Goal: Information Seeking & Learning: Learn about a topic

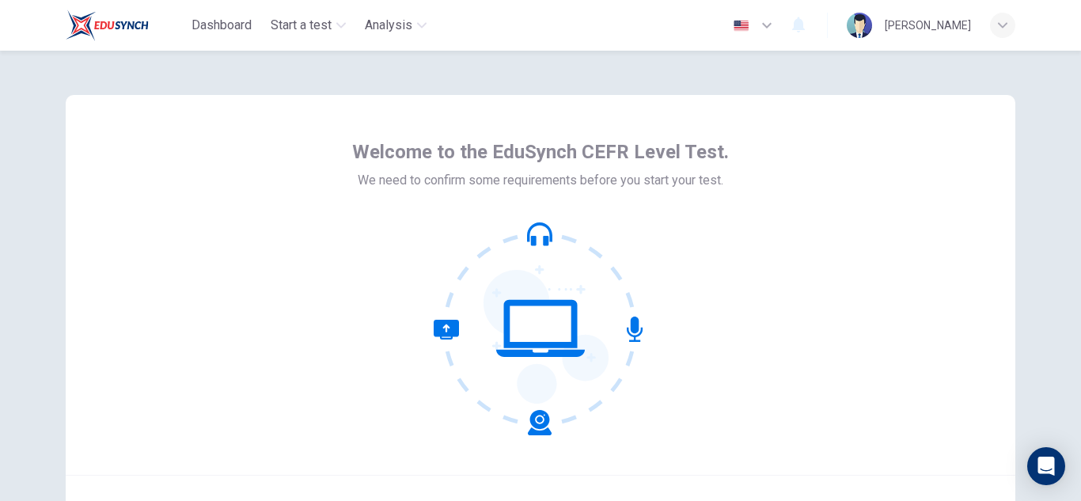
scroll to position [158, 0]
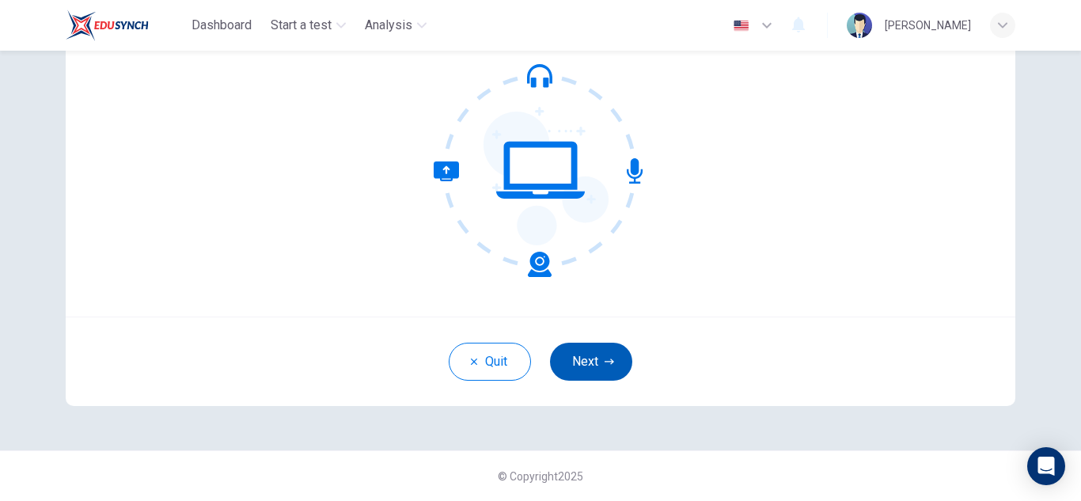
click at [590, 368] on button "Next" at bounding box center [591, 362] width 82 height 38
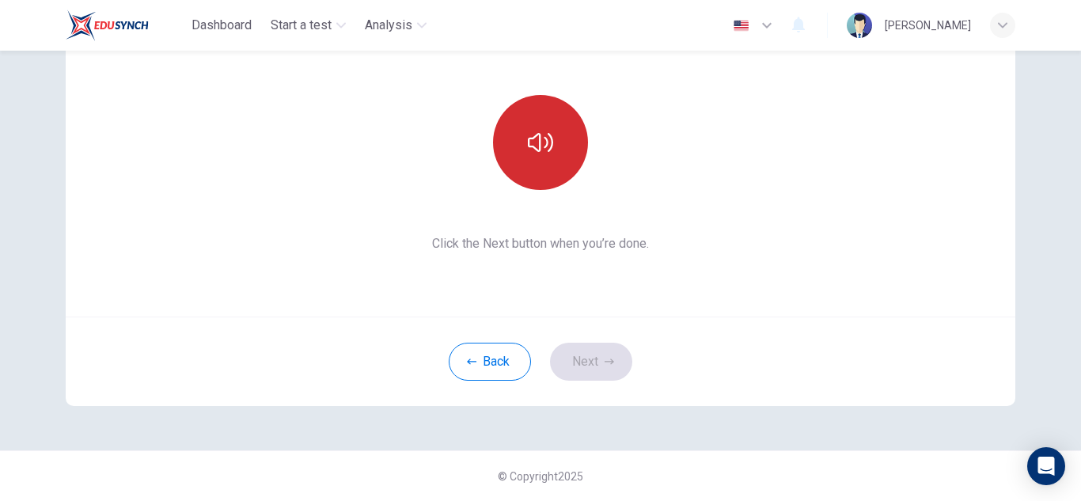
click at [543, 180] on button "button" at bounding box center [540, 142] width 95 height 95
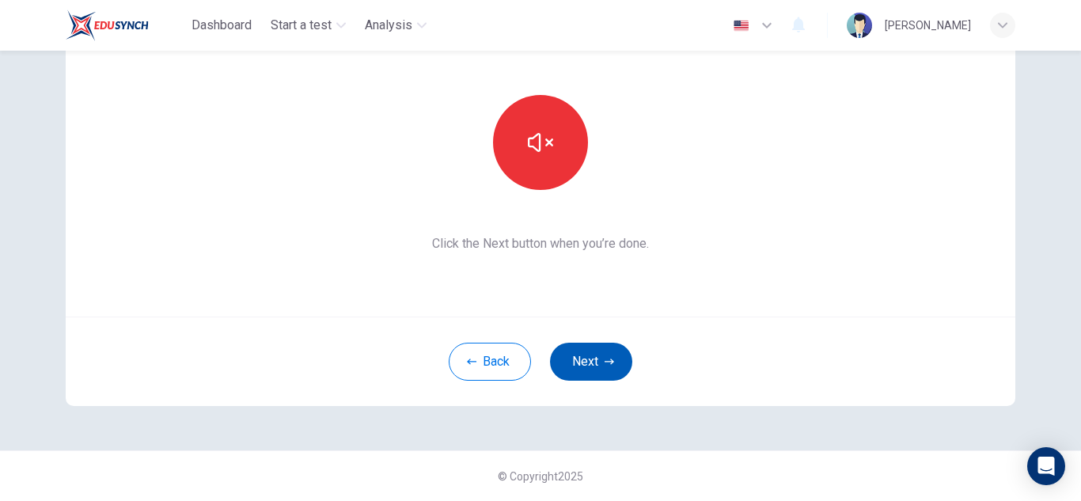
click at [581, 366] on button "Next" at bounding box center [591, 362] width 82 height 38
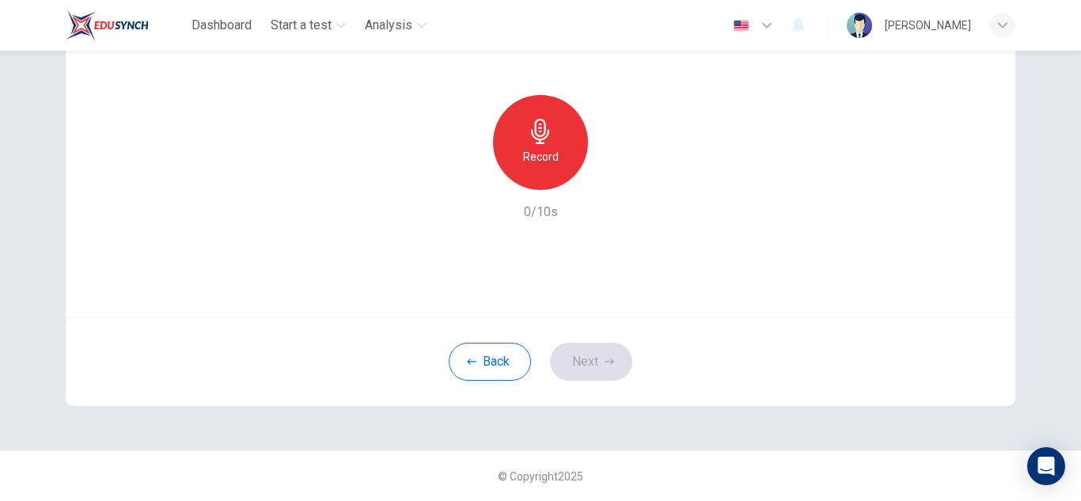
click at [561, 138] on div "Record" at bounding box center [540, 142] width 95 height 95
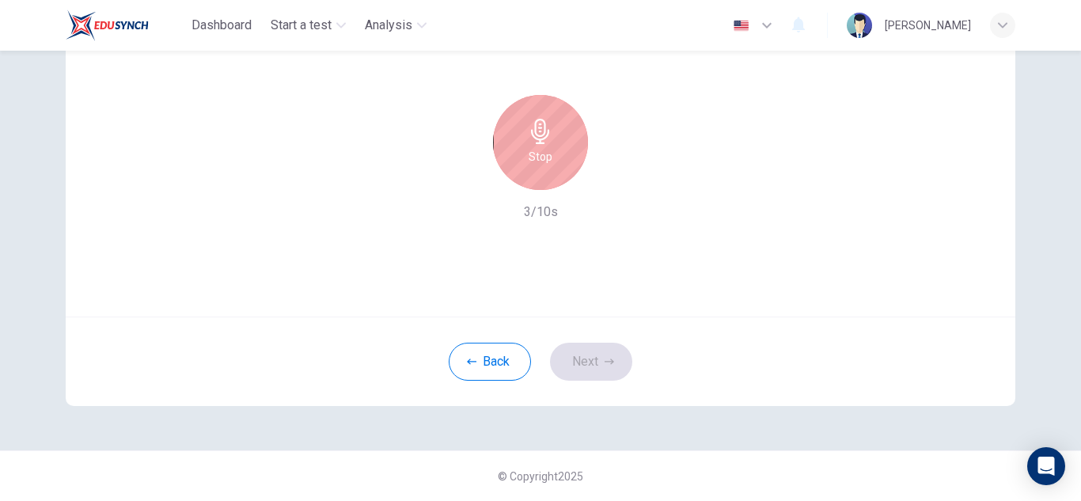
click at [561, 138] on div "Stop" at bounding box center [540, 142] width 95 height 95
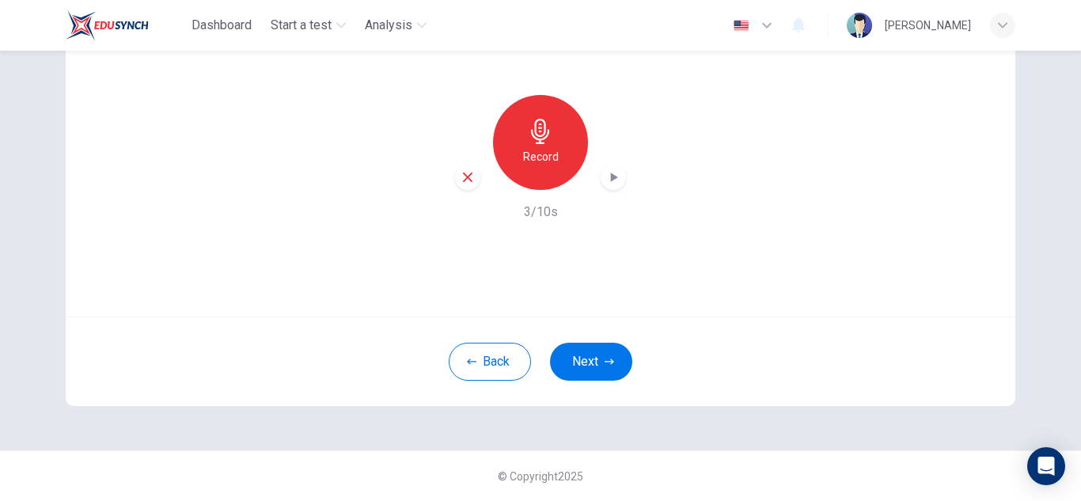
click at [610, 177] on icon "button" at bounding box center [614, 177] width 16 height 16
click at [589, 362] on button "Next" at bounding box center [591, 362] width 82 height 38
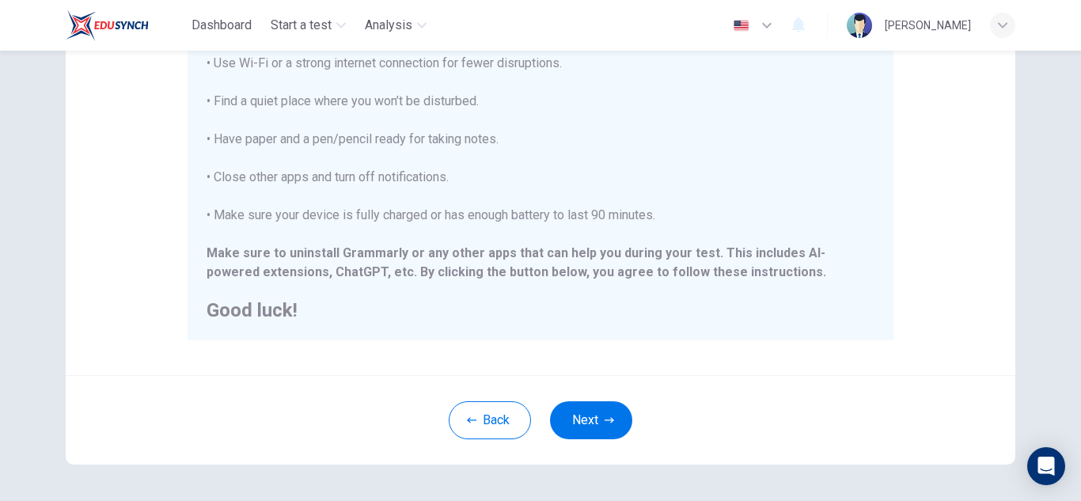
scroll to position [379, 0]
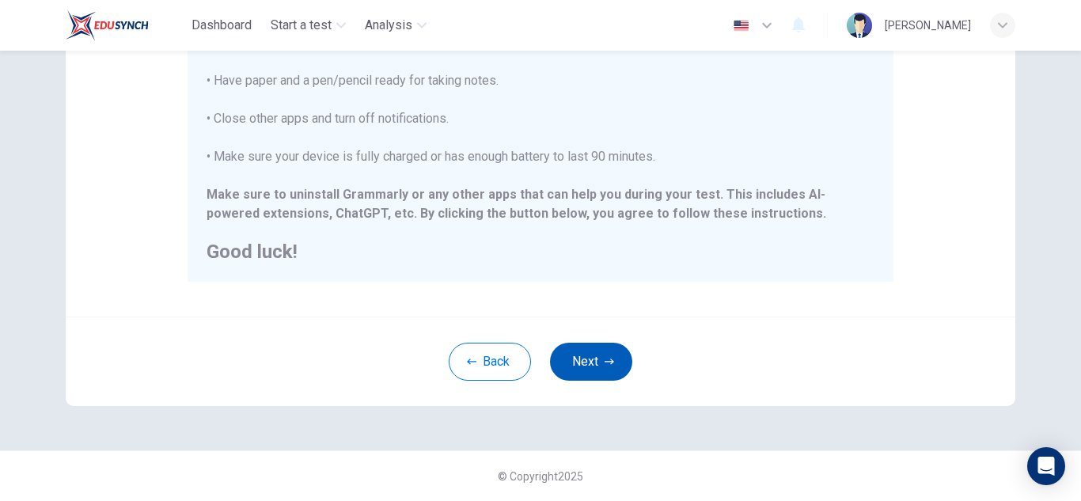
click at [592, 360] on button "Next" at bounding box center [591, 362] width 82 height 38
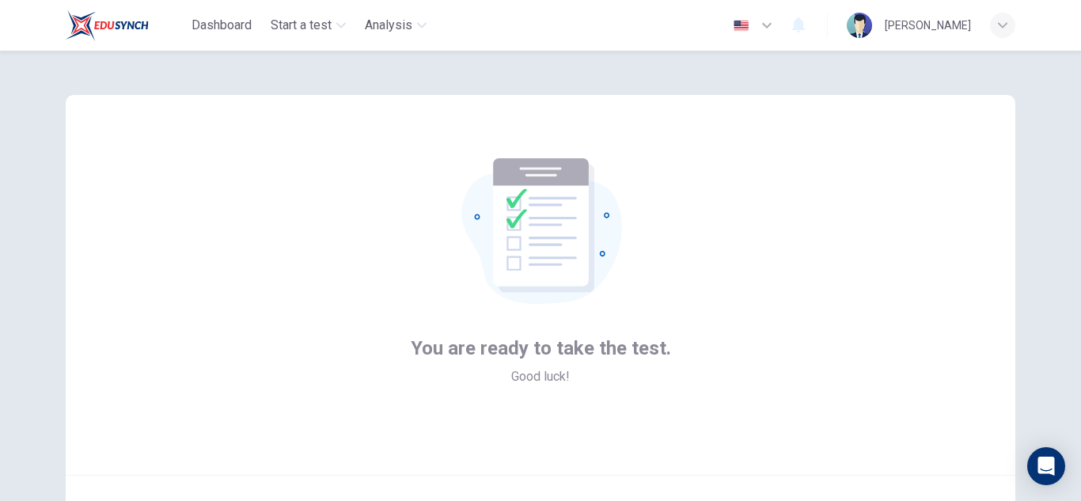
scroll to position [158, 0]
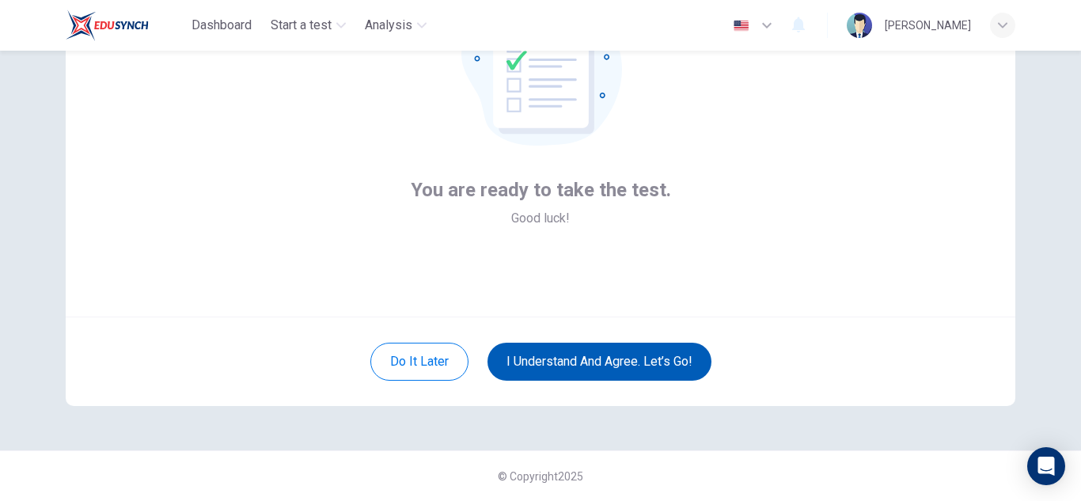
click at [625, 364] on button "I understand and agree. Let’s go!" at bounding box center [600, 362] width 224 height 38
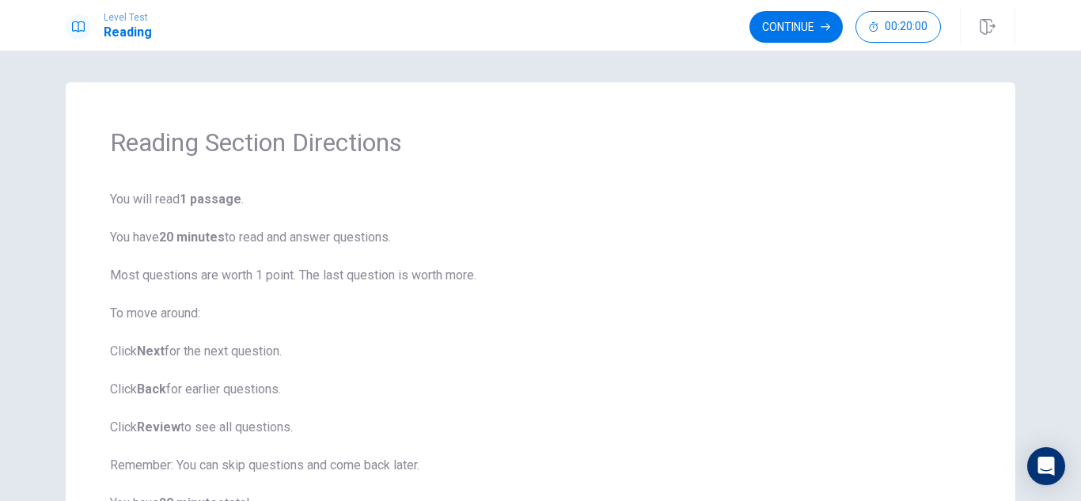
click at [261, 394] on span "You will read 1 passage . You have 20 minutes to read and answer questions. Mos…" at bounding box center [540, 370] width 861 height 361
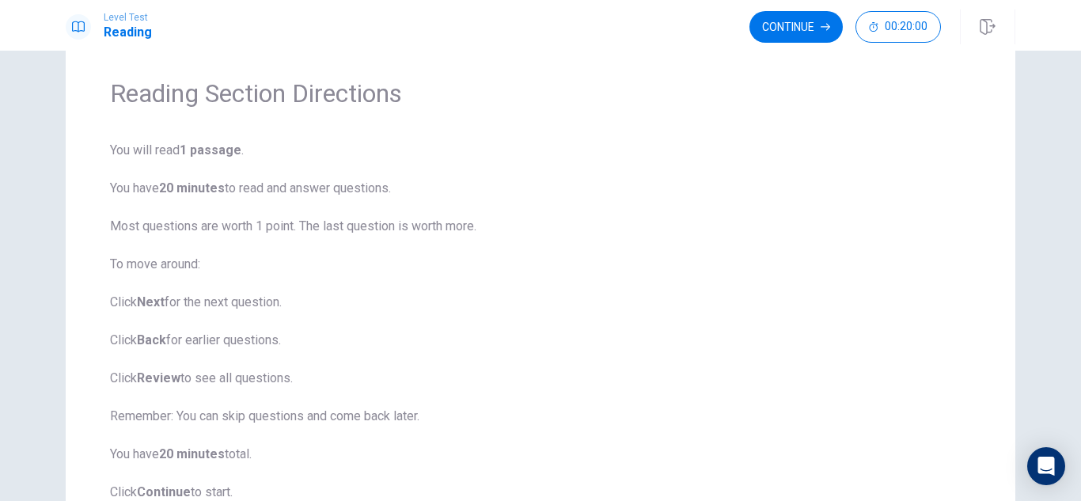
scroll to position [177, 0]
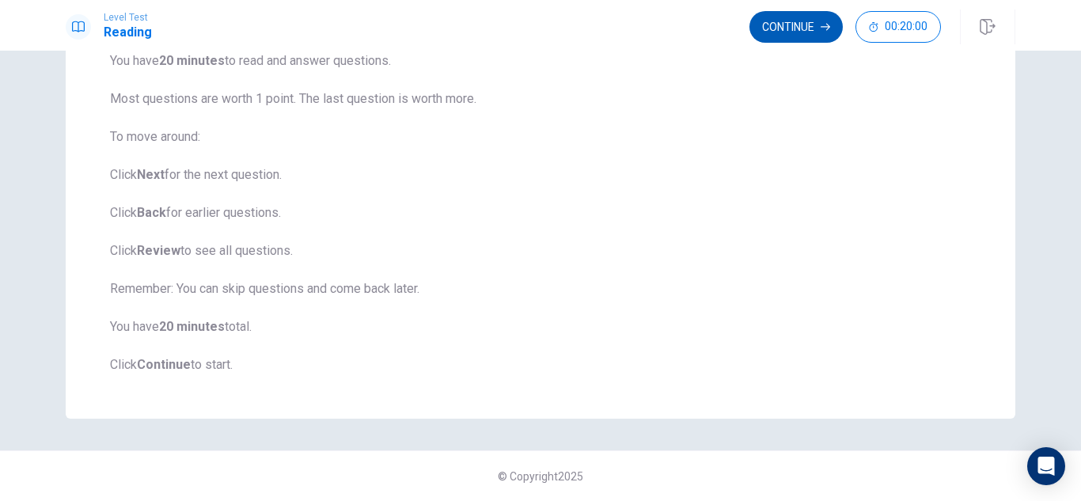
click at [783, 22] on button "Continue" at bounding box center [796, 27] width 93 height 32
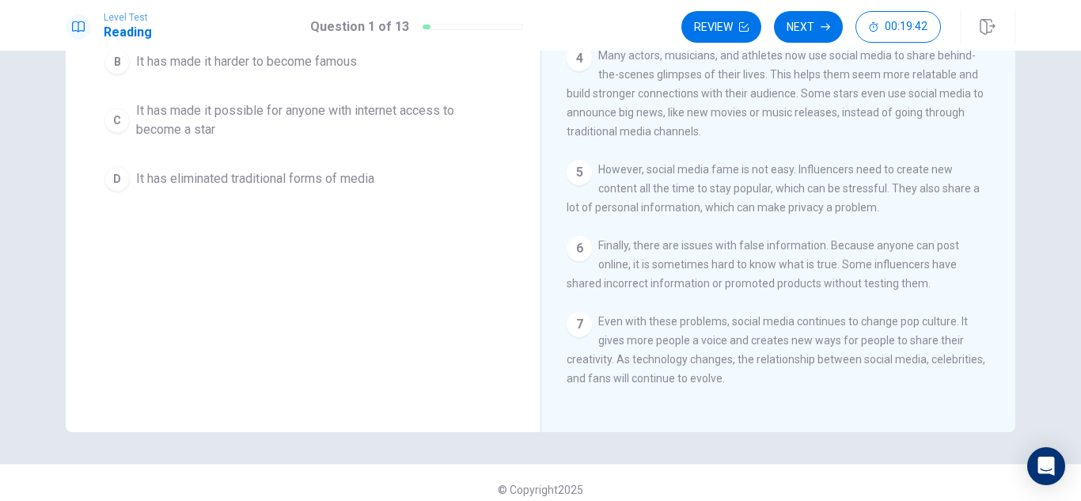
scroll to position [239, 0]
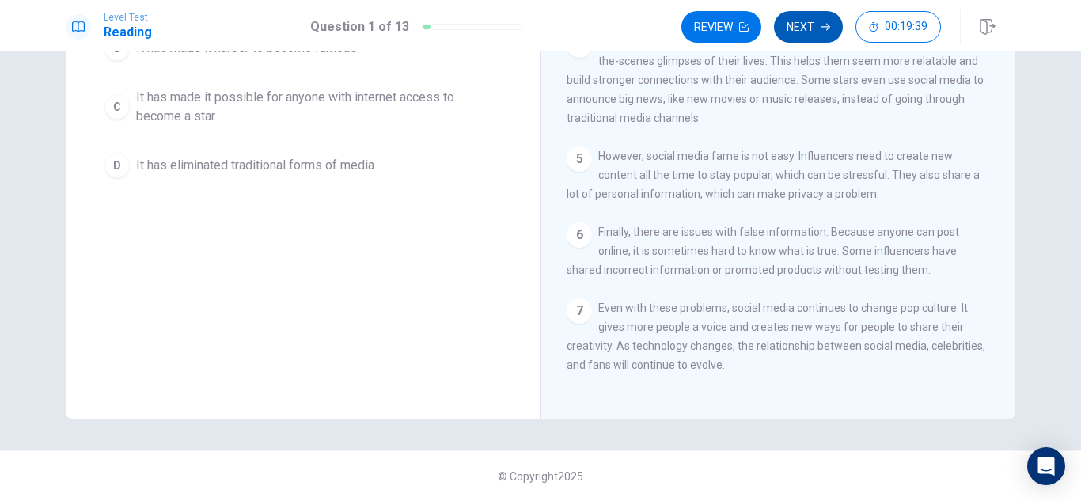
click at [810, 21] on button "Next" at bounding box center [808, 27] width 69 height 32
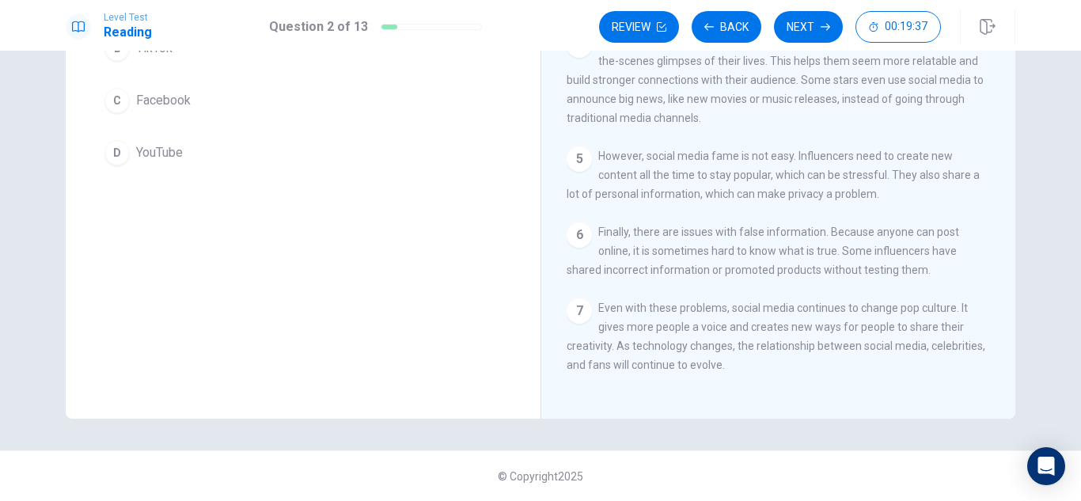
scroll to position [0, 0]
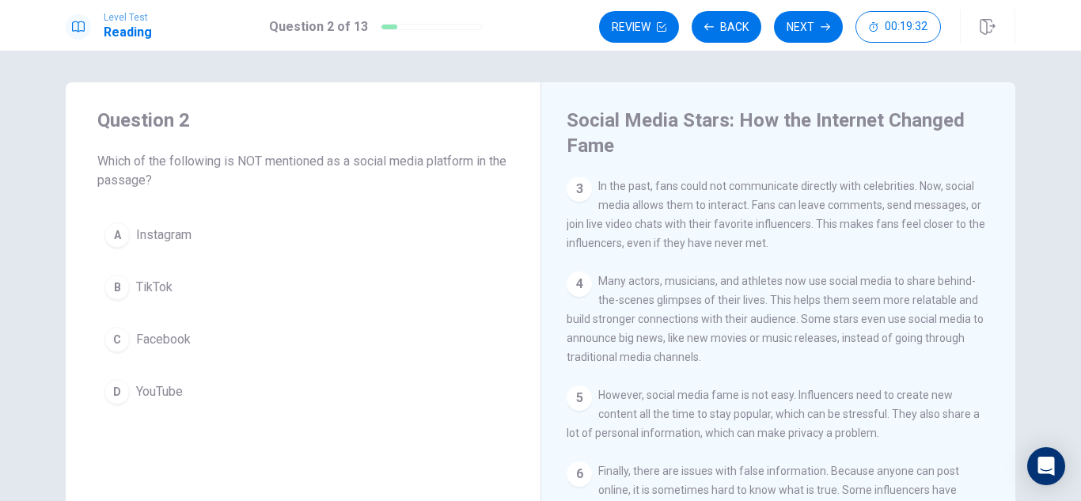
click at [155, 393] on span "YouTube" at bounding box center [159, 391] width 47 height 19
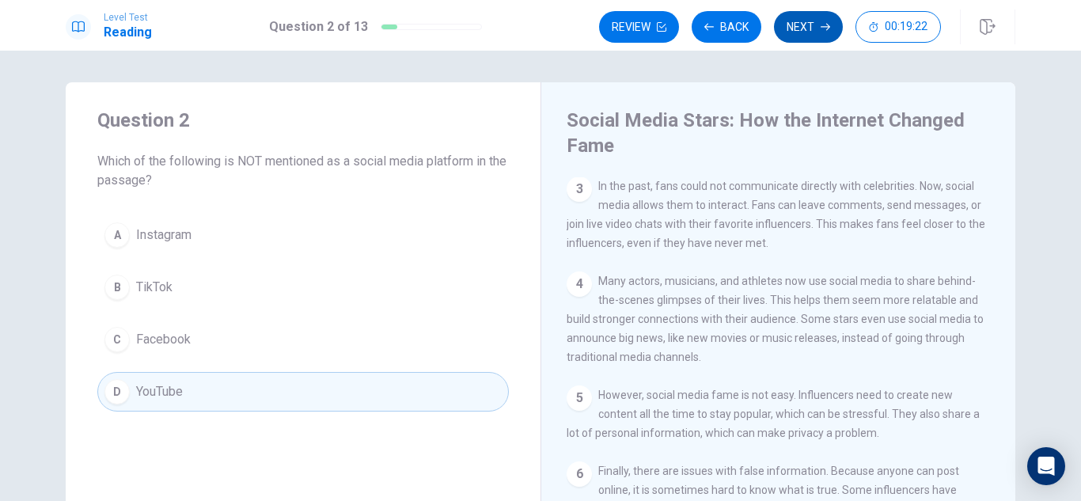
click at [831, 19] on button "Next" at bounding box center [808, 27] width 69 height 32
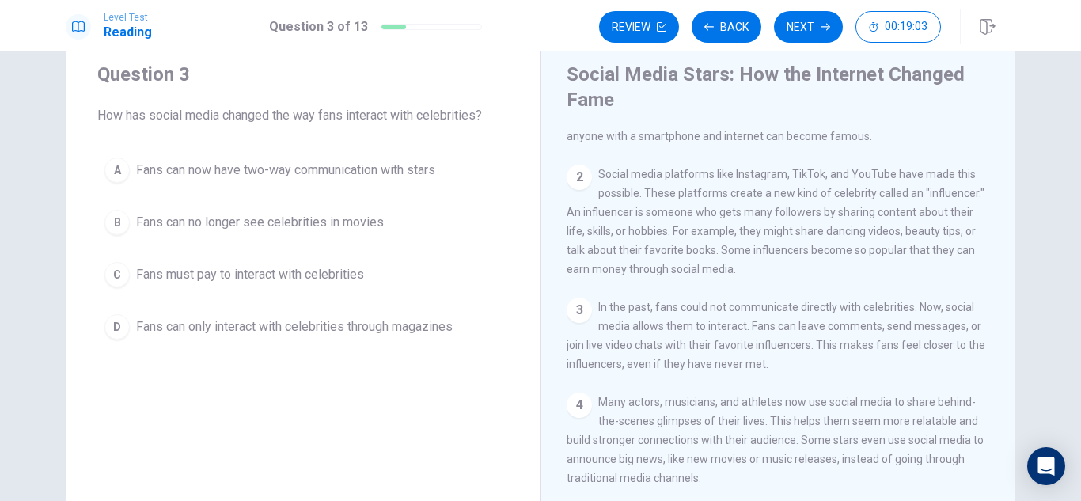
scroll to position [34, 0]
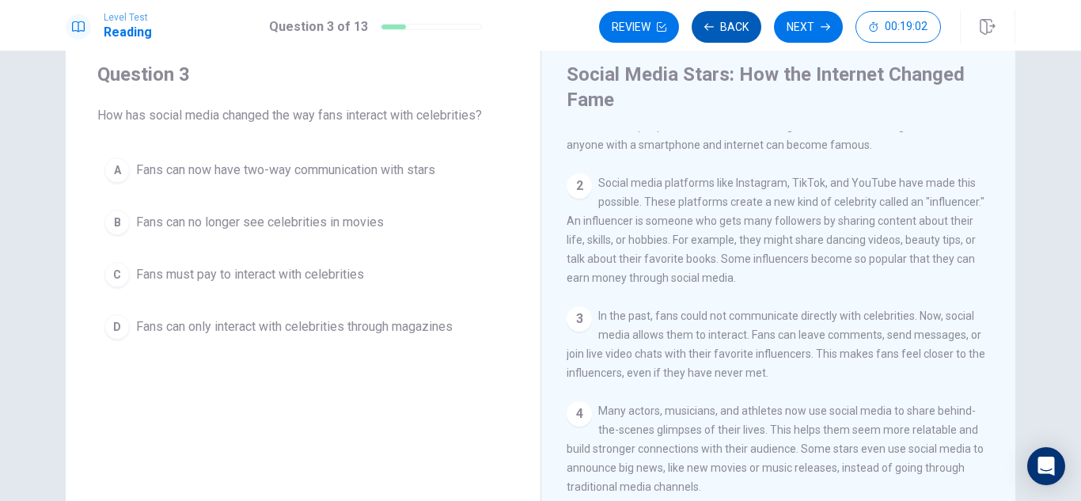
click at [710, 32] on button "Back" at bounding box center [727, 27] width 70 height 32
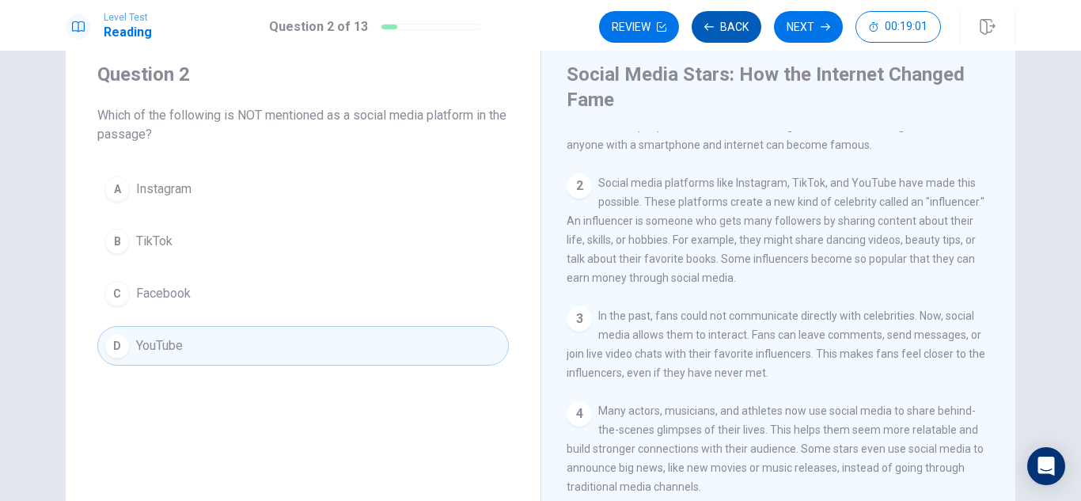
click at [710, 32] on button "Back" at bounding box center [727, 27] width 70 height 32
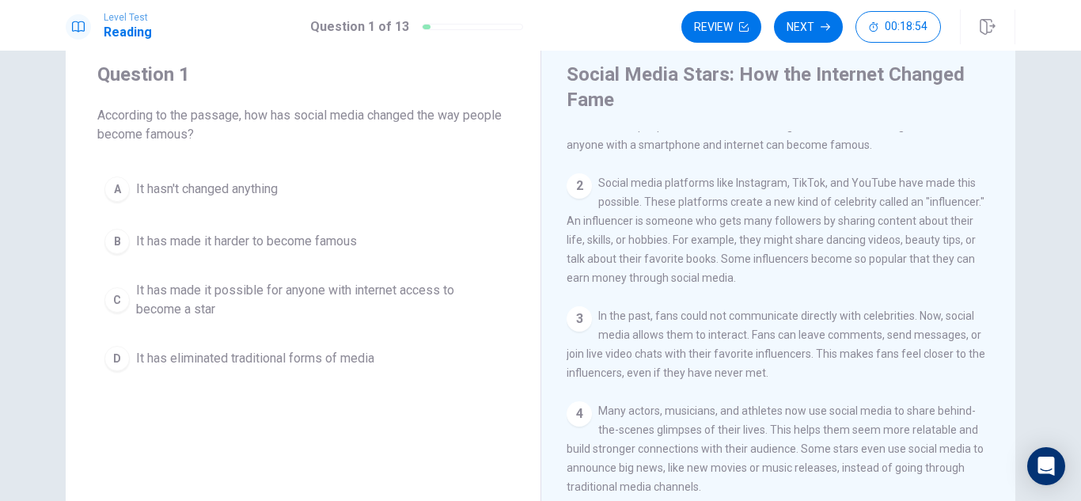
scroll to position [0, 0]
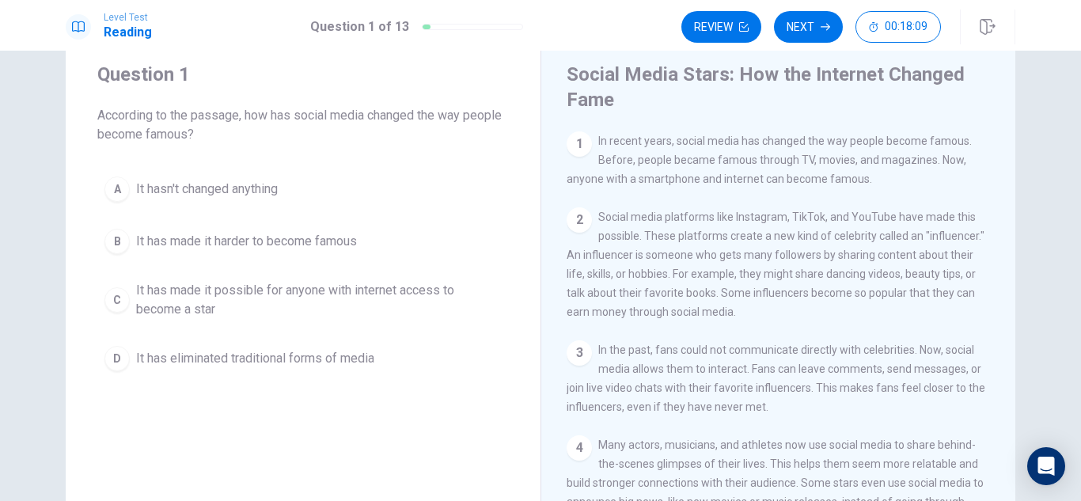
click at [364, 244] on button "B It has made it harder to become famous" at bounding box center [303, 242] width 412 height 40
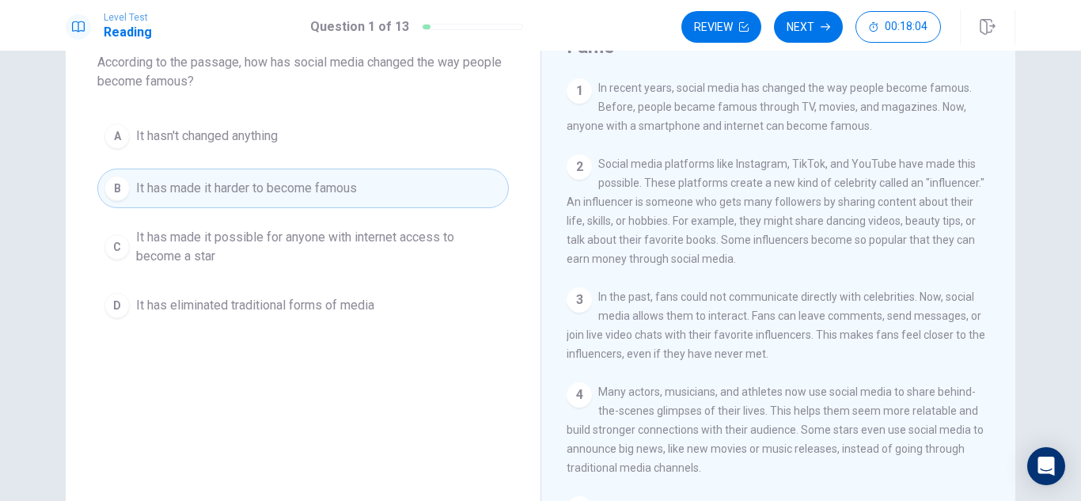
scroll to position [75, 0]
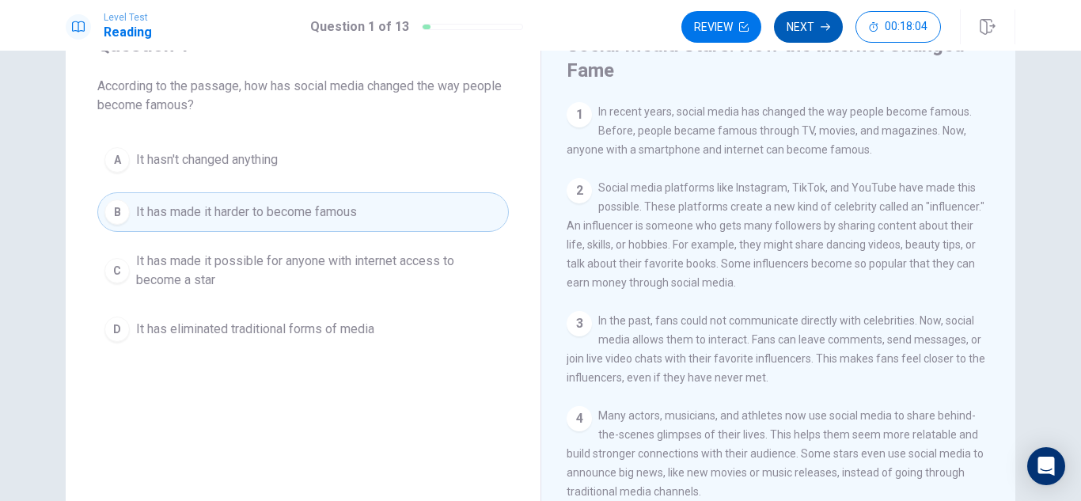
click at [799, 30] on button "Next" at bounding box center [808, 27] width 69 height 32
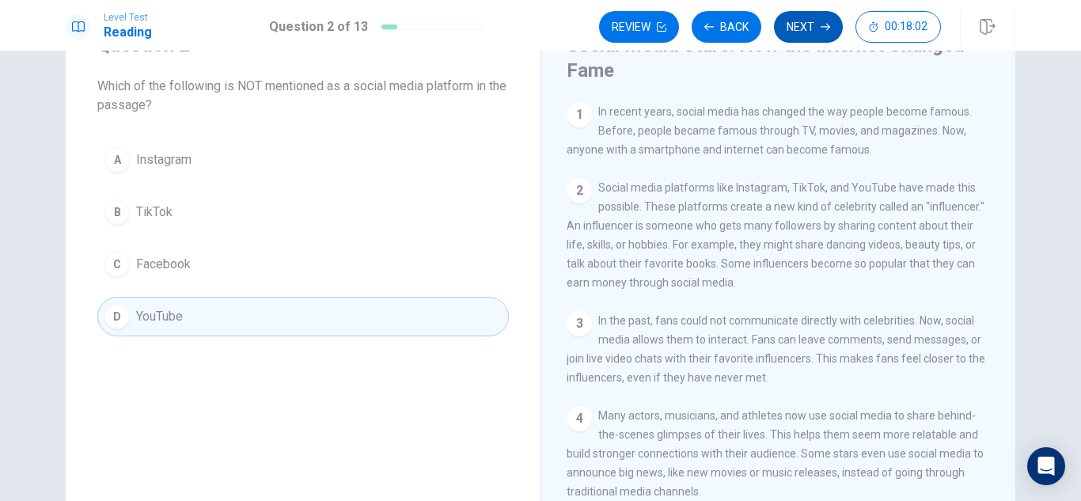
scroll to position [0, 0]
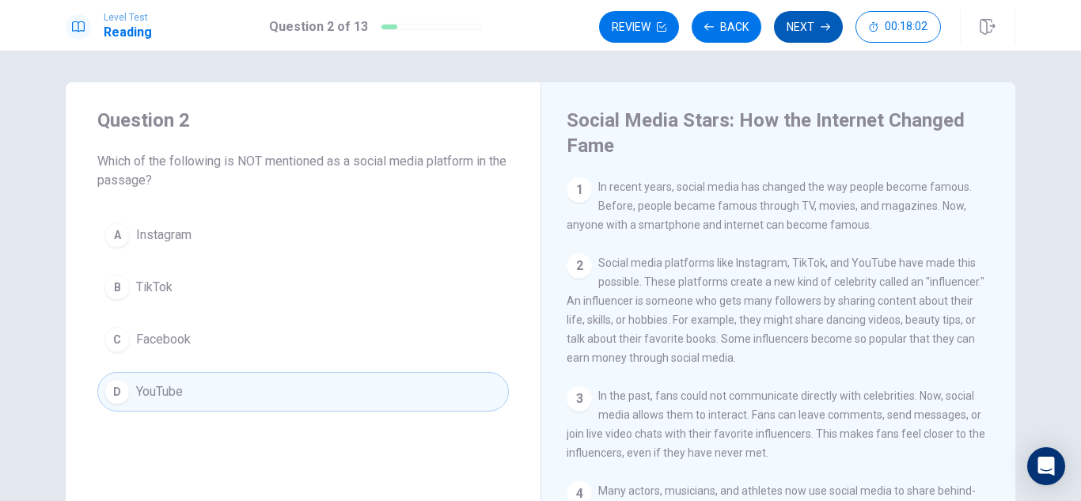
click at [811, 36] on button "Next" at bounding box center [808, 27] width 69 height 32
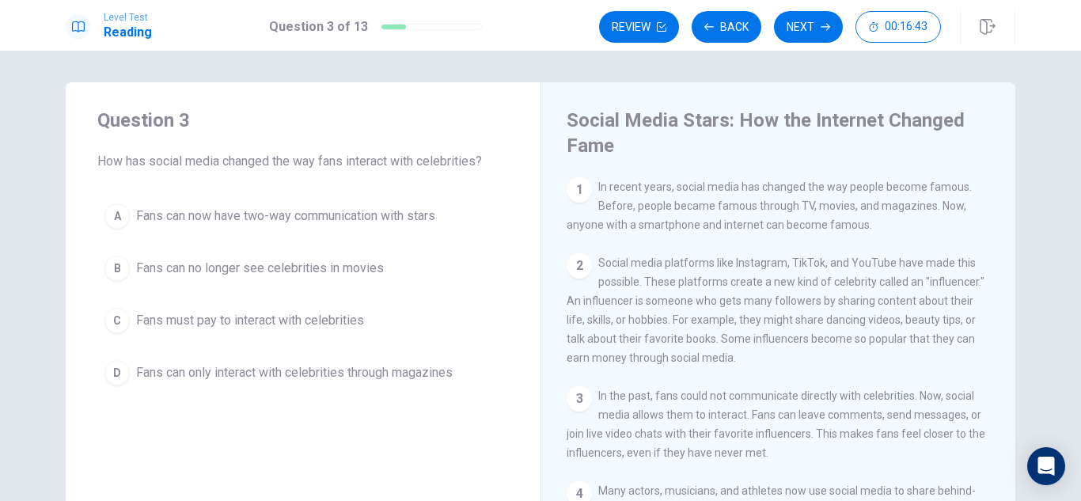
click at [319, 328] on span "Fans must pay to interact with celebrities" at bounding box center [250, 320] width 228 height 19
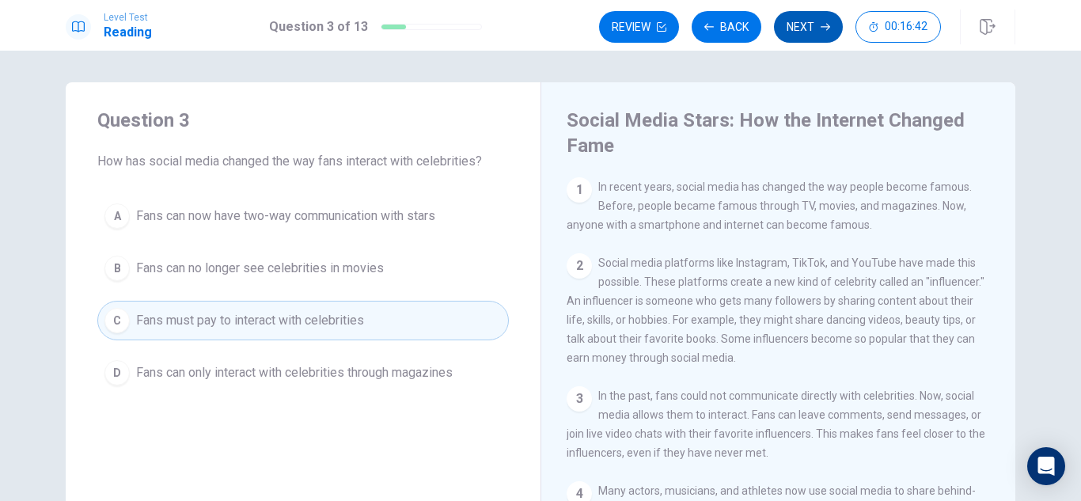
click at [810, 40] on button "Next" at bounding box center [808, 27] width 69 height 32
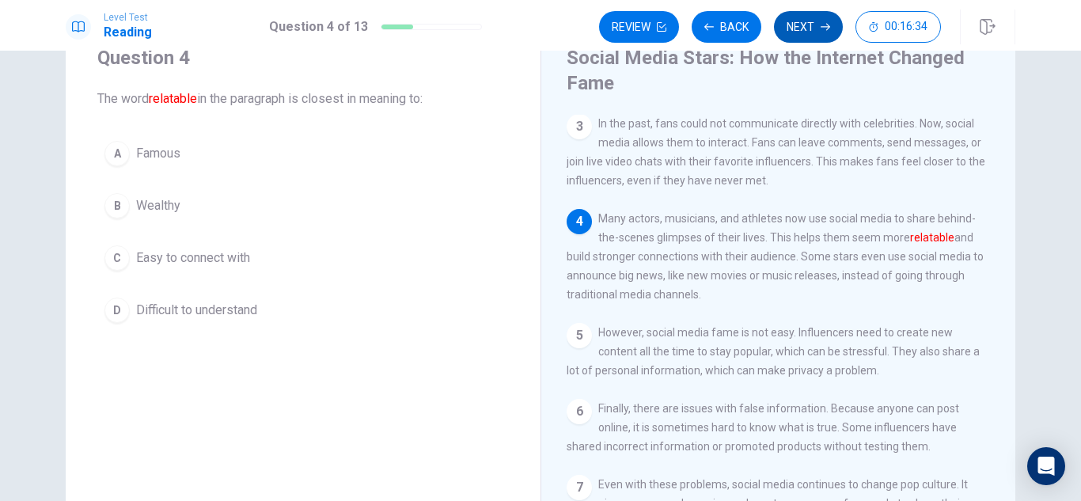
scroll to position [64, 0]
click at [725, 243] on div "4 Many actors, musicians, and athletes now use social media to share behind-the…" at bounding box center [779, 254] width 424 height 95
click at [728, 242] on div "4 Many actors, musicians, and athletes now use social media to share behind-the…" at bounding box center [779, 254] width 424 height 95
click at [821, 237] on span "Many actors, musicians, and athletes now use social media to share behind-the-s…" at bounding box center [775, 255] width 417 height 89
click at [903, 259] on span "Many actors, musicians, and athletes now use social media to share behind-the-s…" at bounding box center [775, 255] width 417 height 89
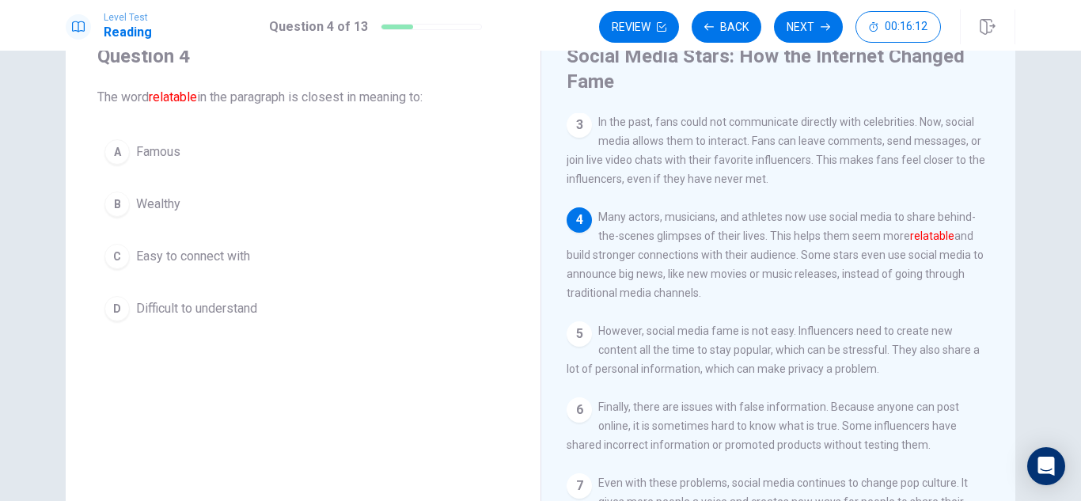
click at [433, 166] on button "A Famous" at bounding box center [303, 152] width 412 height 40
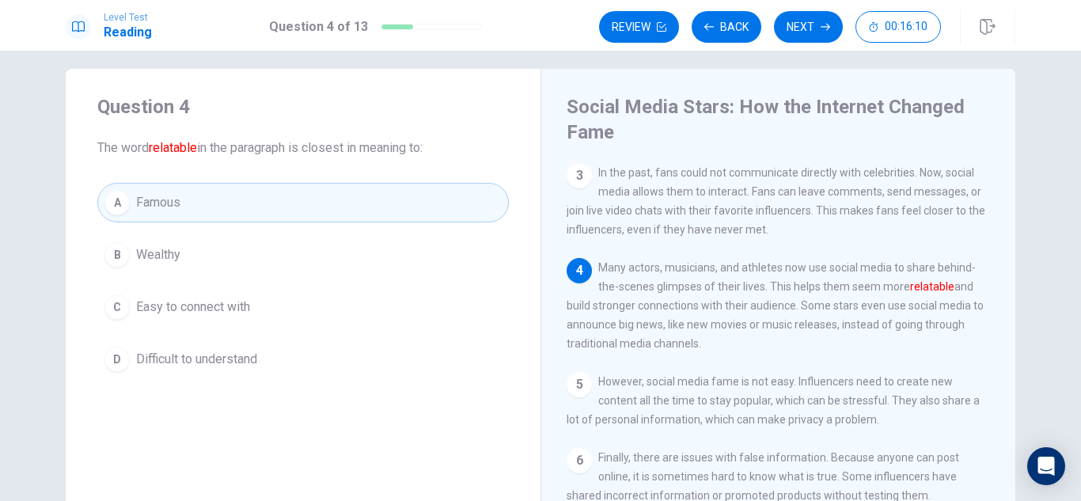
scroll to position [12, 0]
click at [806, 35] on button "Next" at bounding box center [808, 27] width 69 height 32
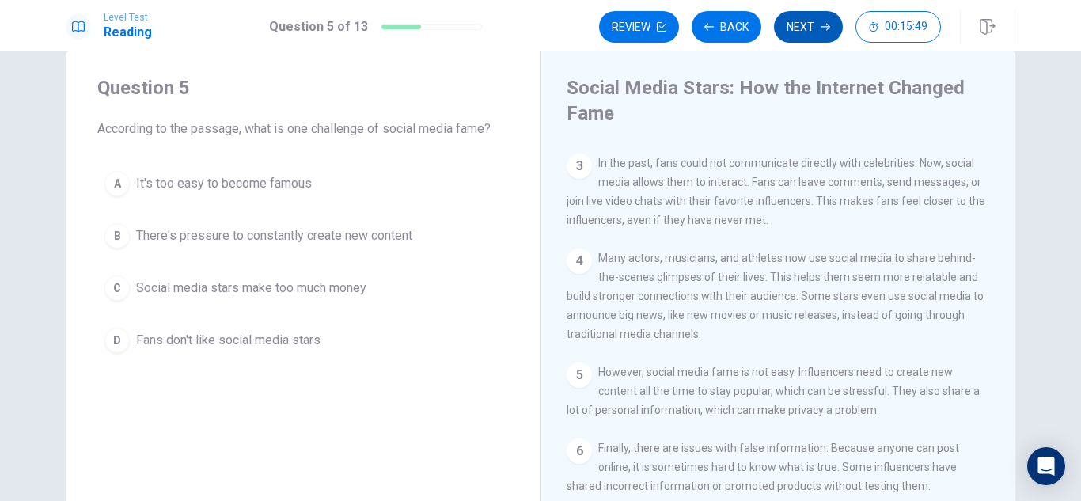
scroll to position [210, 0]
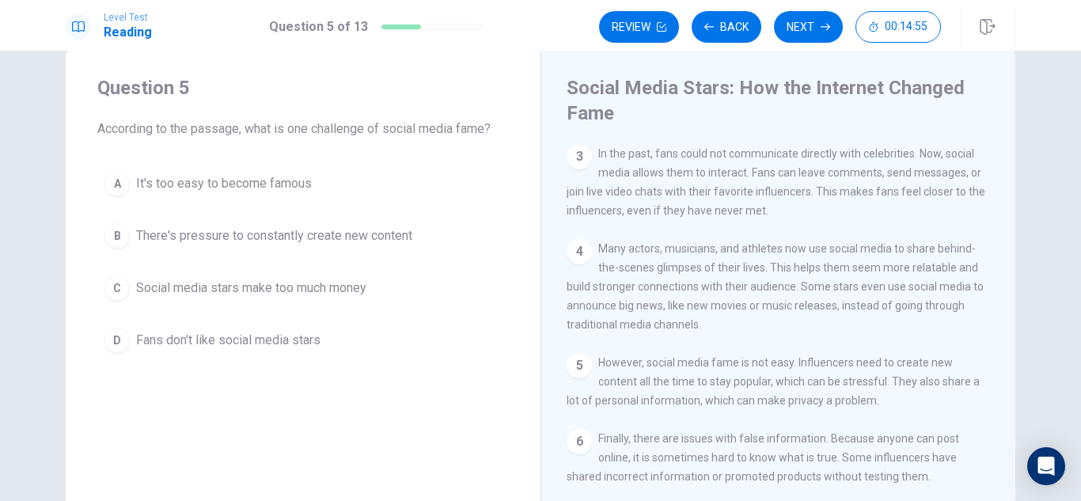
click at [373, 232] on span "There's pressure to constantly create new content" at bounding box center [274, 235] width 276 height 19
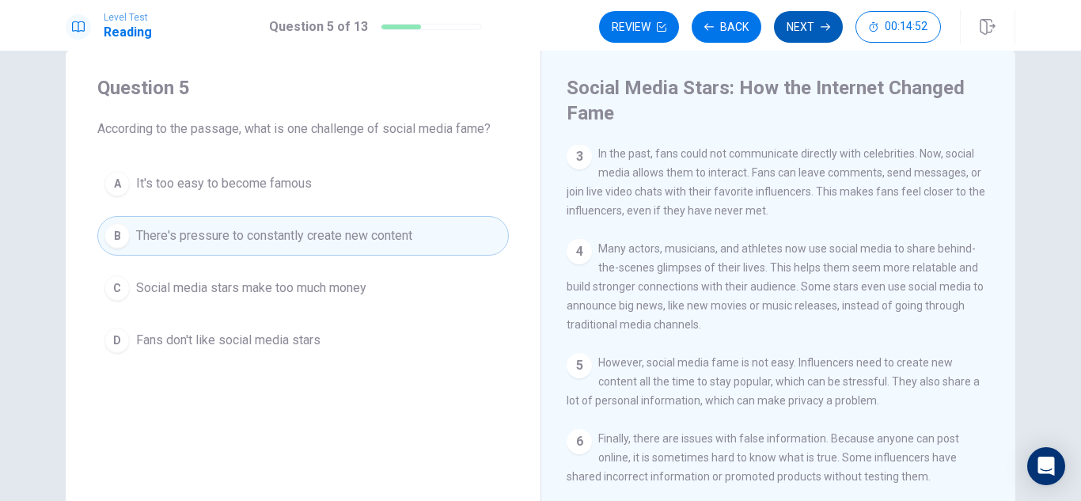
click at [811, 28] on button "Next" at bounding box center [808, 27] width 69 height 32
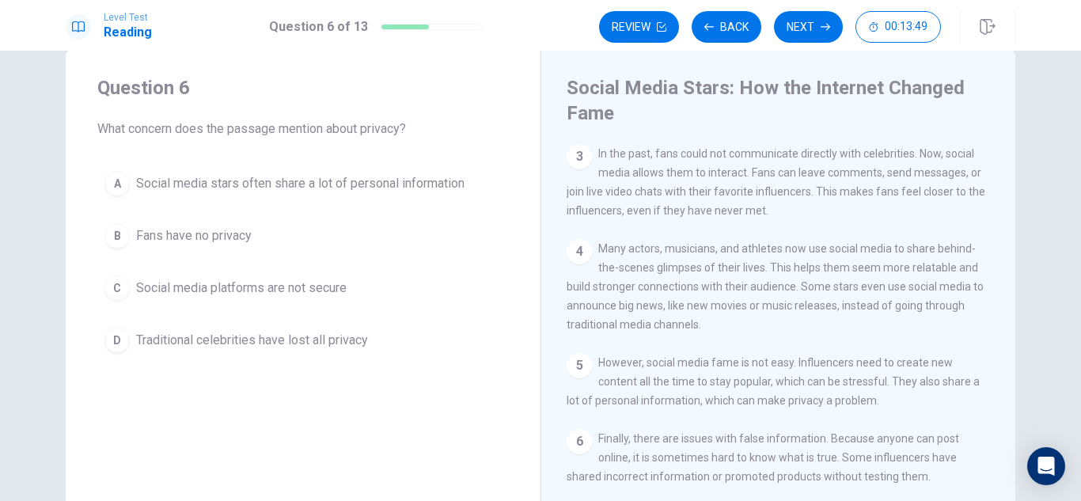
scroll to position [36, 0]
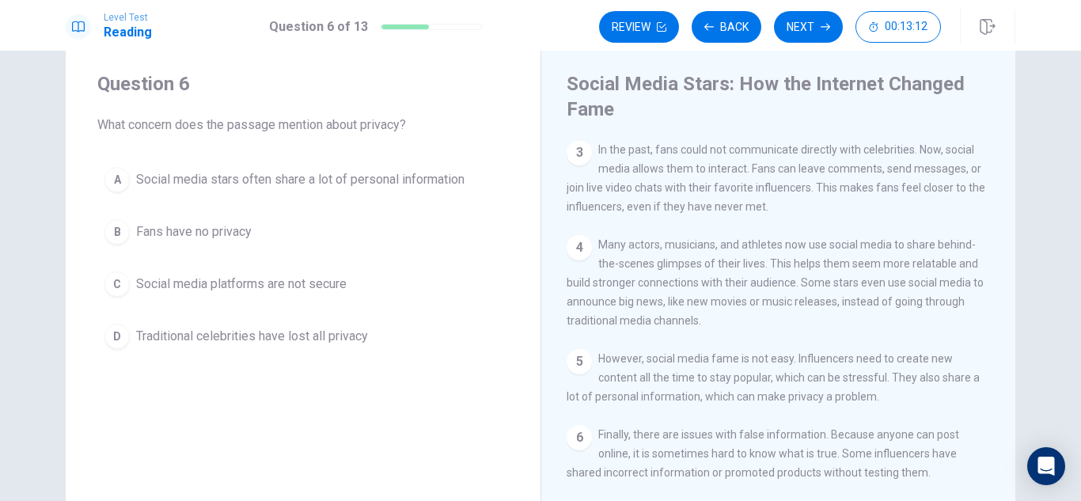
click at [487, 189] on button "A Social media stars often share a lot of personal information" at bounding box center [303, 180] width 412 height 40
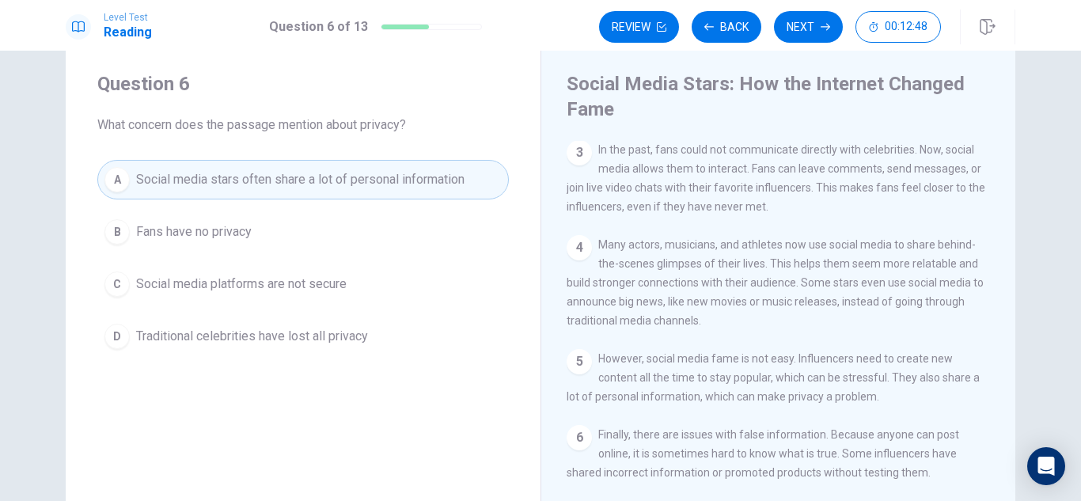
click at [439, 233] on button "B Fans have no privacy" at bounding box center [303, 232] width 412 height 40
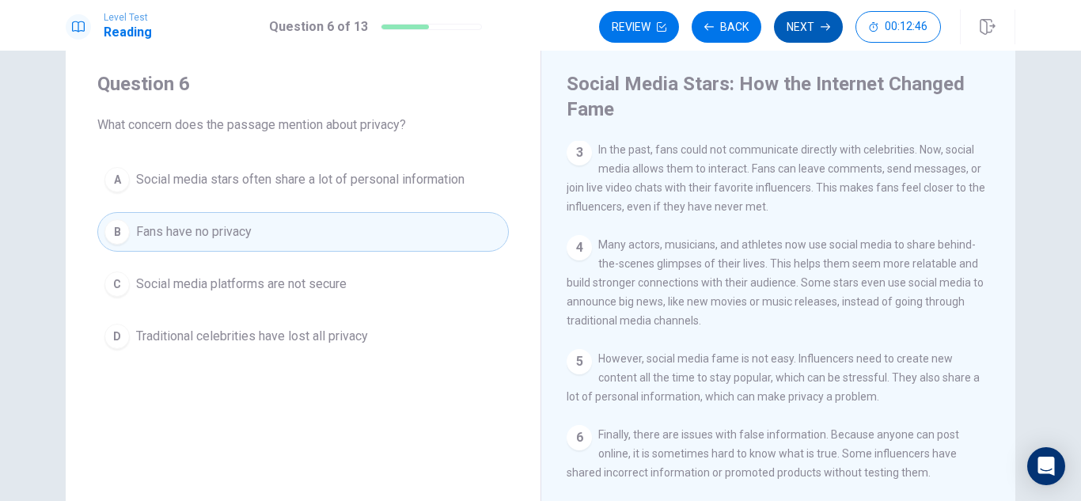
click at [815, 32] on button "Next" at bounding box center [808, 27] width 69 height 32
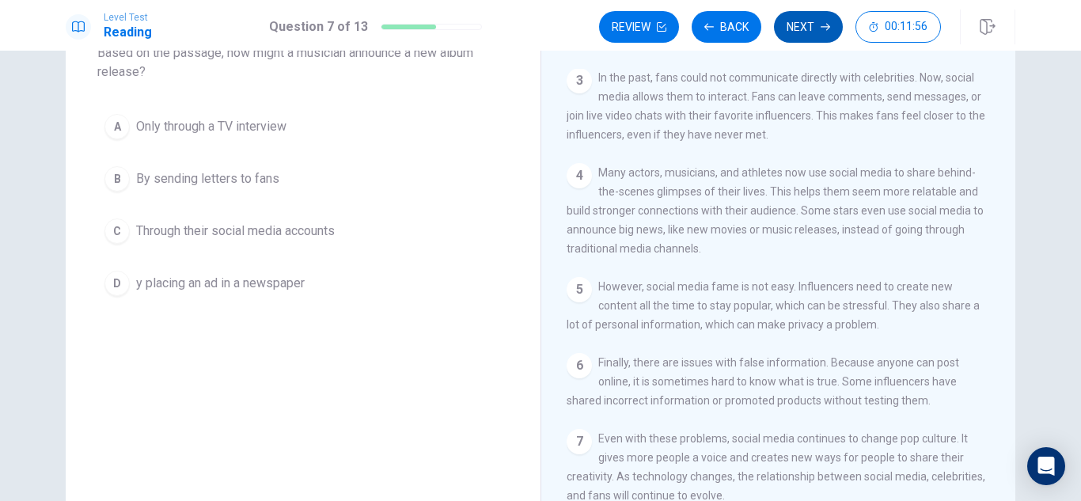
scroll to position [109, 0]
click at [433, 234] on button "C Through their social media accounts" at bounding box center [303, 231] width 412 height 40
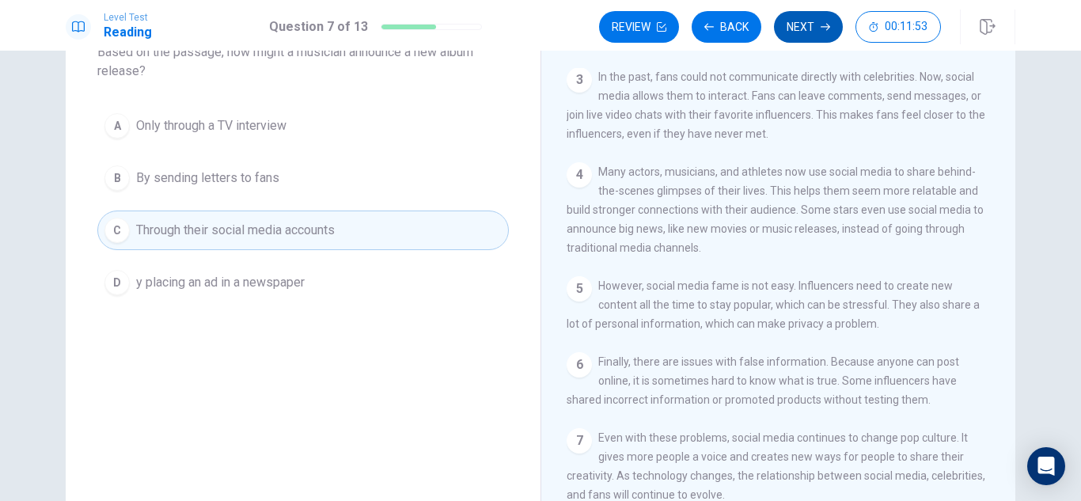
click at [802, 33] on button "Next" at bounding box center [808, 27] width 69 height 32
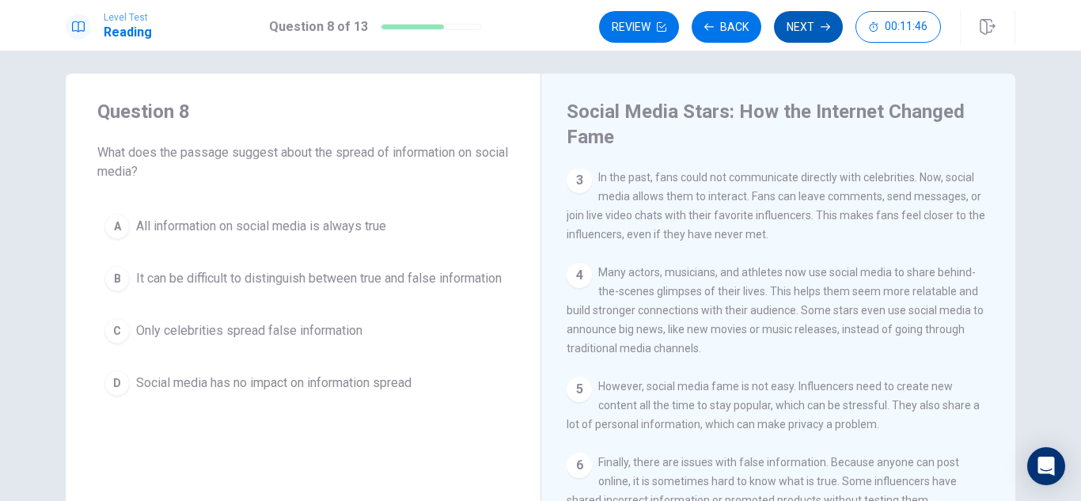
scroll to position [0, 0]
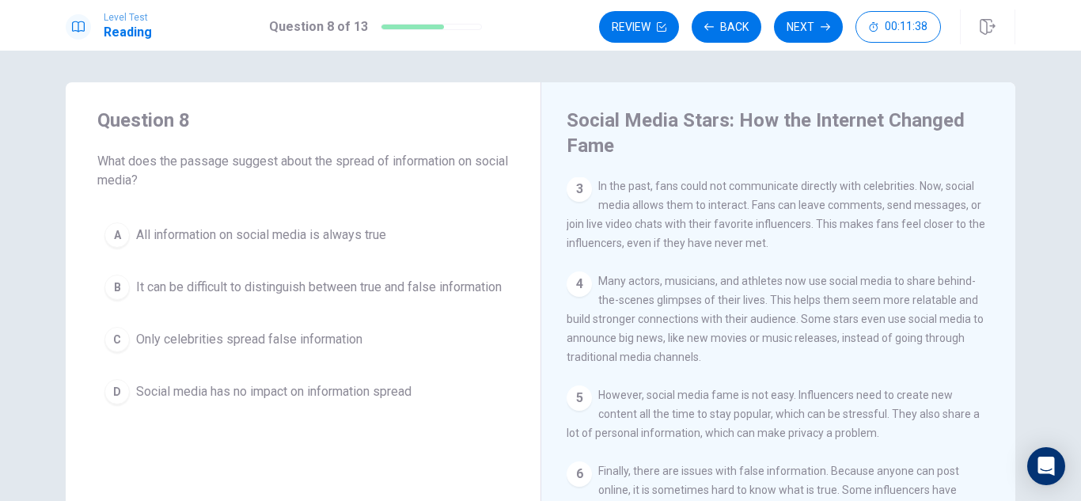
click at [350, 284] on span "It can be difficult to distinguish between true and false information" at bounding box center [319, 287] width 366 height 19
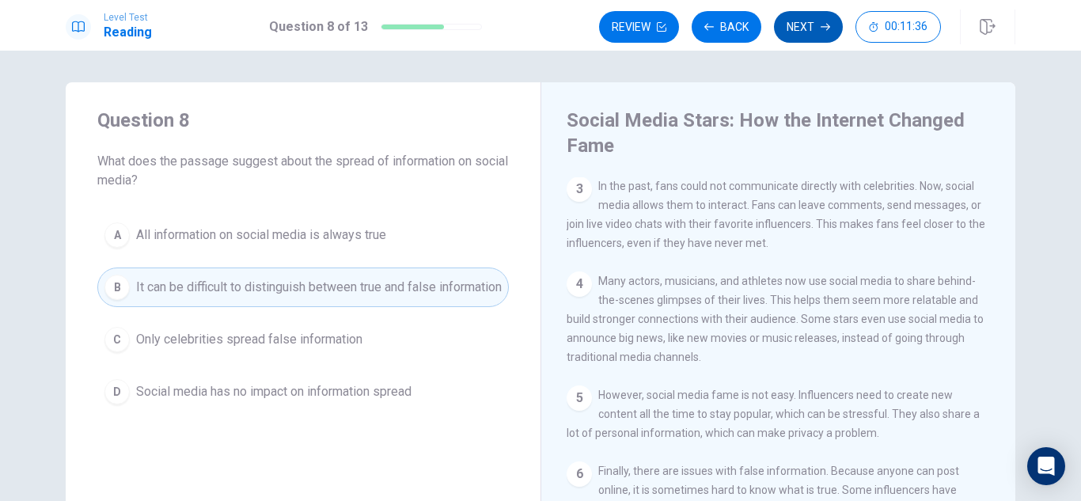
click at [821, 33] on button "Next" at bounding box center [808, 27] width 69 height 32
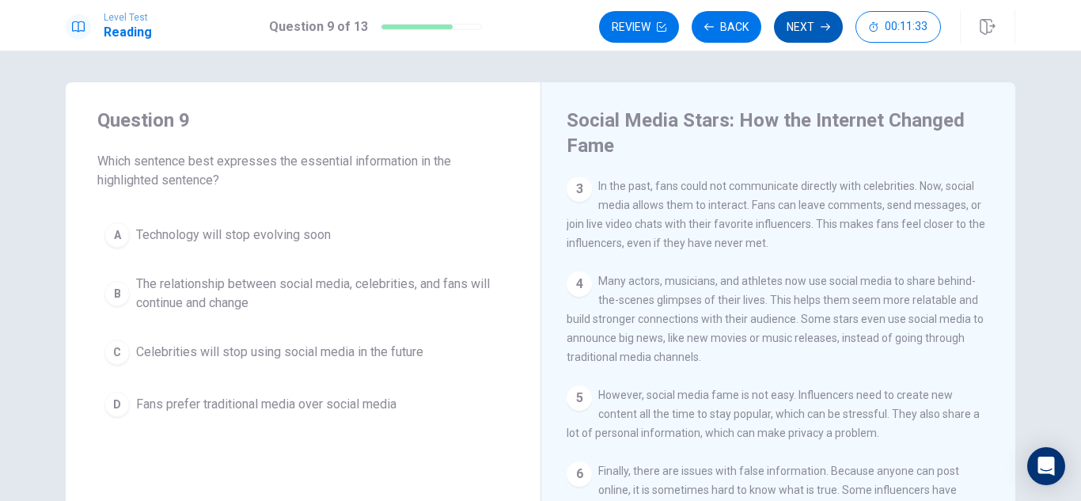
click at [809, 28] on button "Next" at bounding box center [808, 27] width 69 height 32
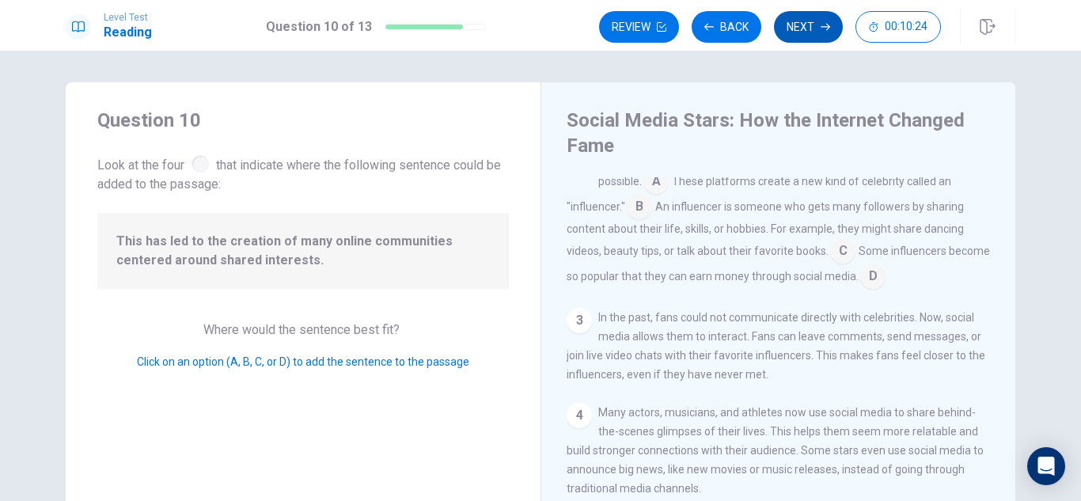
scroll to position [107, 0]
click at [579, 333] on div "3 In the past, fans could not communicate directly with celebrities. Now, socia…" at bounding box center [779, 343] width 424 height 76
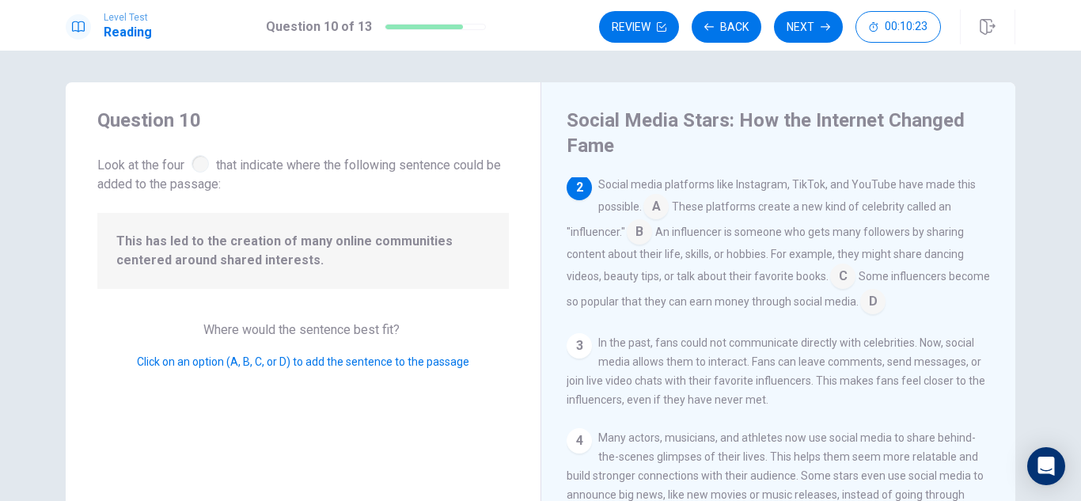
scroll to position [67, 0]
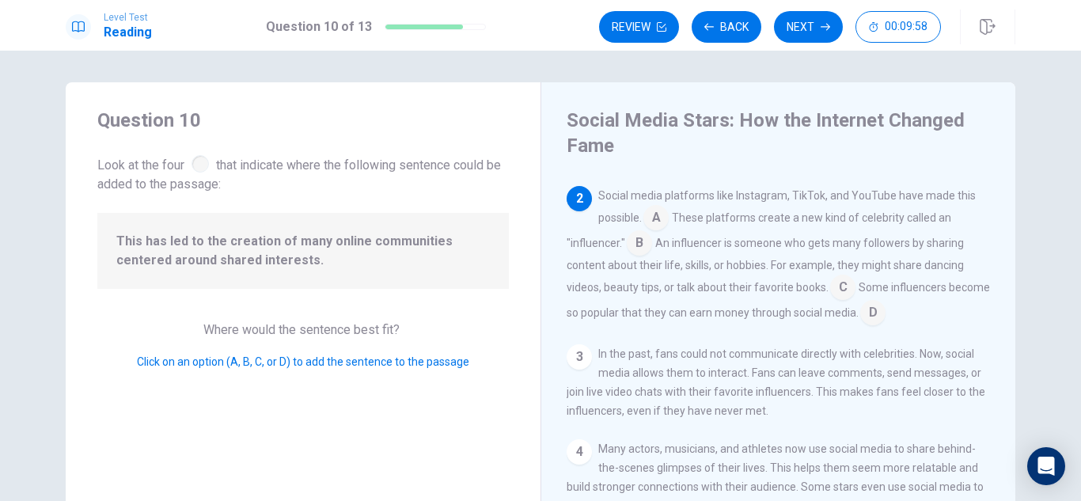
click at [663, 214] on input at bounding box center [656, 219] width 25 height 25
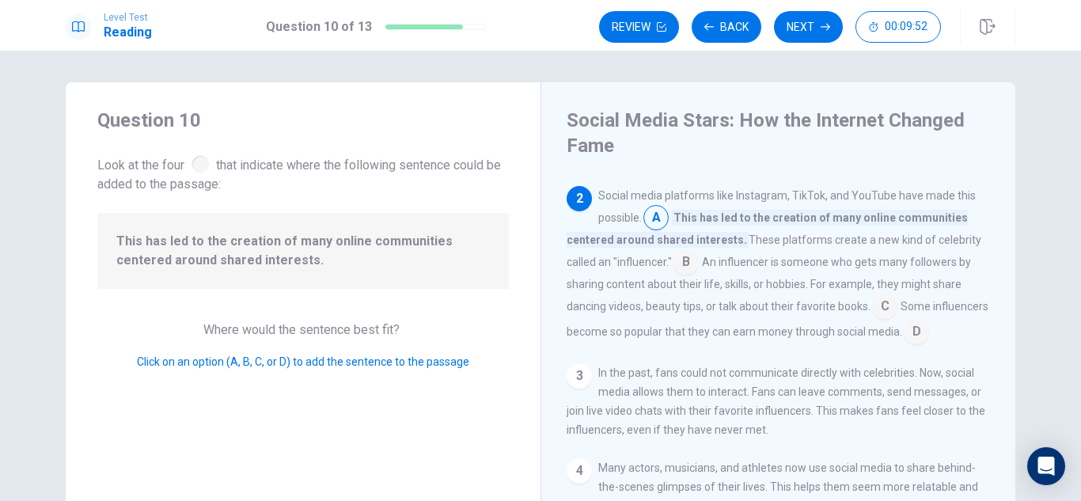
click at [682, 268] on input at bounding box center [686, 263] width 25 height 25
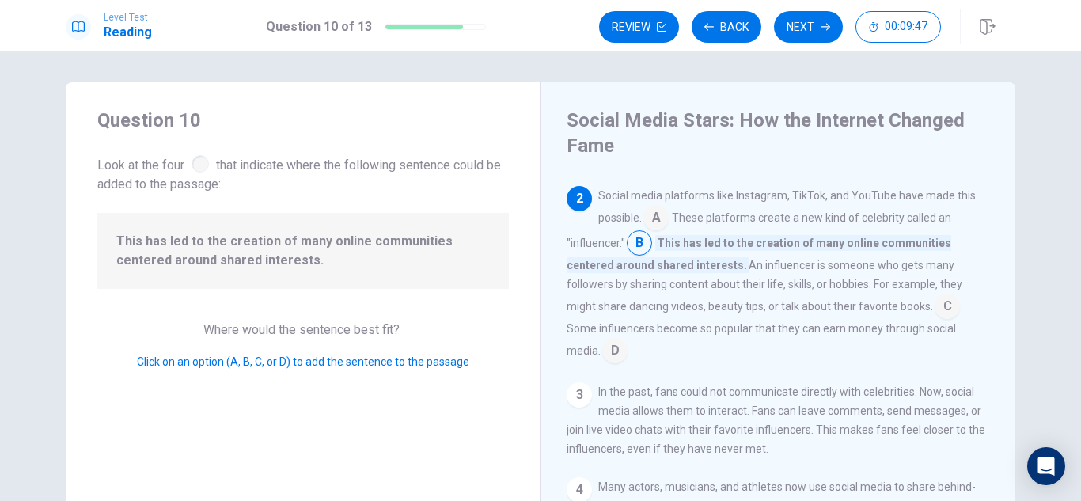
scroll to position [74, 0]
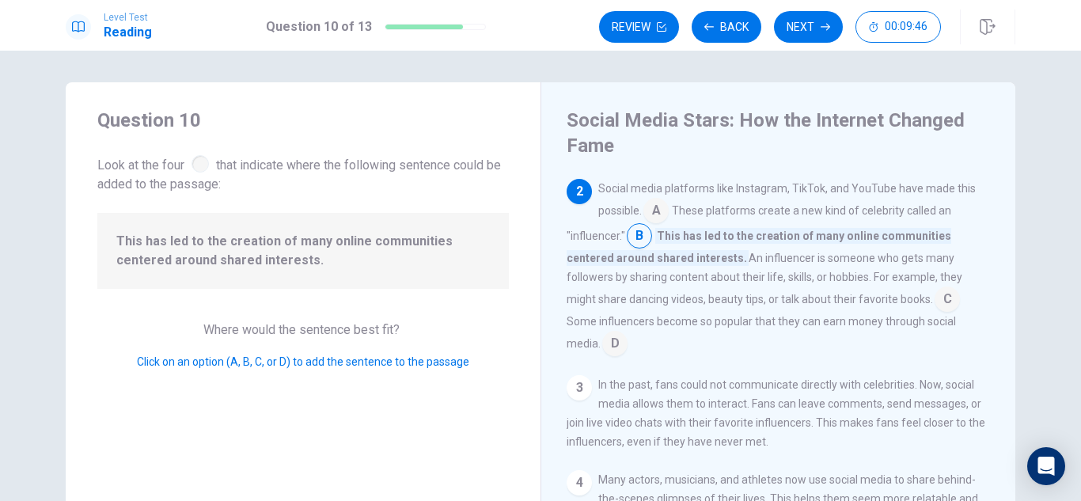
click at [663, 208] on input at bounding box center [656, 211] width 25 height 25
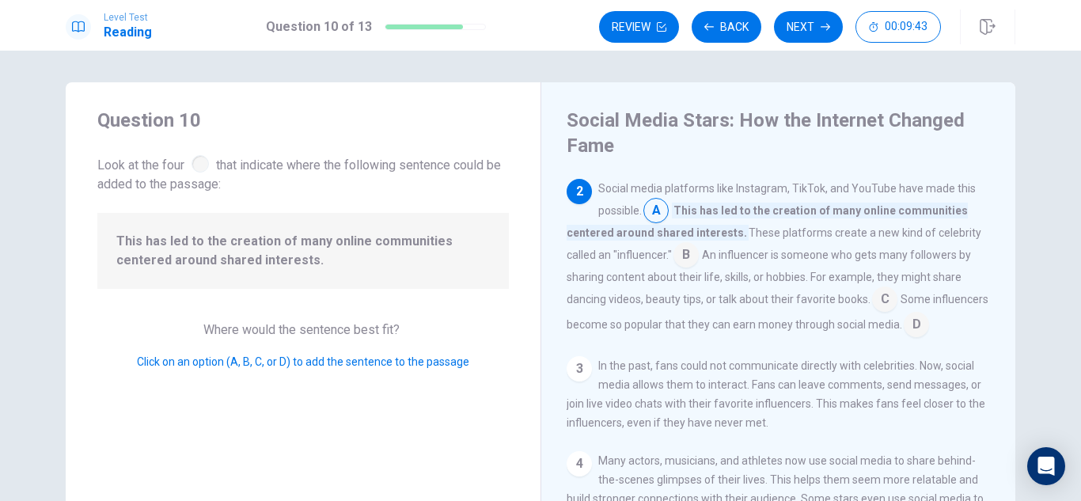
click at [689, 253] on input at bounding box center [686, 256] width 25 height 25
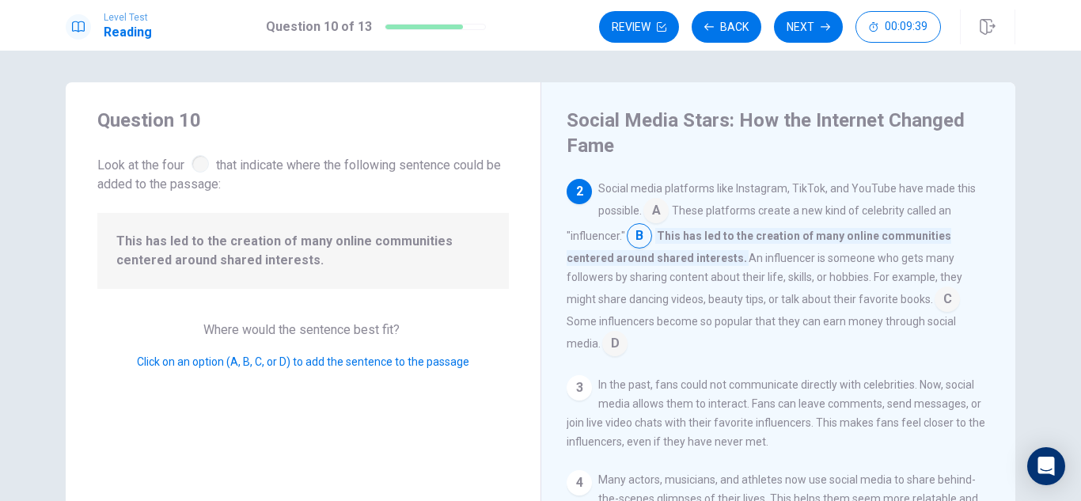
scroll to position [84, 0]
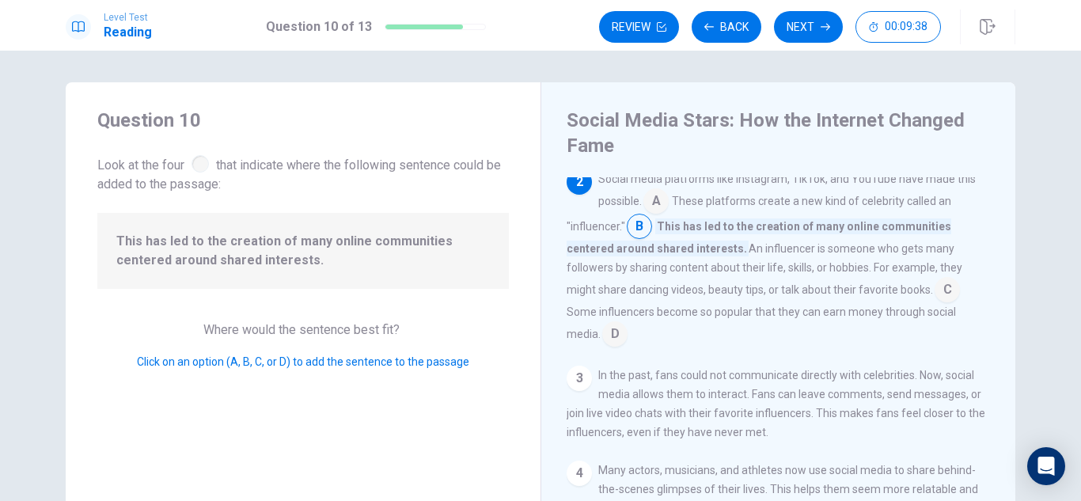
click at [953, 306] on span "Some influencers become so popular that they can earn money through social medi…" at bounding box center [761, 323] width 389 height 35
click at [950, 316] on div "Social media platforms like Instagram, TikTok, and YouTube have made this possi…" at bounding box center [779, 257] width 424 height 177
click at [935, 291] on input at bounding box center [947, 291] width 25 height 25
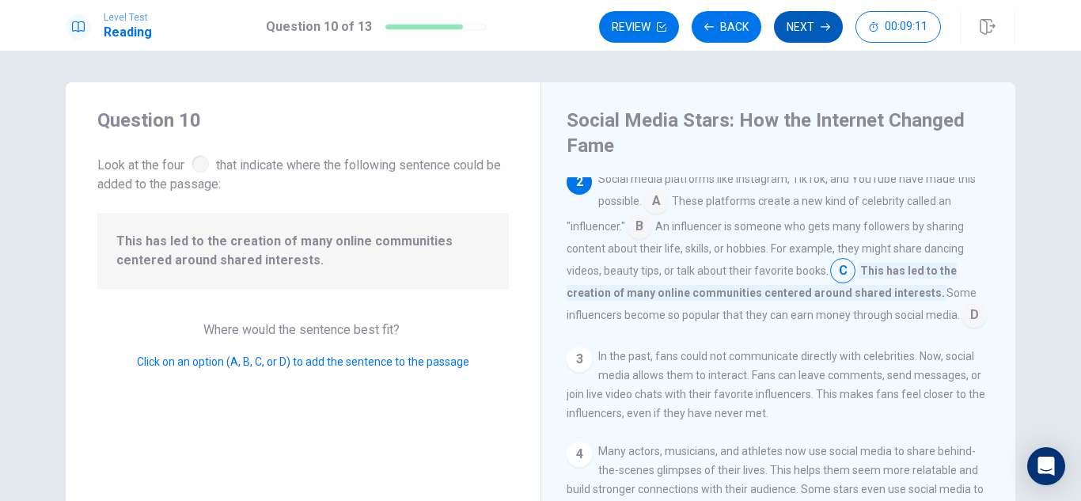
scroll to position [0, 0]
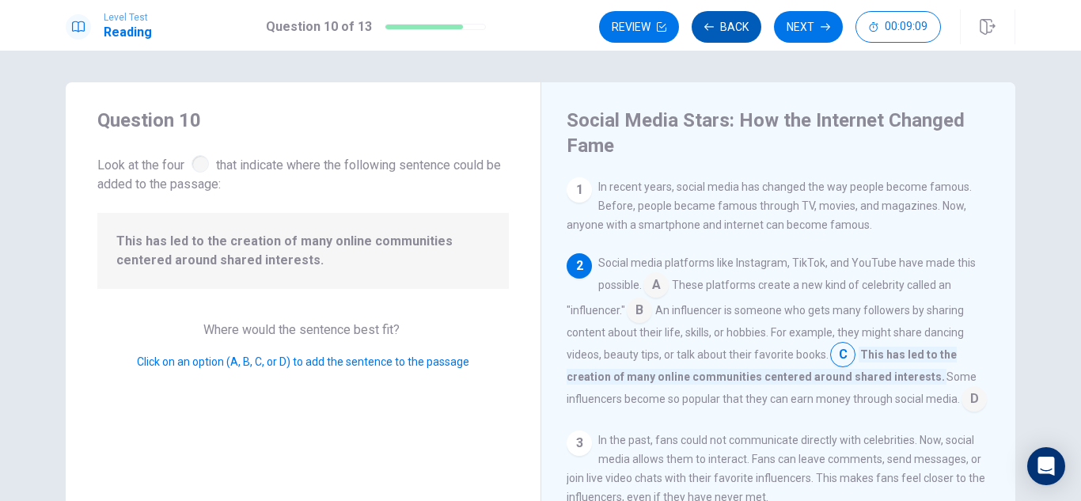
click at [703, 24] on button "Back" at bounding box center [727, 27] width 70 height 32
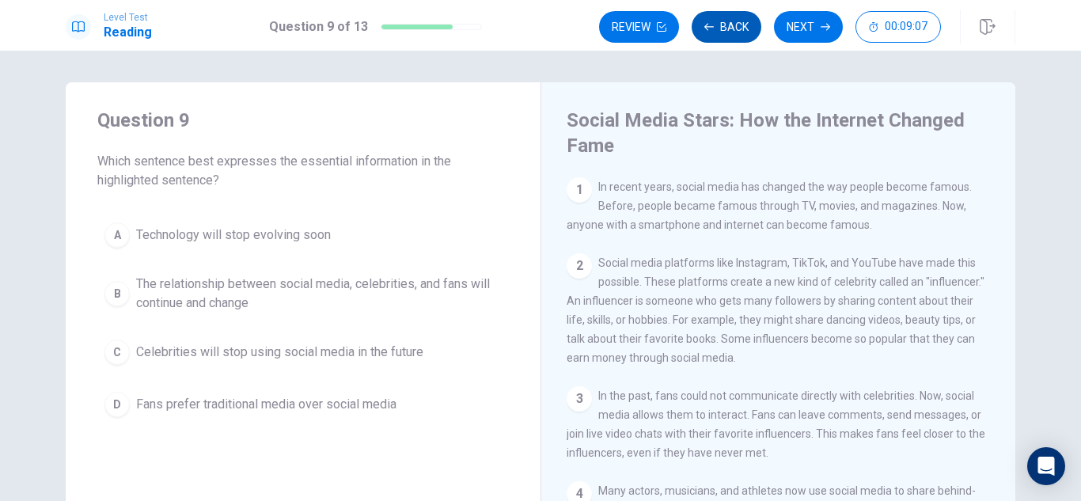
click at [736, 27] on button "Back" at bounding box center [727, 27] width 70 height 32
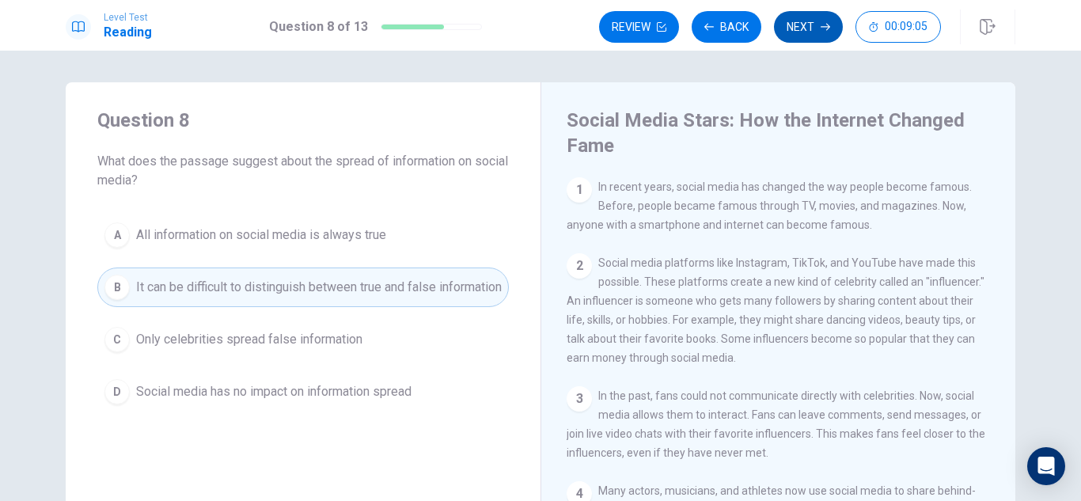
click at [800, 30] on button "Next" at bounding box center [808, 27] width 69 height 32
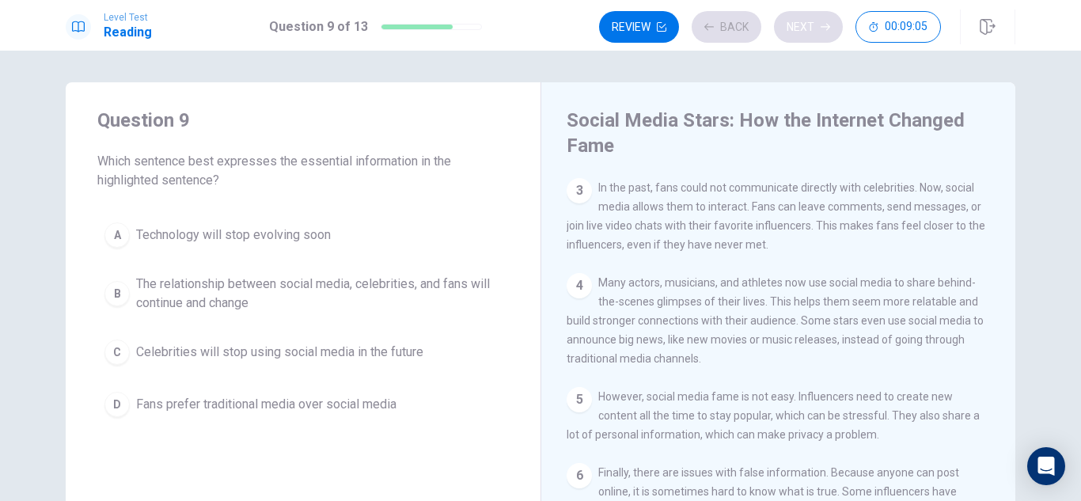
scroll to position [210, 0]
click at [442, 294] on span "The relationship between social media, celebrities, and fans will continue and …" at bounding box center [319, 294] width 366 height 38
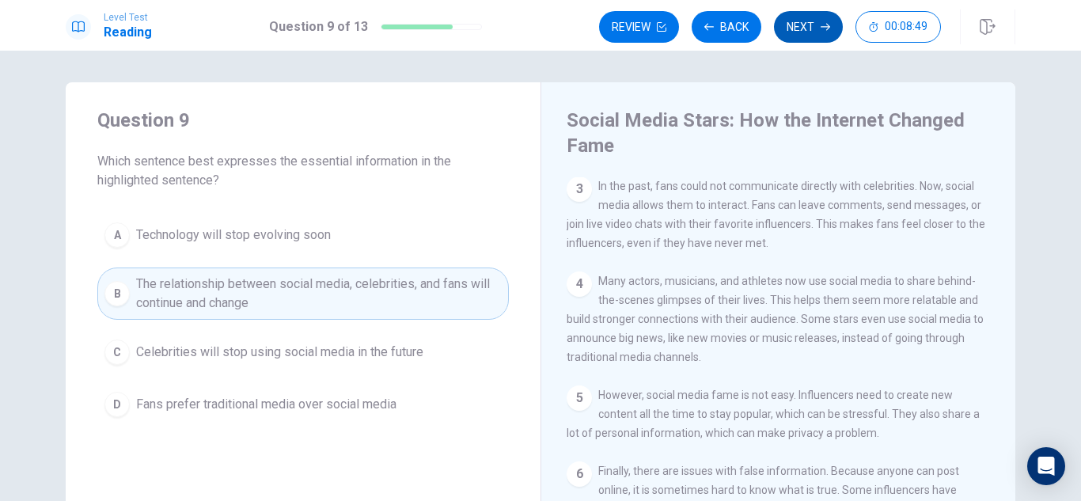
click at [812, 38] on button "Next" at bounding box center [808, 27] width 69 height 32
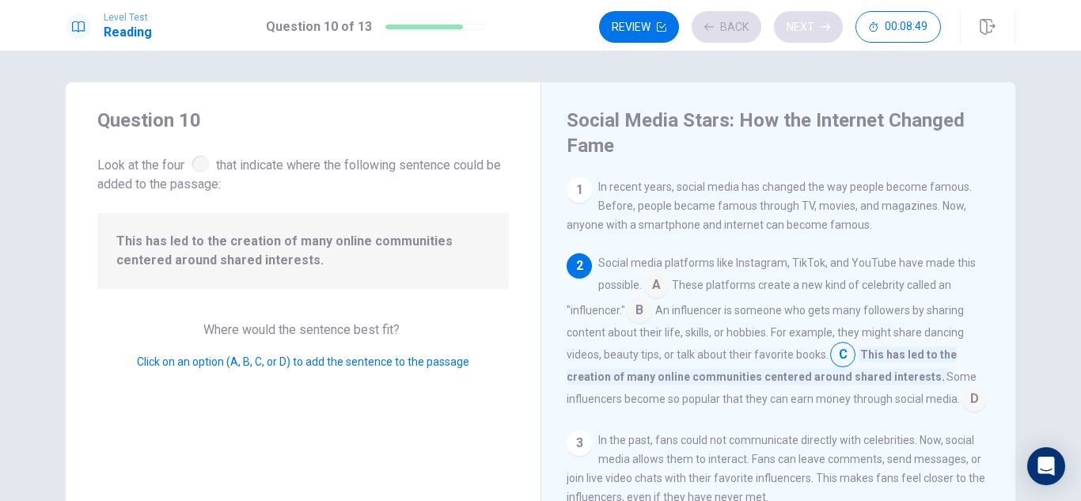
scroll to position [76, 0]
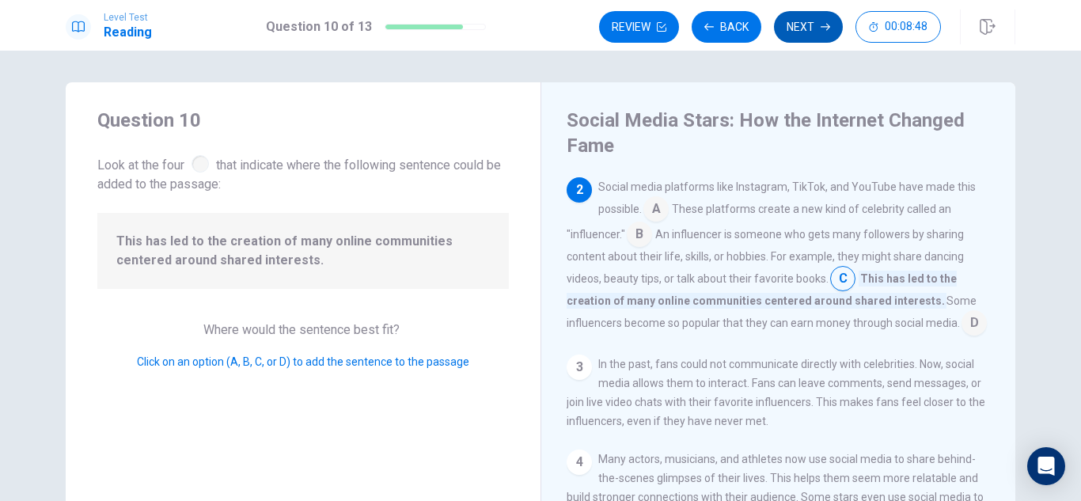
click at [811, 30] on button "Next" at bounding box center [808, 27] width 69 height 32
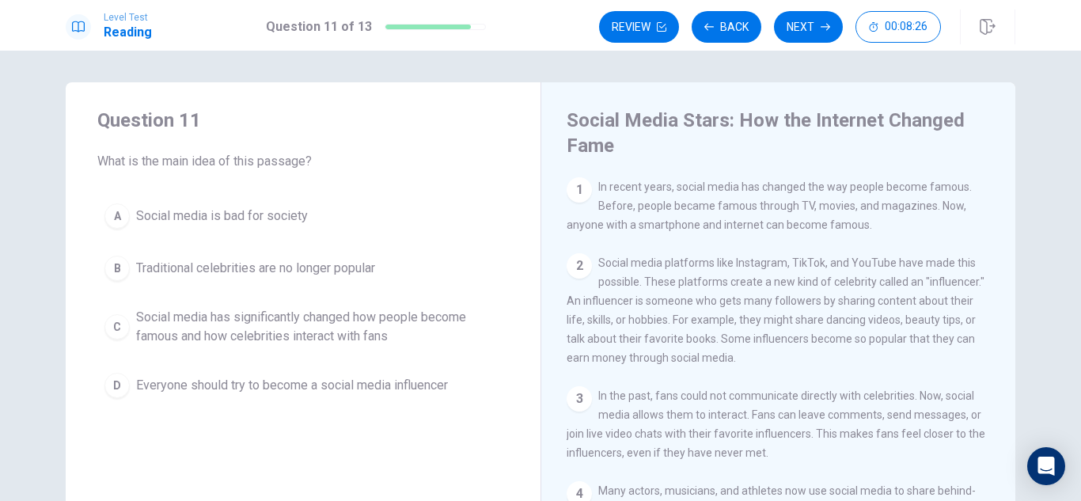
click at [463, 327] on span "Social media has significantly changed how people become famous and how celebri…" at bounding box center [319, 327] width 366 height 38
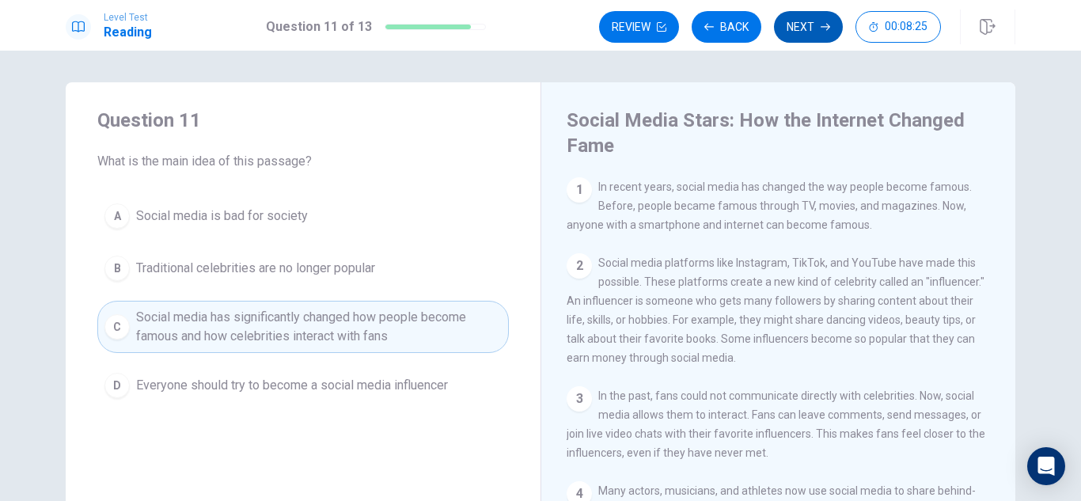
click at [815, 32] on button "Next" at bounding box center [808, 27] width 69 height 32
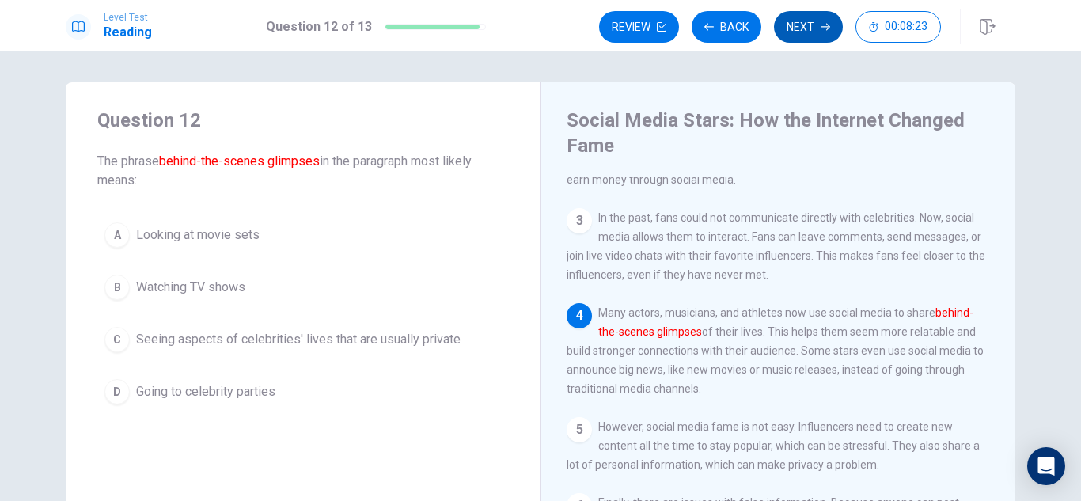
scroll to position [210, 0]
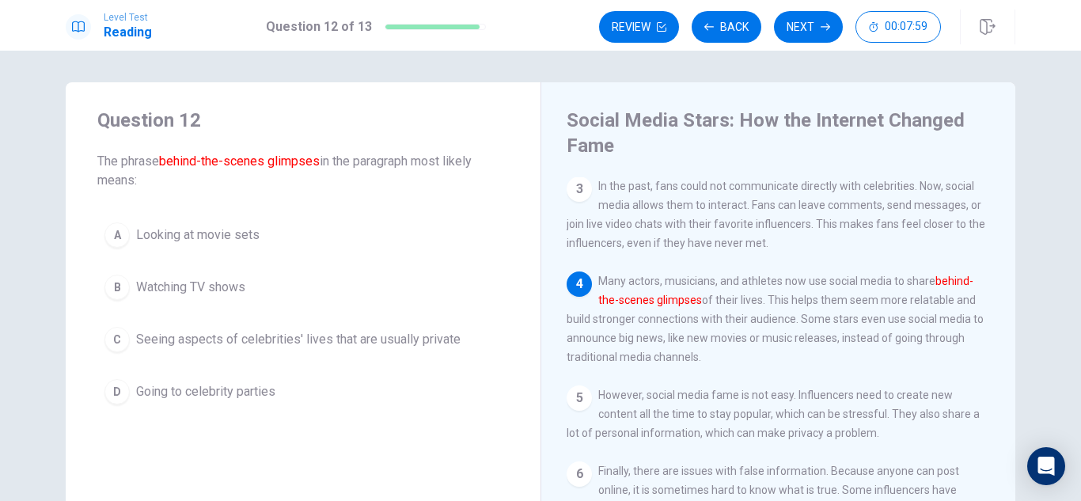
click at [421, 333] on span "Seeing aspects of celebrities' lives that are usually private" at bounding box center [298, 339] width 325 height 19
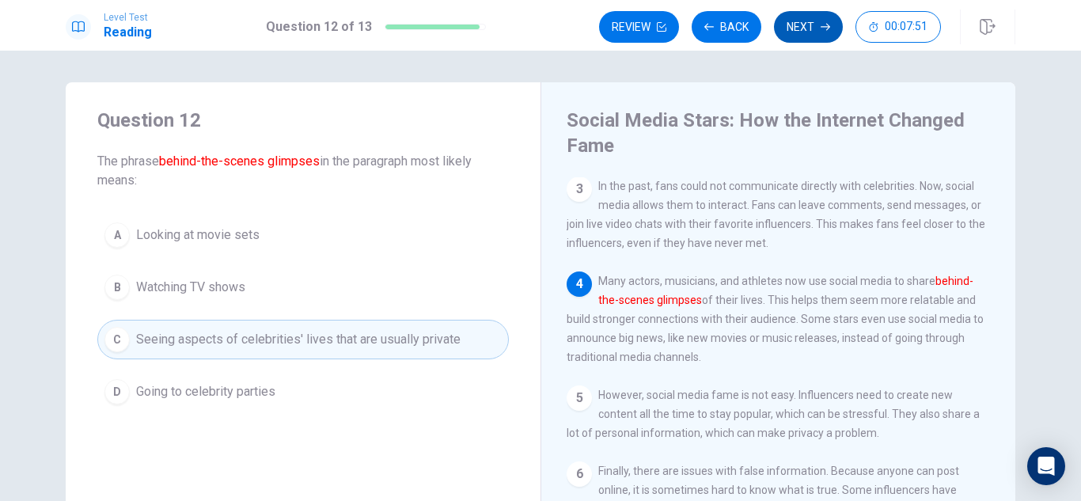
click at [800, 34] on button "Next" at bounding box center [808, 27] width 69 height 32
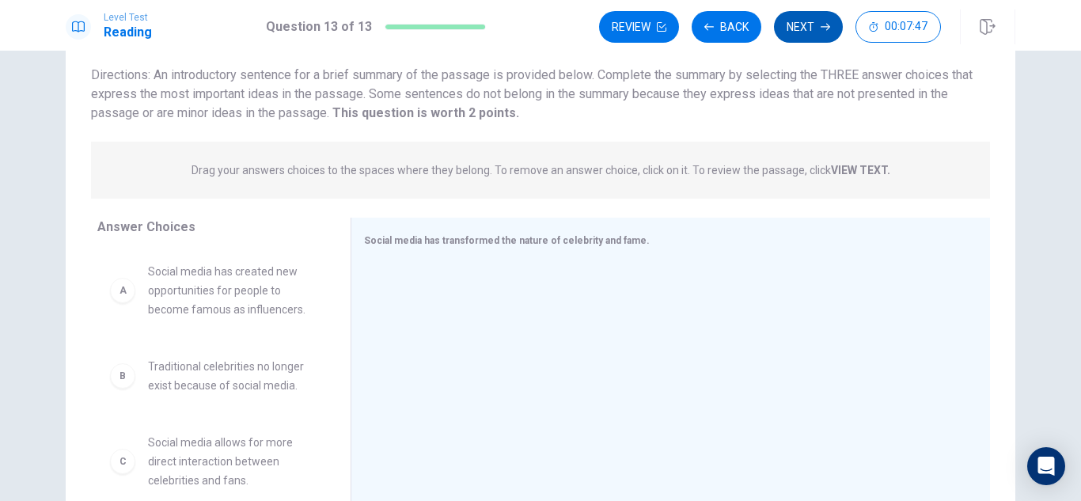
scroll to position [107, 0]
click at [760, 262] on div at bounding box center [664, 368] width 601 height 212
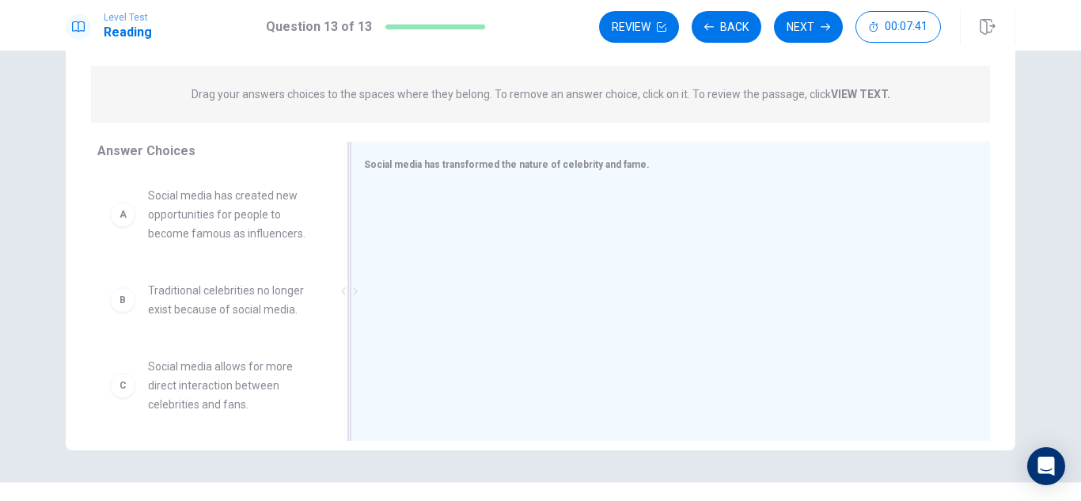
scroll to position [166, 0]
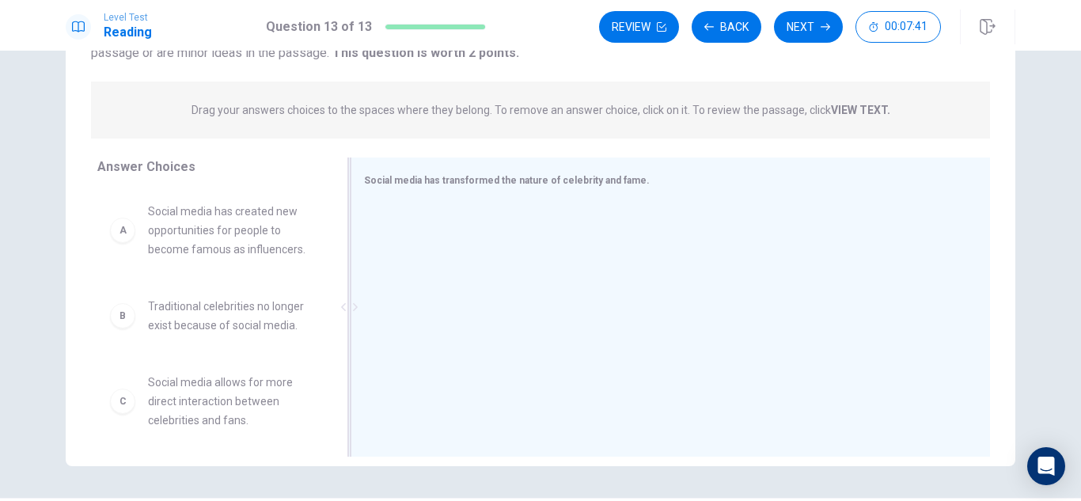
click at [504, 182] on span "Social media has transformed the nature of celebrity and fame." at bounding box center [507, 180] width 286 height 11
click at [455, 240] on div at bounding box center [664, 309] width 601 height 212
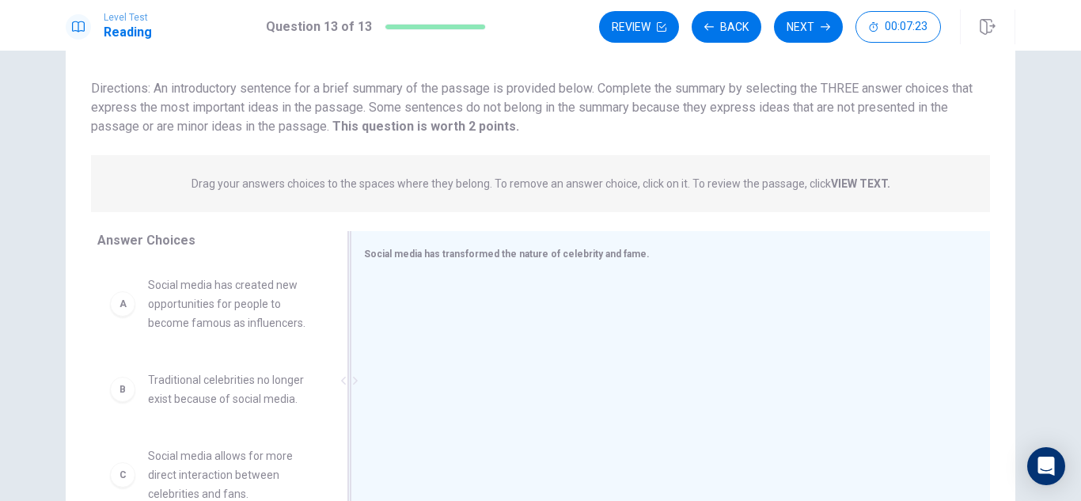
scroll to position [94, 0]
click at [298, 304] on span "Social media has created new opportunities for people to become famous as influ…" at bounding box center [230, 302] width 165 height 57
click at [131, 308] on div "A" at bounding box center [122, 302] width 25 height 25
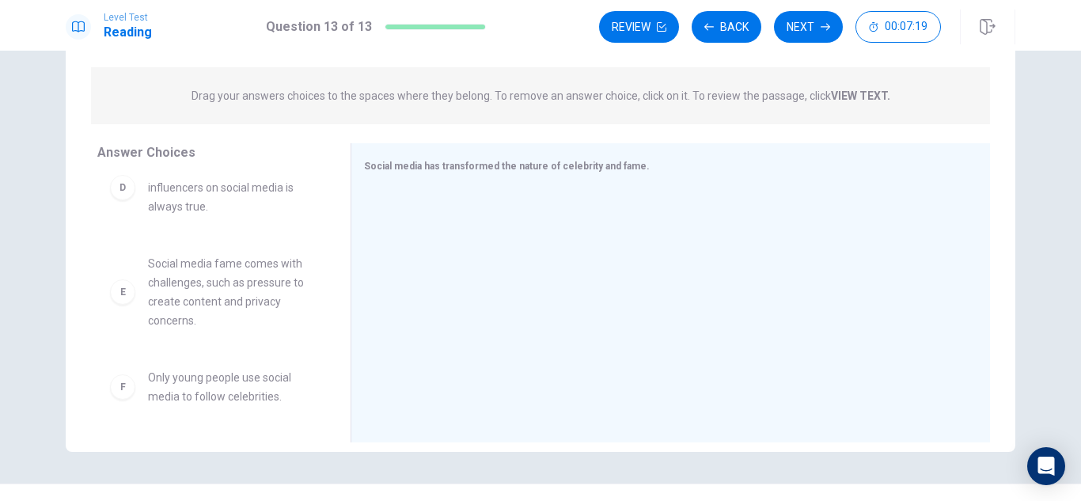
scroll to position [214, 0]
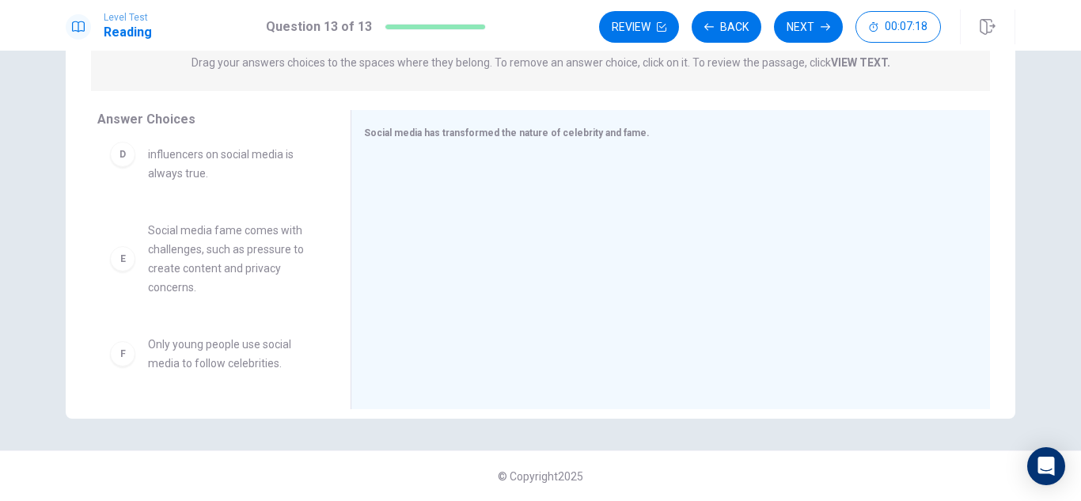
click at [245, 358] on span "Only young people use social media to follow celebrities." at bounding box center [230, 354] width 165 height 38
click at [128, 366] on div "F Only young people use social media to follow celebrities." at bounding box center [211, 354] width 203 height 38
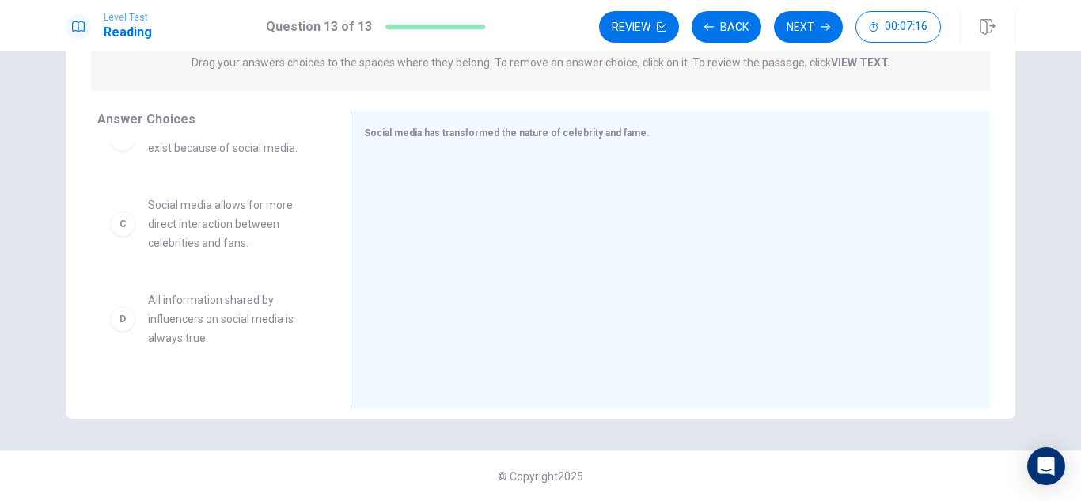
scroll to position [117, 0]
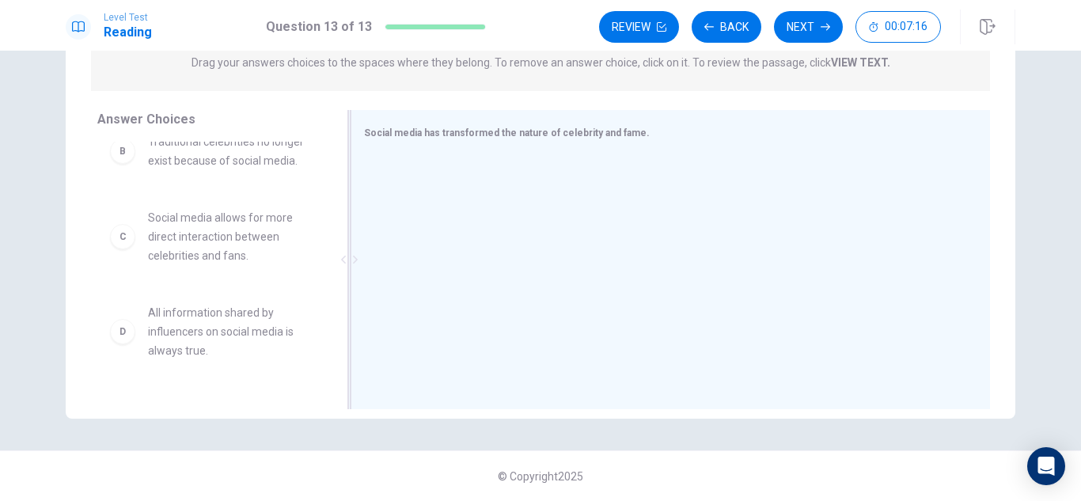
click at [403, 146] on div "Social media has transformed the nature of celebrity and fame." at bounding box center [671, 259] width 640 height 299
click at [429, 168] on div at bounding box center [664, 261] width 601 height 212
click at [482, 247] on div at bounding box center [664, 261] width 601 height 212
click at [439, 136] on span "Social media has transformed the nature of celebrity and fame." at bounding box center [507, 132] width 286 height 11
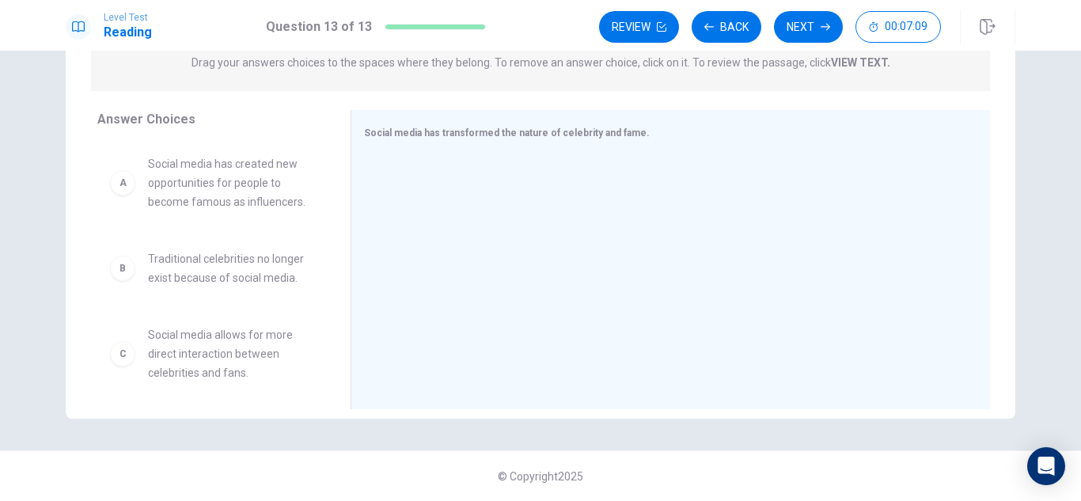
click at [239, 177] on span "Social media has created new opportunities for people to become famous as influ…" at bounding box center [230, 182] width 165 height 57
click at [232, 192] on span "Social media has created new opportunities for people to become famous as influ…" at bounding box center [230, 182] width 165 height 57
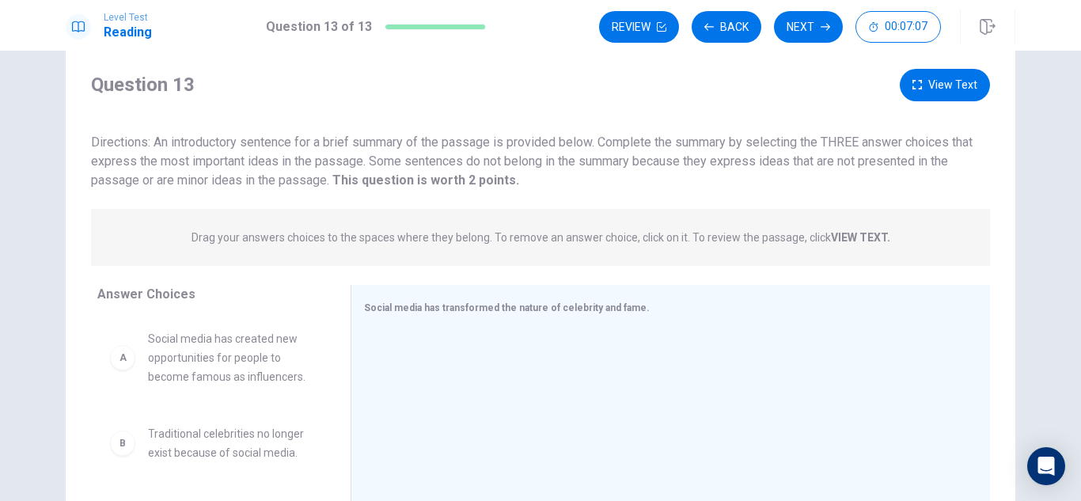
scroll to position [21, 0]
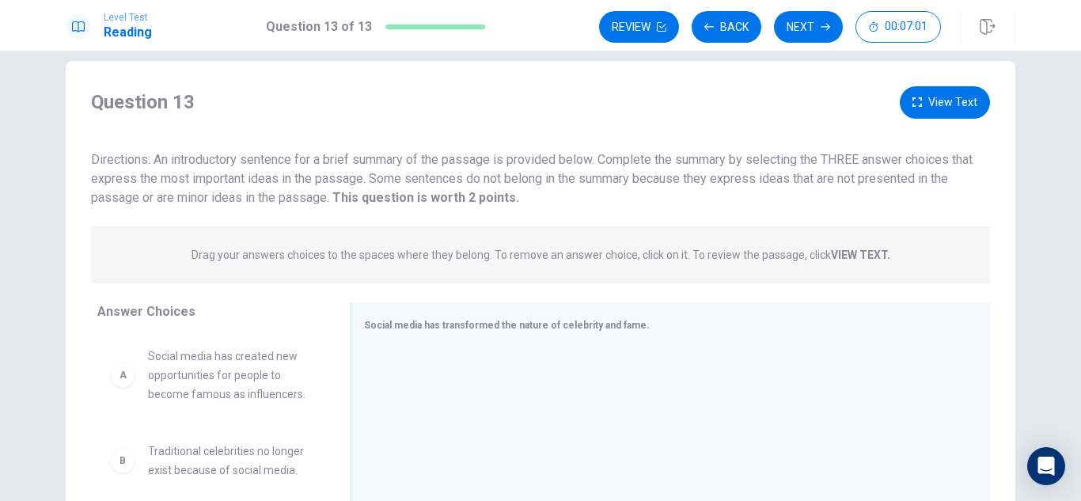
click at [115, 370] on div "A" at bounding box center [122, 375] width 25 height 25
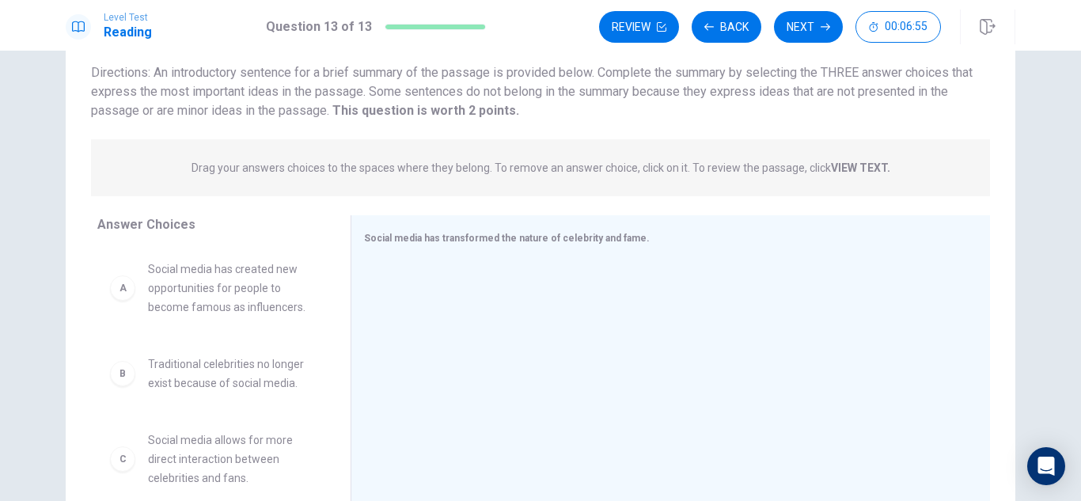
scroll to position [107, 0]
click at [609, 26] on button "Review" at bounding box center [639, 27] width 80 height 32
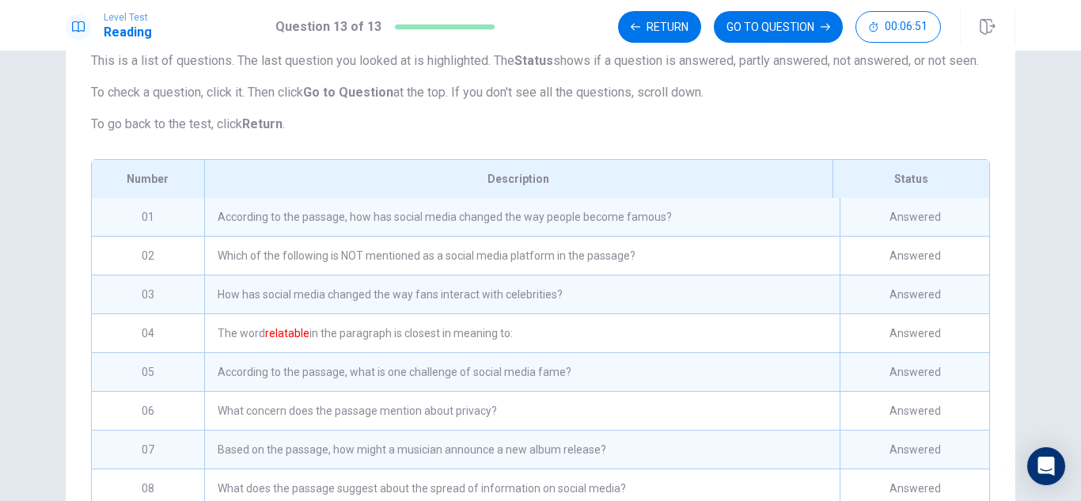
scroll to position [85, 0]
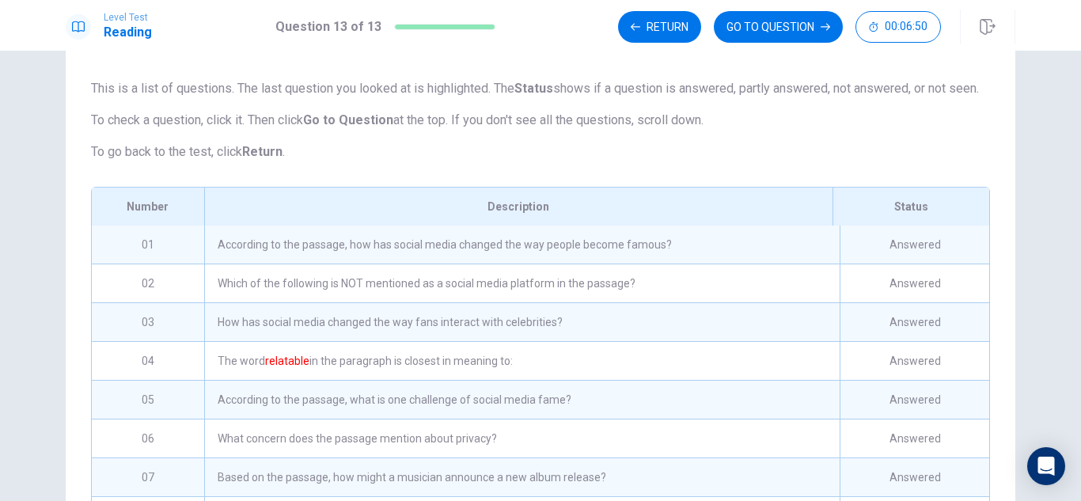
click at [440, 285] on div "Which of the following is NOT mentioned as a social media platform in the passa…" at bounding box center [522, 283] width 636 height 38
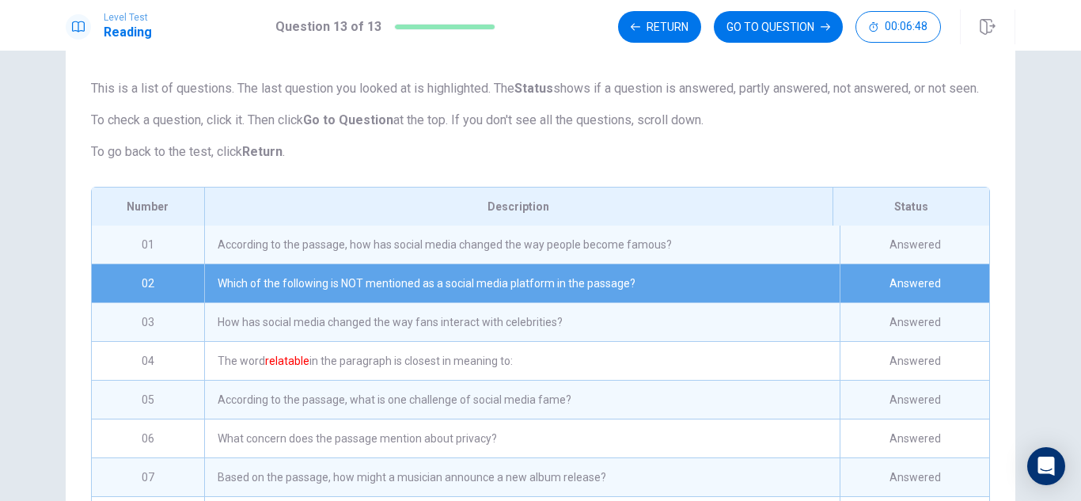
click at [441, 264] on div "According to the passage, how has social media changed the way people become fa…" at bounding box center [522, 245] width 636 height 38
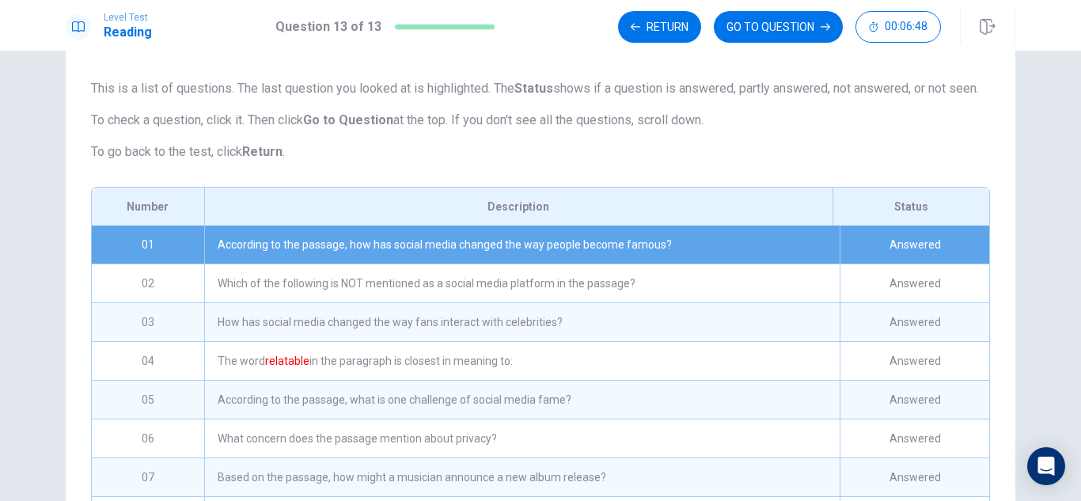
click at [441, 264] on div "According to the passage, how has social media changed the way people become fa…" at bounding box center [522, 245] width 636 height 38
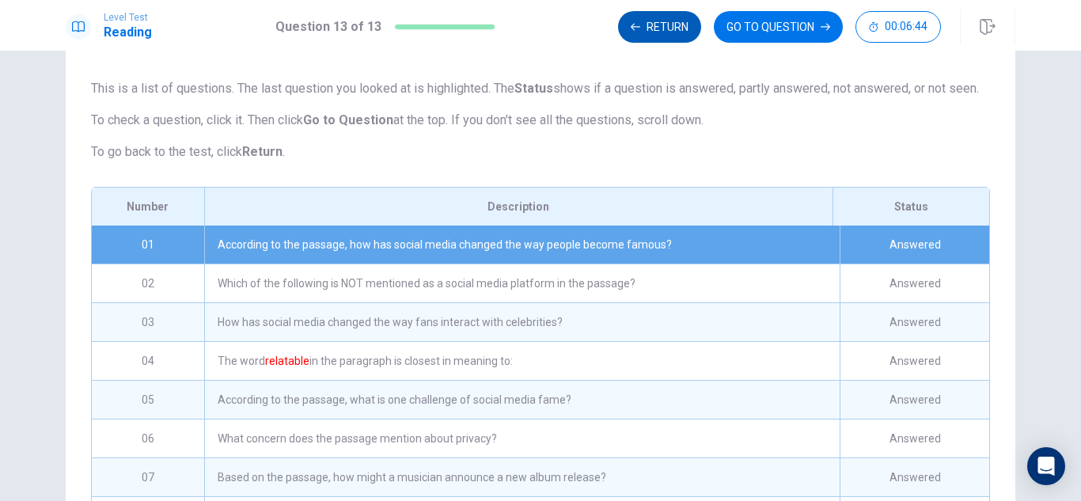
click at [639, 40] on button "Return" at bounding box center [659, 27] width 83 height 32
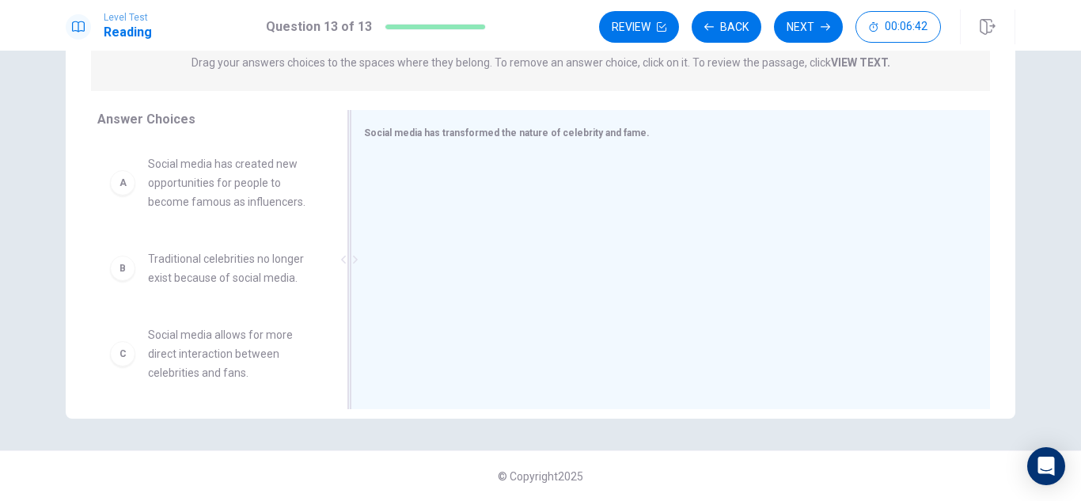
scroll to position [0, 0]
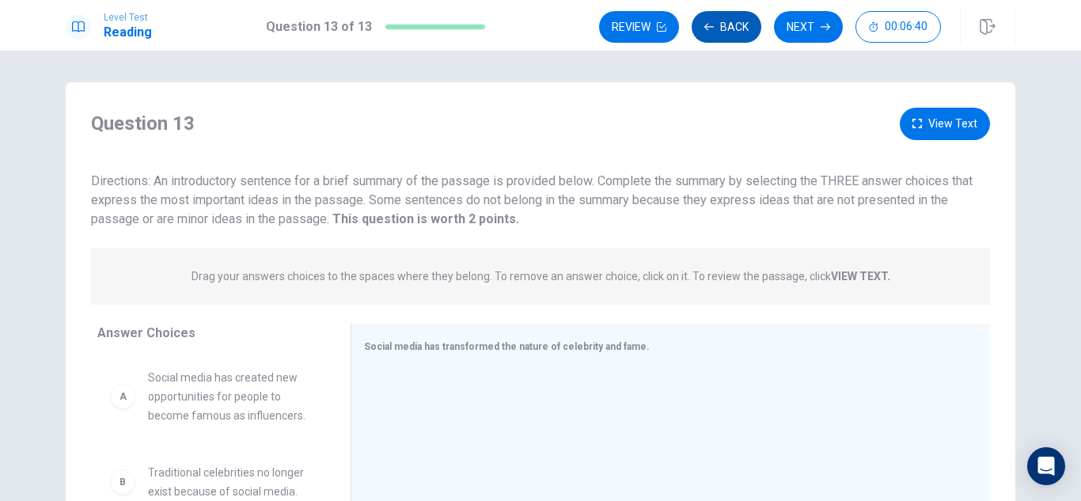
click at [716, 18] on button "Back" at bounding box center [727, 27] width 70 height 32
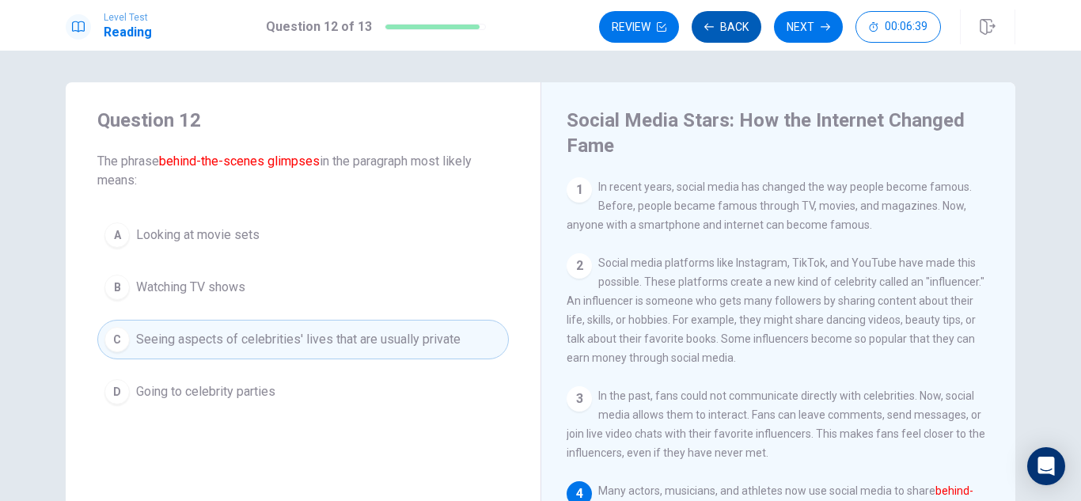
click at [716, 18] on button "Back" at bounding box center [727, 27] width 70 height 32
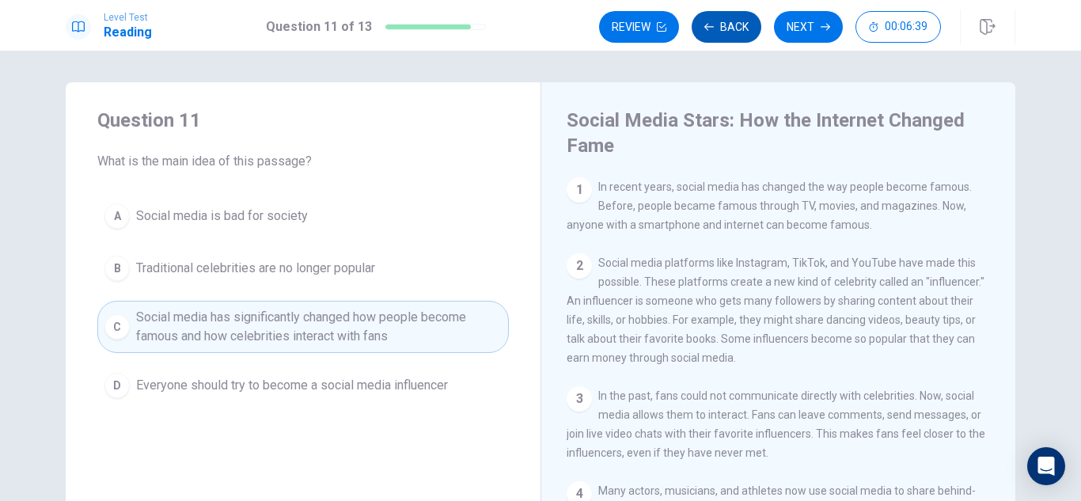
click at [716, 18] on button "Back" at bounding box center [727, 27] width 70 height 32
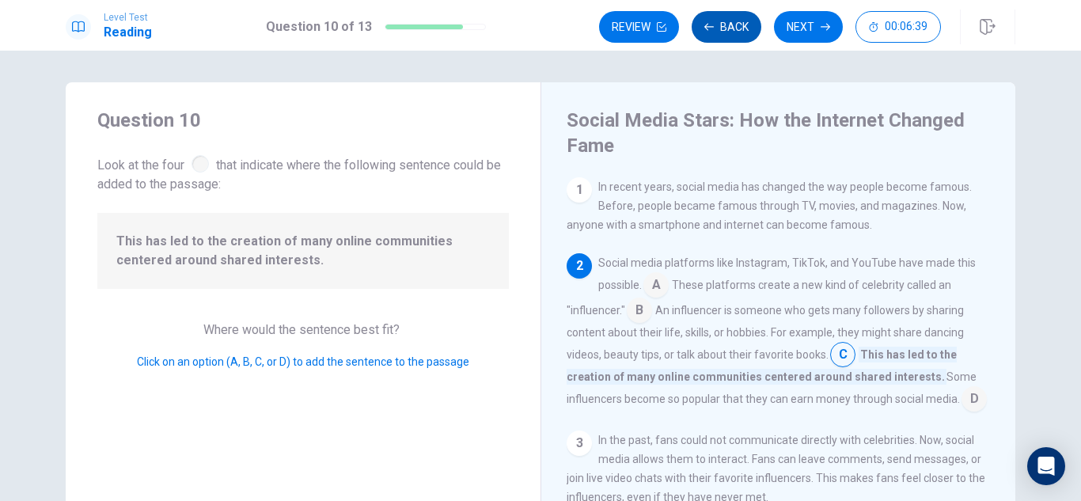
click at [716, 18] on button "Back" at bounding box center [727, 27] width 70 height 32
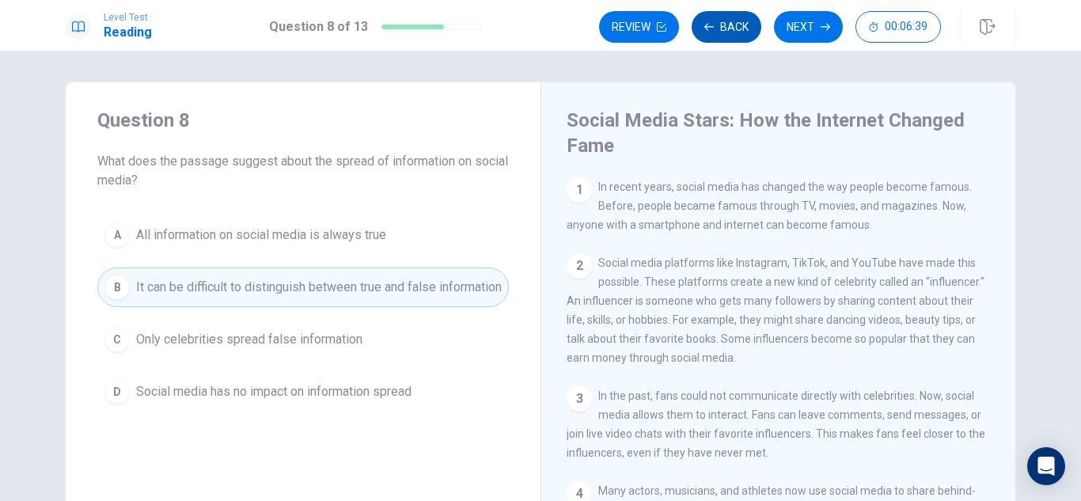
click at [716, 18] on button "Back" at bounding box center [727, 27] width 70 height 32
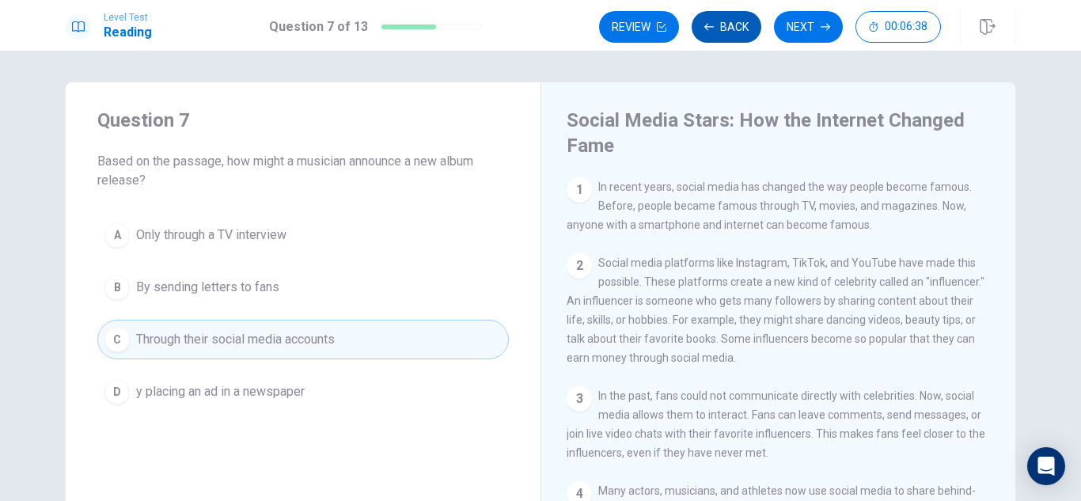
click at [716, 18] on button "Back" at bounding box center [727, 27] width 70 height 32
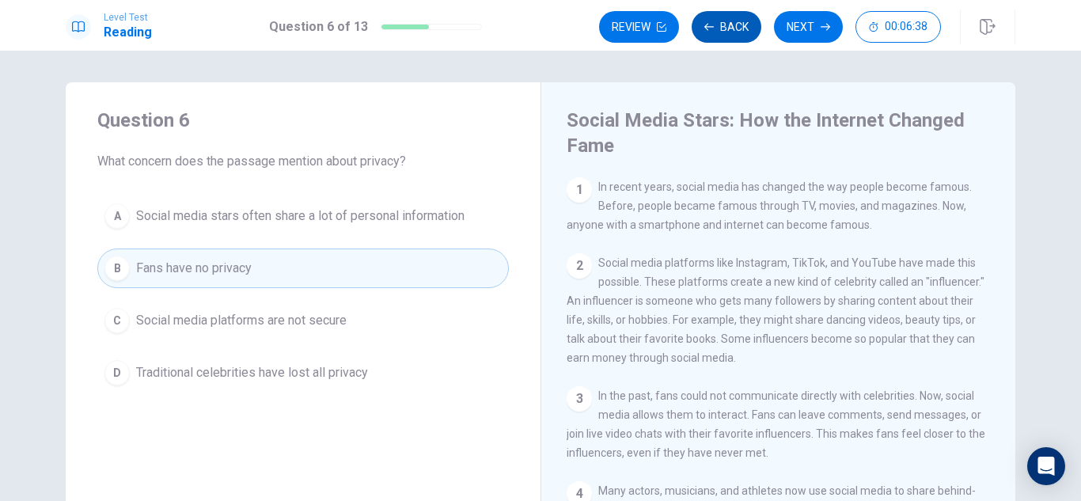
click at [716, 18] on button "Back" at bounding box center [727, 27] width 70 height 32
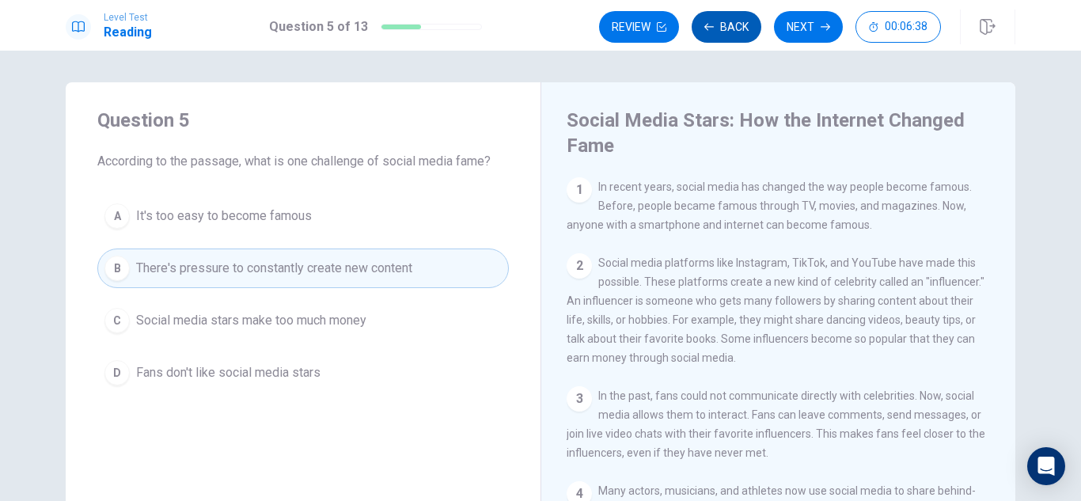
click at [716, 18] on button "Back" at bounding box center [727, 27] width 70 height 32
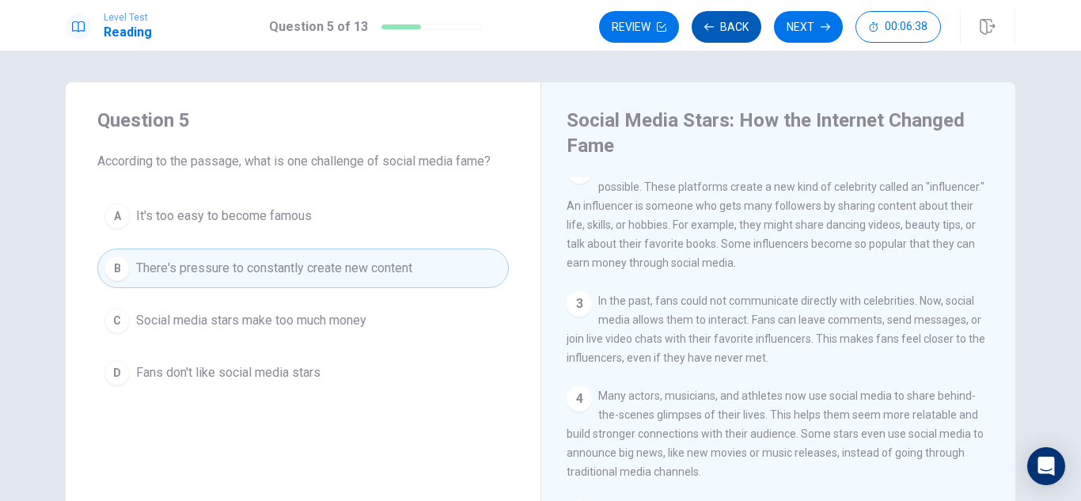
click at [716, 18] on button "Back" at bounding box center [727, 27] width 70 height 32
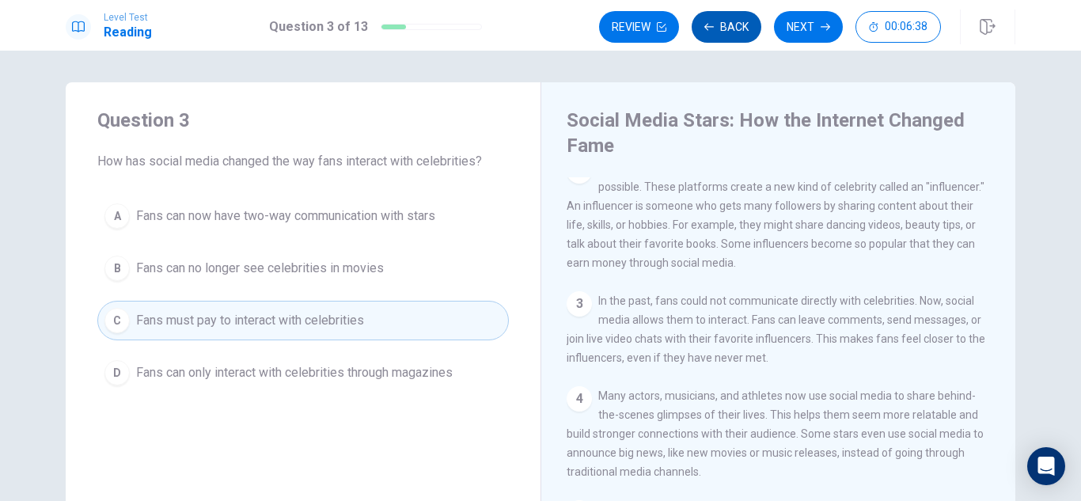
scroll to position [102, 0]
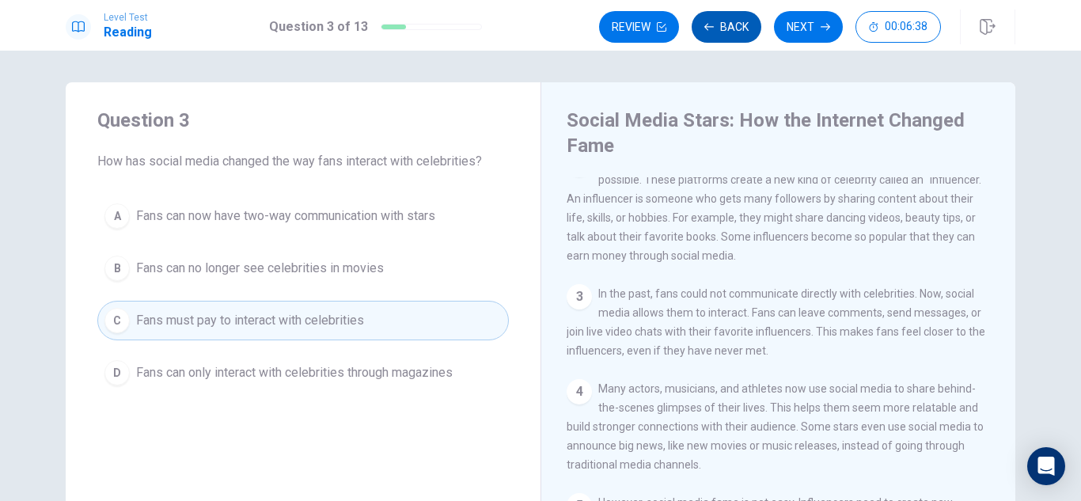
click at [716, 18] on button "Back" at bounding box center [727, 27] width 70 height 32
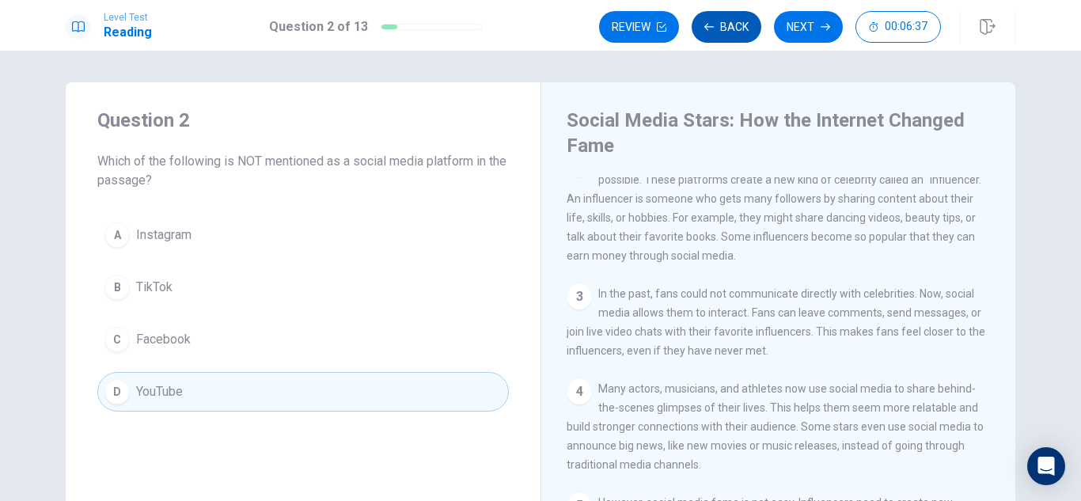
click at [716, 18] on button "Back" at bounding box center [727, 27] width 70 height 32
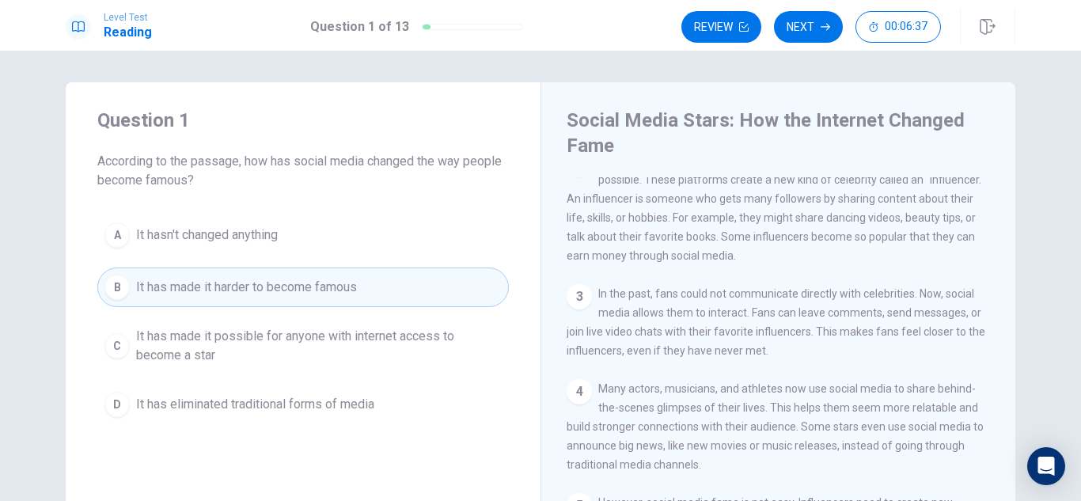
click at [716, 18] on button "Review" at bounding box center [722, 27] width 80 height 32
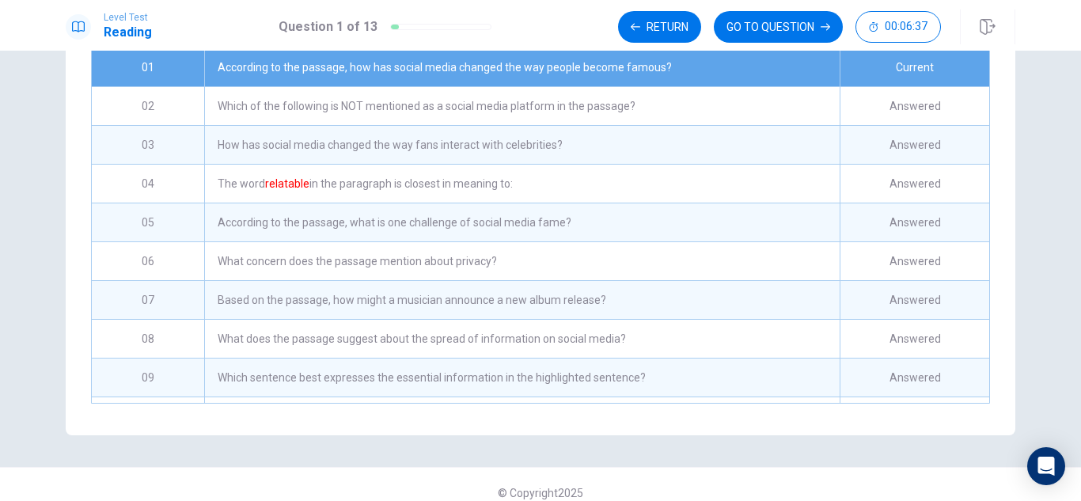
scroll to position [279, 0]
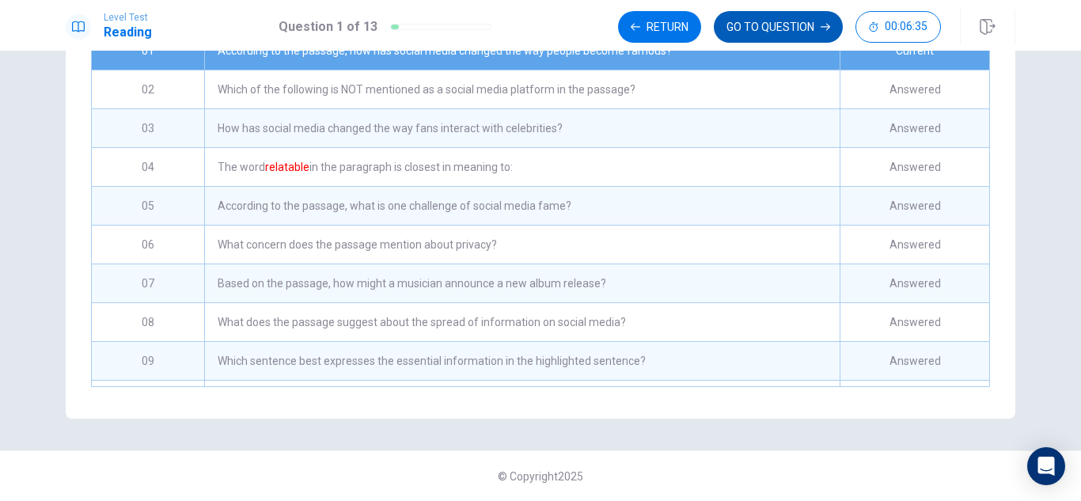
click at [774, 24] on button "GO TO QUESTION" at bounding box center [778, 27] width 129 height 32
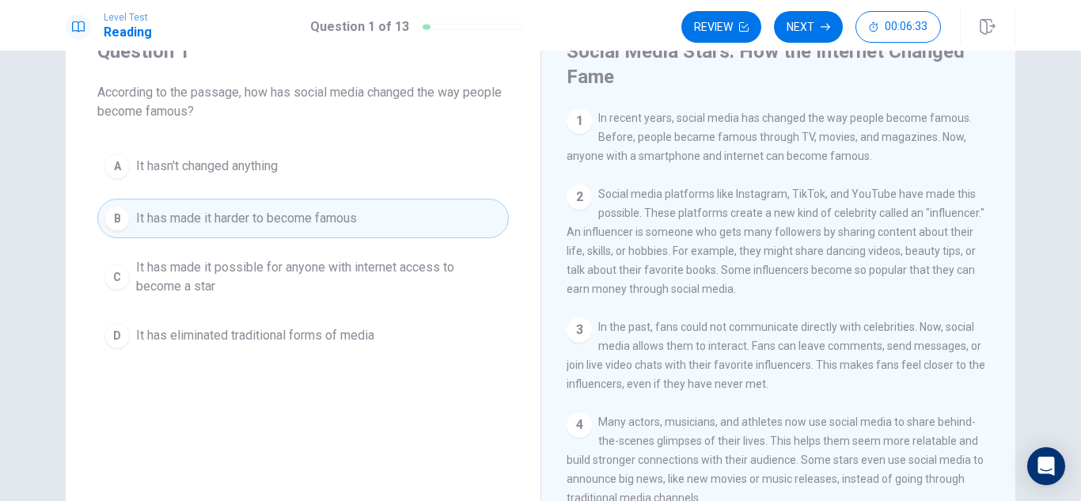
scroll to position [54, 0]
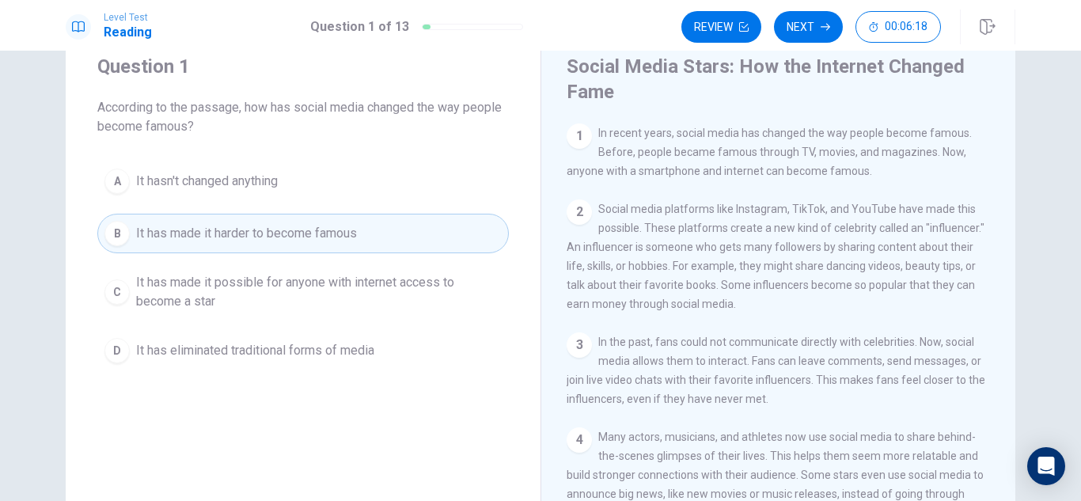
click at [325, 290] on span "It has made it possible for anyone with internet access to become a star" at bounding box center [319, 292] width 366 height 38
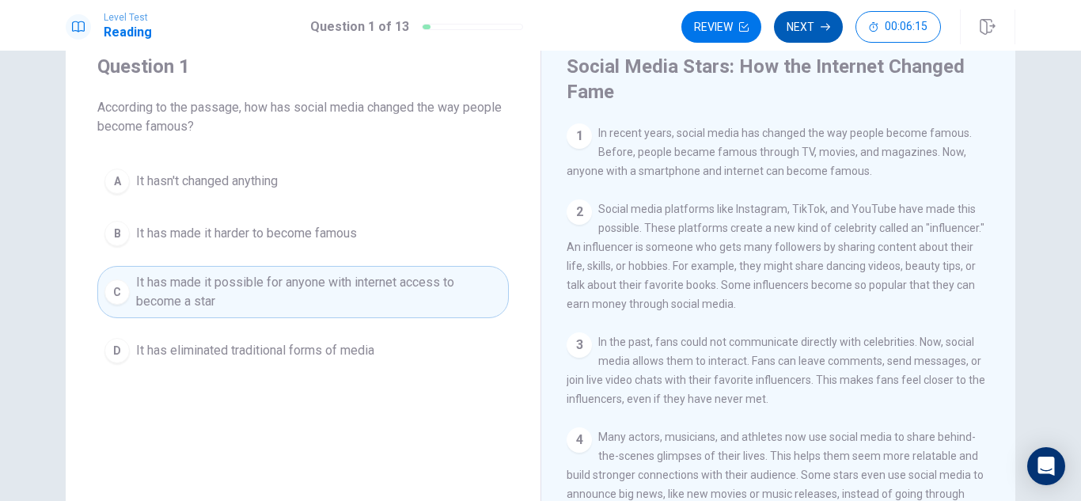
click at [812, 35] on button "Next" at bounding box center [808, 27] width 69 height 32
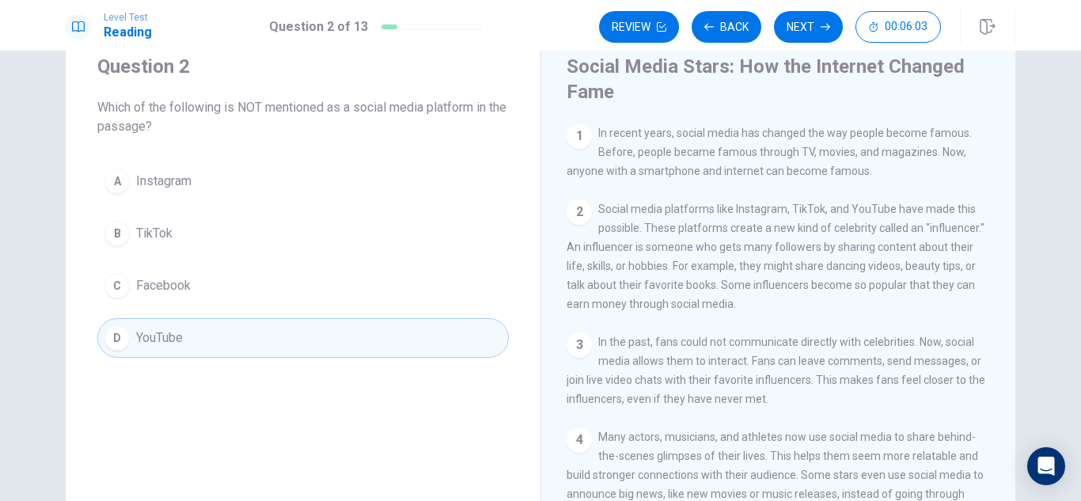
click at [330, 288] on button "C Facebook" at bounding box center [303, 286] width 412 height 40
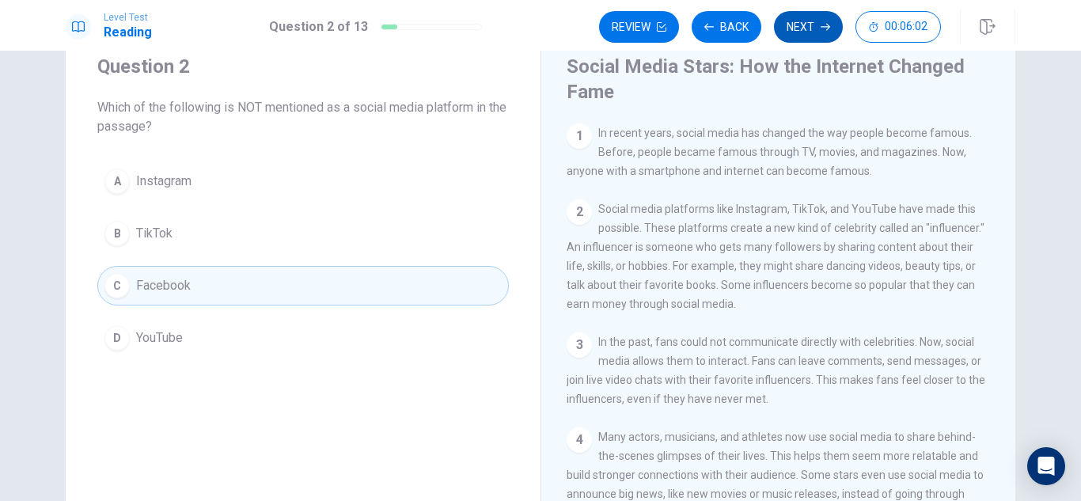
click at [809, 28] on button "Next" at bounding box center [808, 27] width 69 height 32
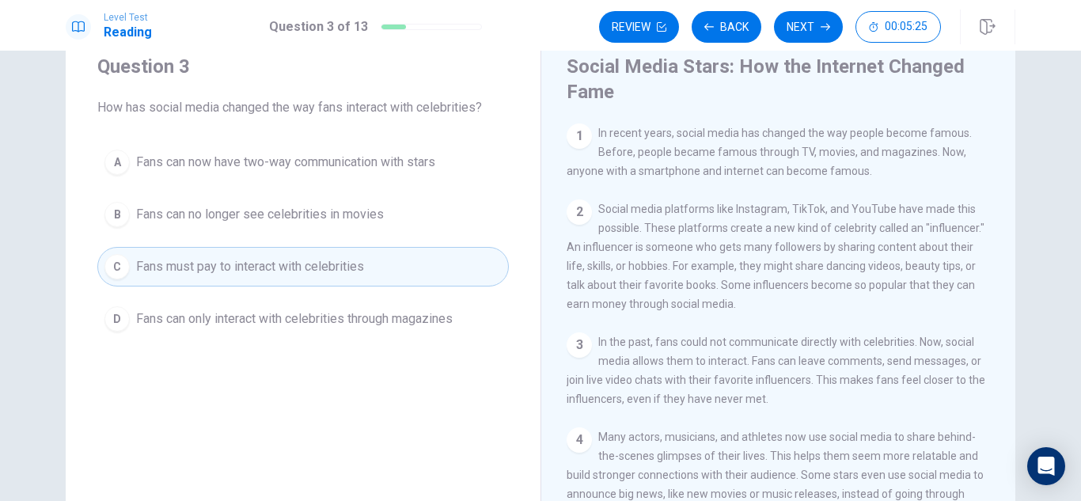
click at [437, 116] on span "How has social media changed the way fans interact with celebrities?" at bounding box center [303, 107] width 412 height 19
click at [887, 402] on div "3 In the past, fans could not communicate directly with celebrities. Now, socia…" at bounding box center [779, 370] width 424 height 76
click at [932, 474] on span "Many actors, musicians, and athletes now use social media to share behind-the-s…" at bounding box center [775, 475] width 417 height 89
click at [937, 493] on span "Many actors, musicians, and athletes now use social media to share behind-the-s…" at bounding box center [775, 475] width 417 height 89
click at [936, 496] on span "Many actors, musicians, and athletes now use social media to share behind-the-s…" at bounding box center [775, 475] width 417 height 89
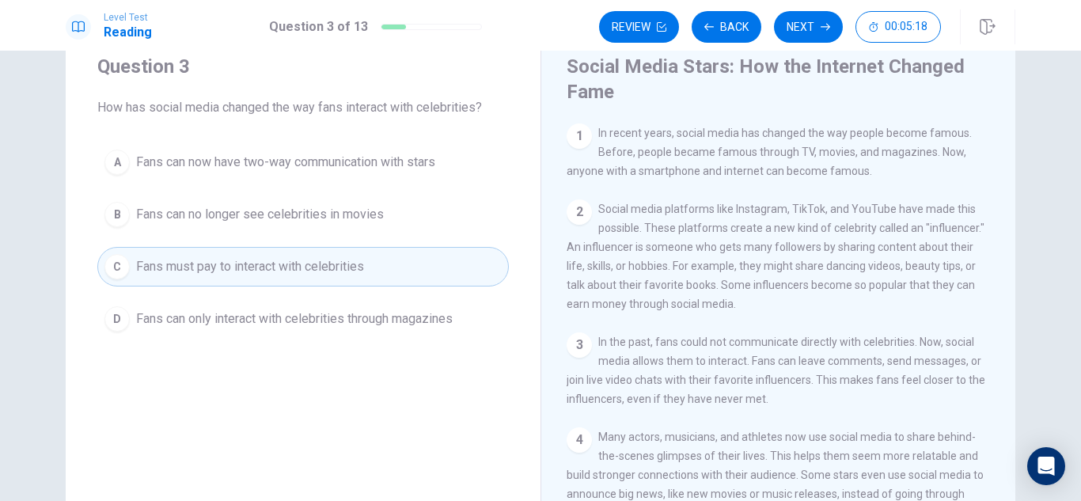
click at [937, 495] on span "Many actors, musicians, and athletes now use social media to share behind-the-s…" at bounding box center [775, 475] width 417 height 89
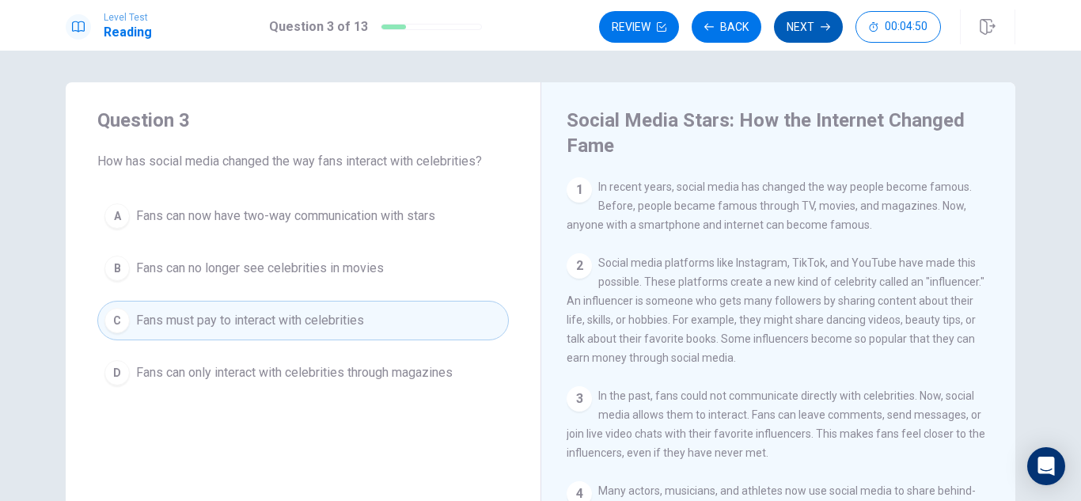
click at [807, 32] on button "Next" at bounding box center [808, 27] width 69 height 32
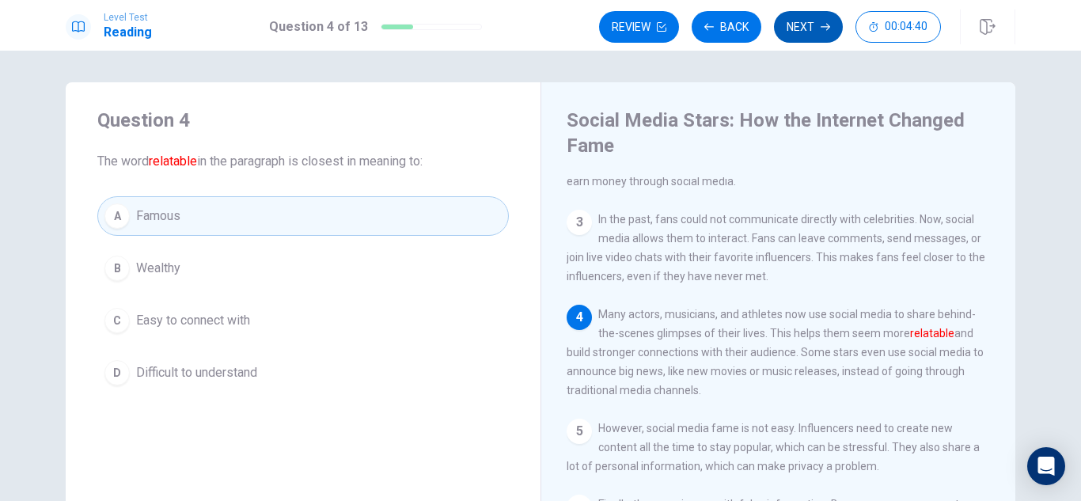
scroll to position [177, 0]
click at [323, 337] on button "C Easy to connect with" at bounding box center [303, 321] width 412 height 40
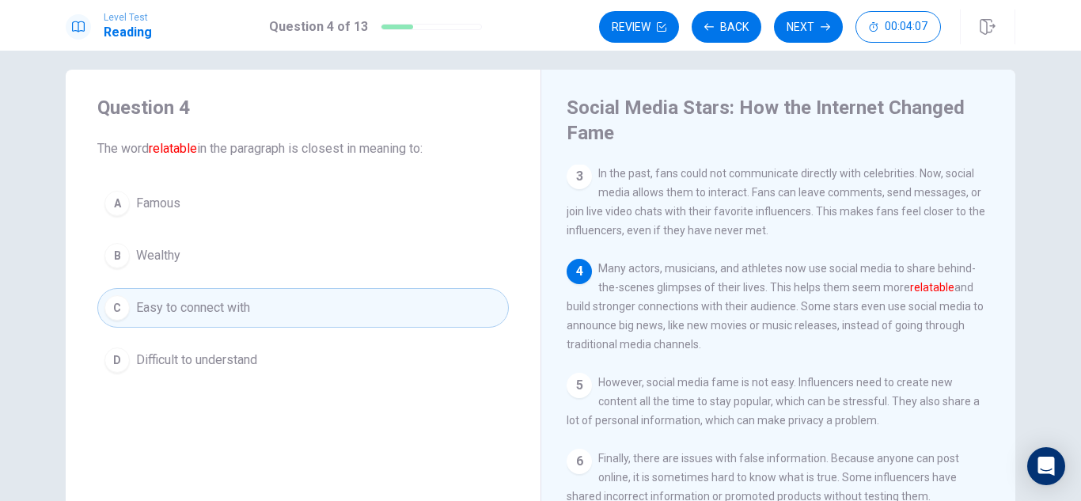
scroll to position [17, 0]
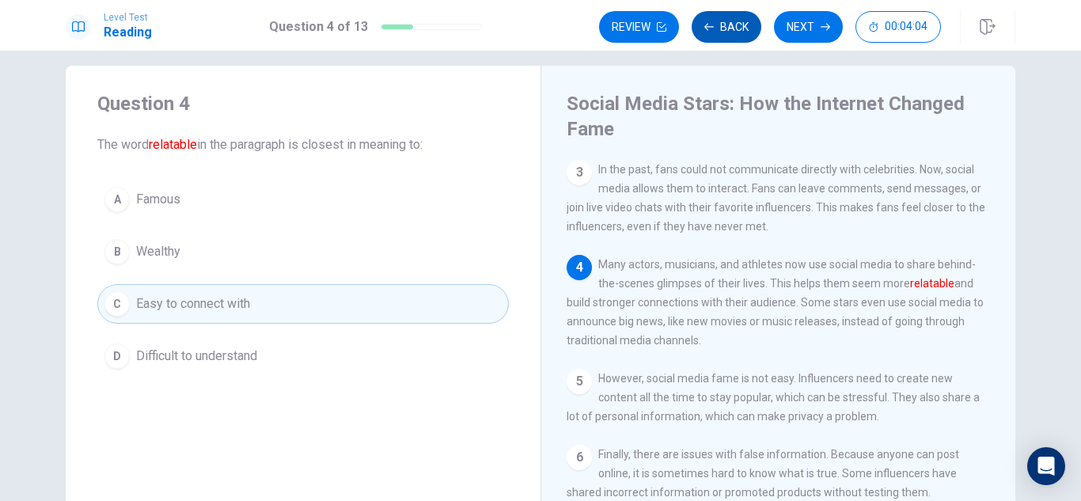
click at [717, 29] on button "Back" at bounding box center [727, 27] width 70 height 32
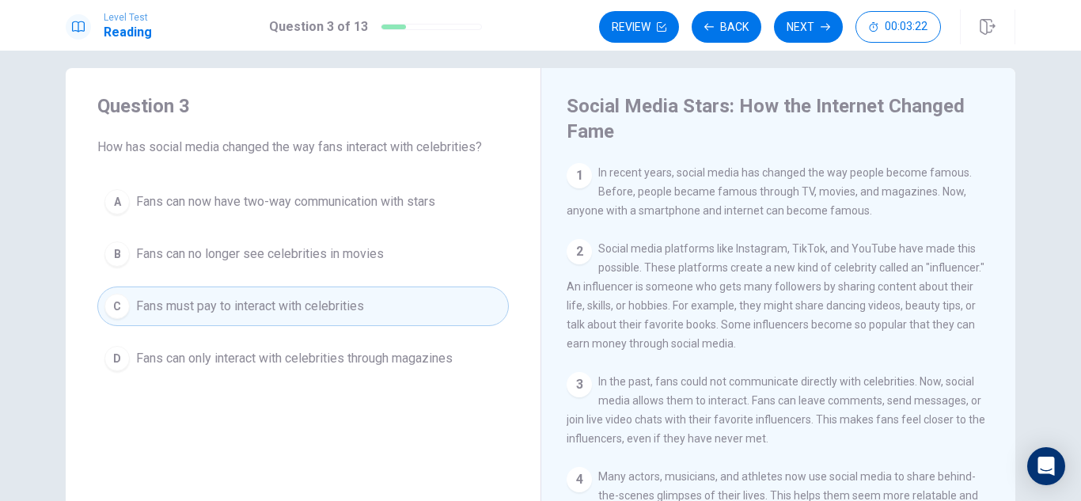
scroll to position [13, 0]
click at [393, 271] on button "B Fans can no longer see celebrities in movies" at bounding box center [303, 255] width 412 height 40
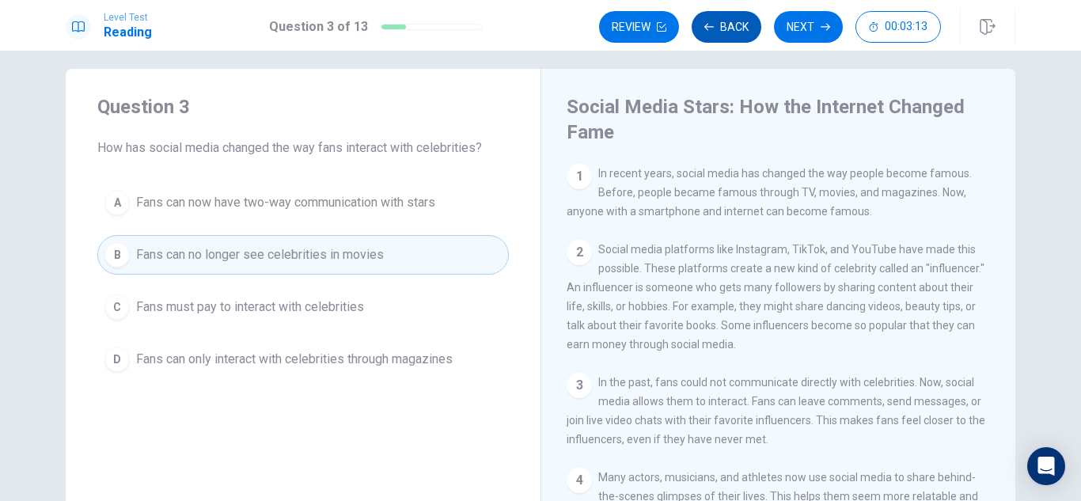
click at [742, 32] on button "Back" at bounding box center [727, 27] width 70 height 32
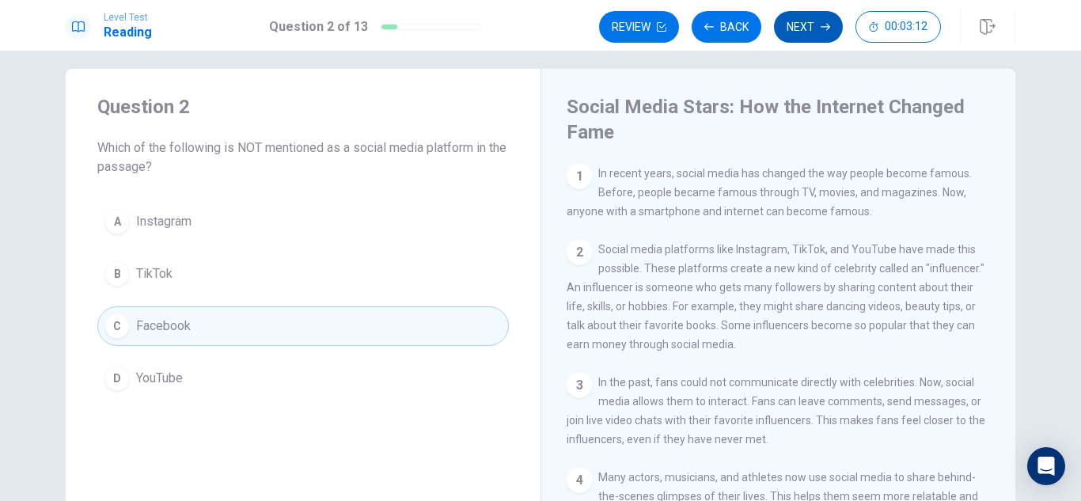
click at [815, 34] on button "Next" at bounding box center [808, 27] width 69 height 32
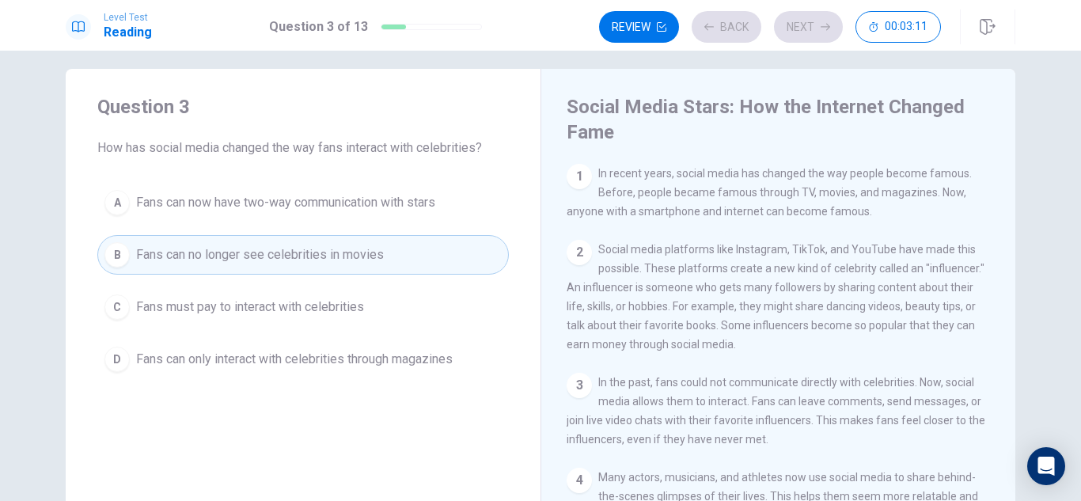
click at [815, 32] on div "Review Back Next 00:03:11" at bounding box center [770, 27] width 342 height 32
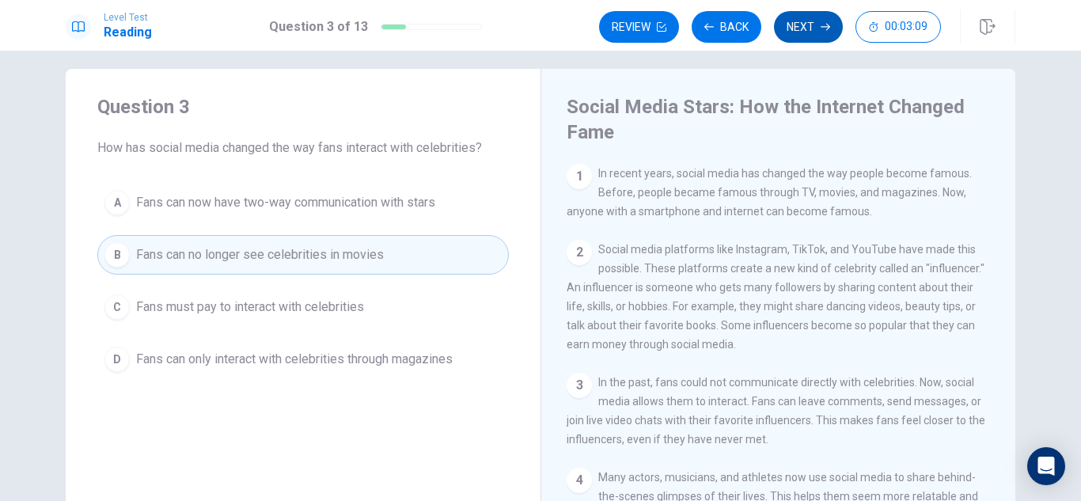
click at [803, 33] on button "Next" at bounding box center [808, 27] width 69 height 32
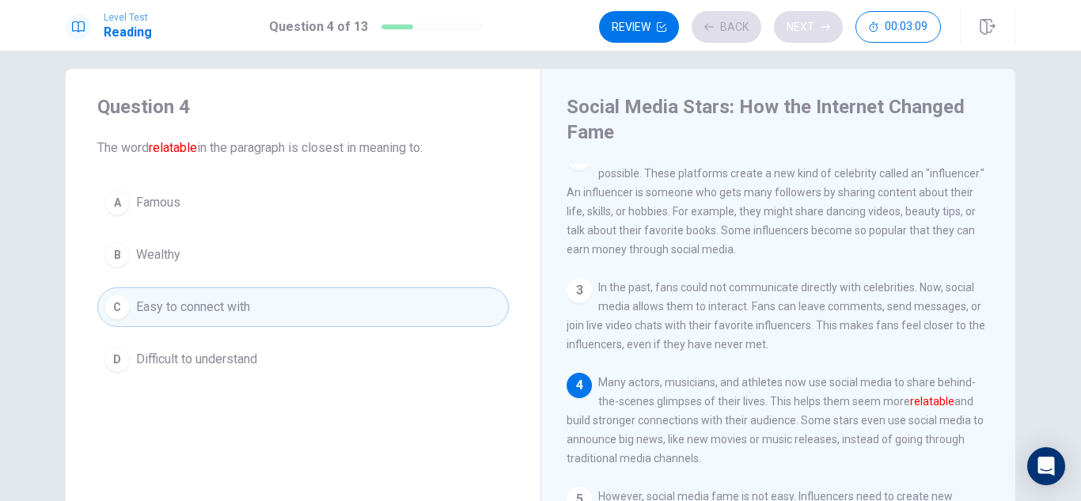
scroll to position [102, 0]
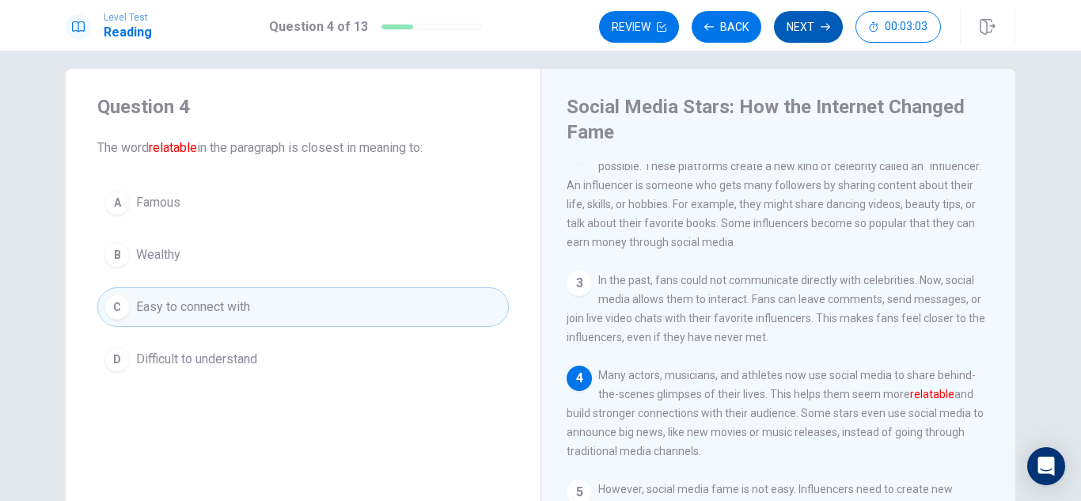
click at [810, 36] on button "Next" at bounding box center [808, 27] width 69 height 32
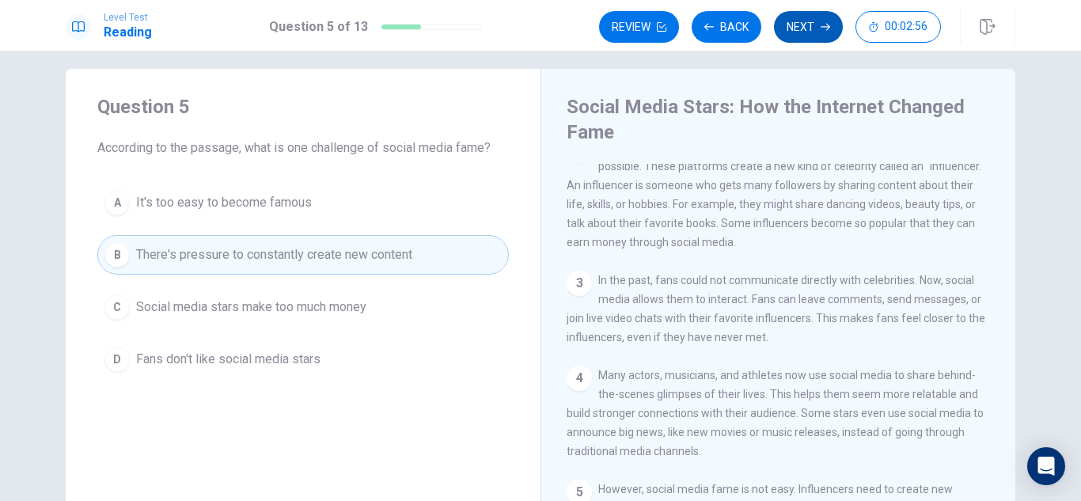
click at [818, 40] on button "Next" at bounding box center [808, 27] width 69 height 32
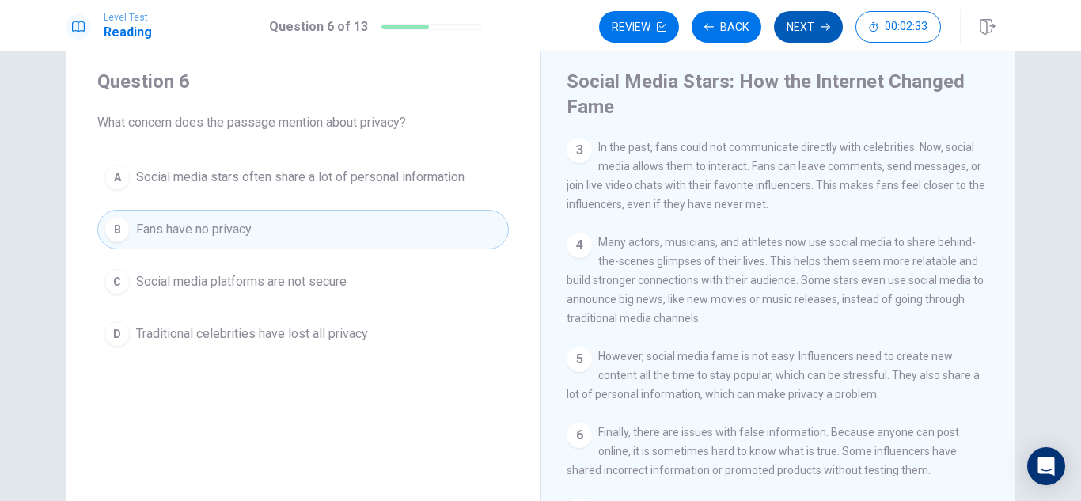
scroll to position [28, 0]
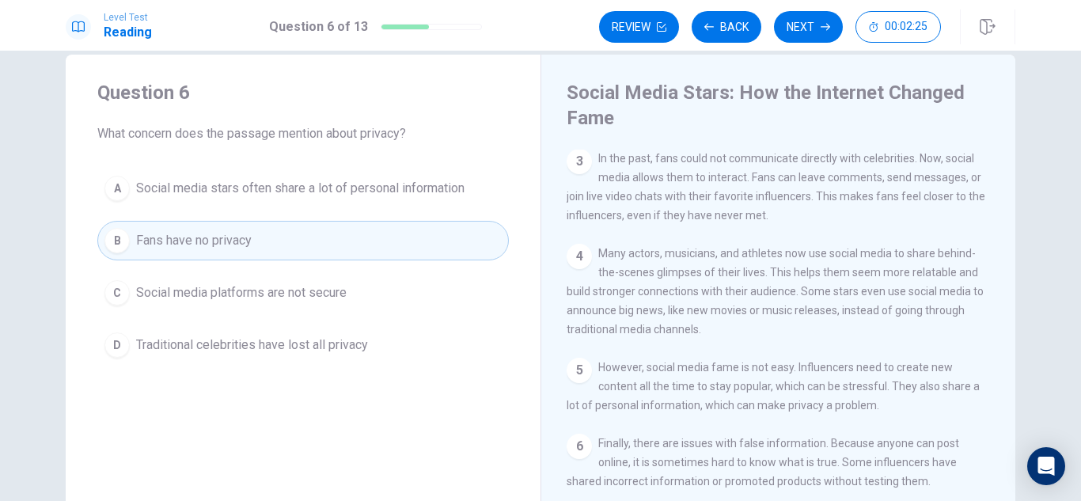
click at [461, 291] on button "C Social media platforms are not secure" at bounding box center [303, 293] width 412 height 40
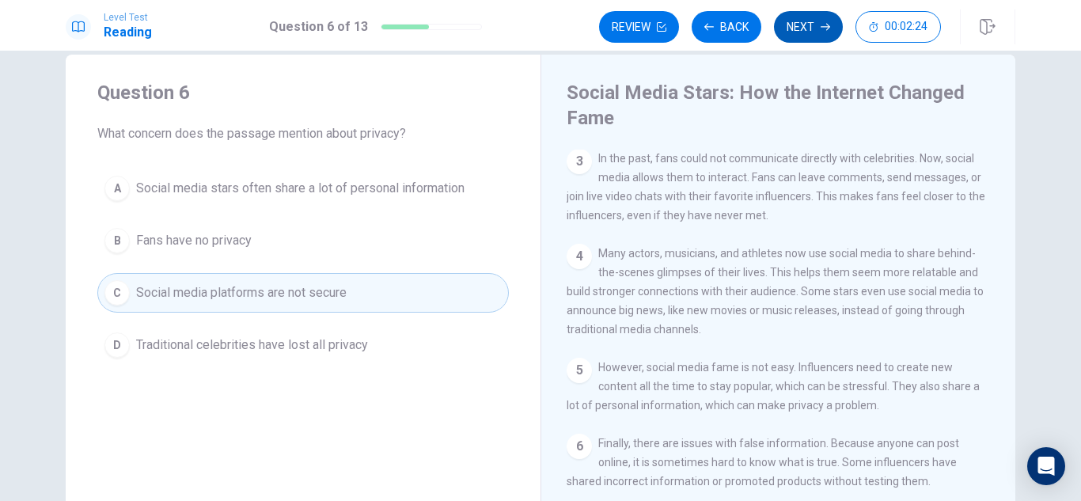
click at [802, 36] on button "Next" at bounding box center [808, 27] width 69 height 32
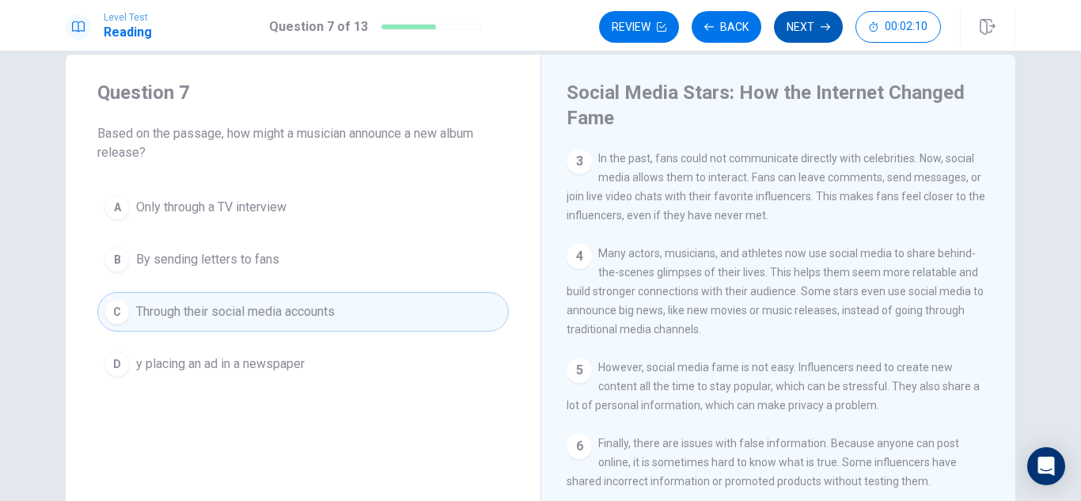
click at [813, 36] on button "Next" at bounding box center [808, 27] width 69 height 32
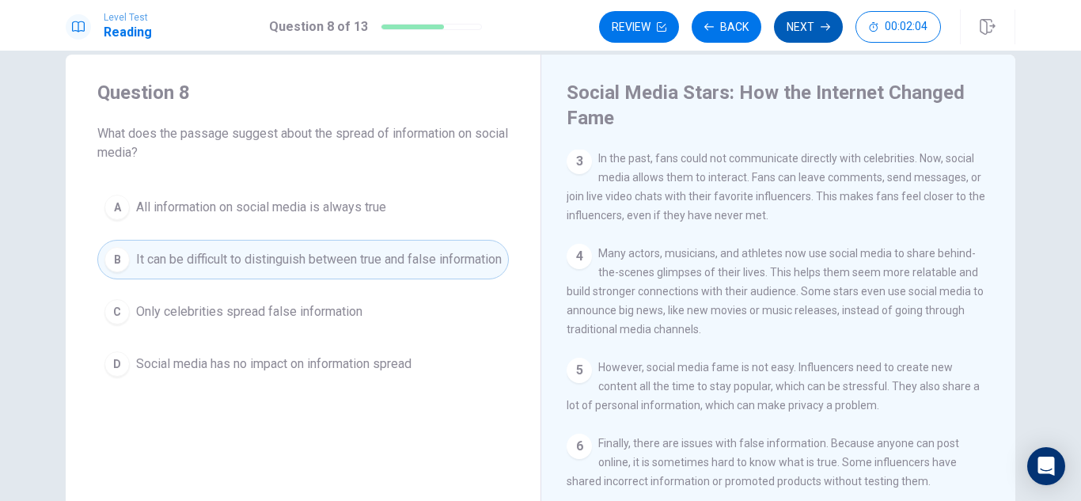
click at [818, 23] on button "Next" at bounding box center [808, 27] width 69 height 32
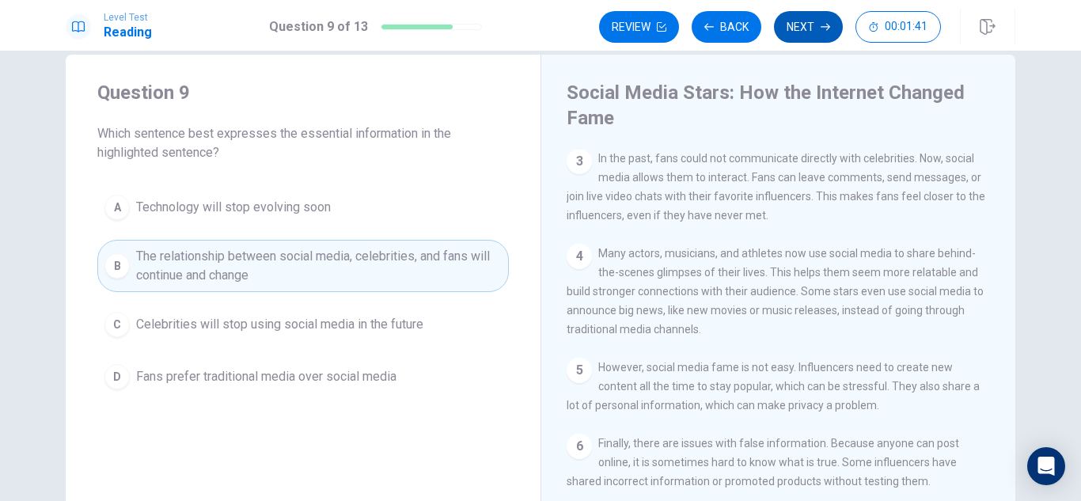
click at [818, 36] on button "Next" at bounding box center [808, 27] width 69 height 32
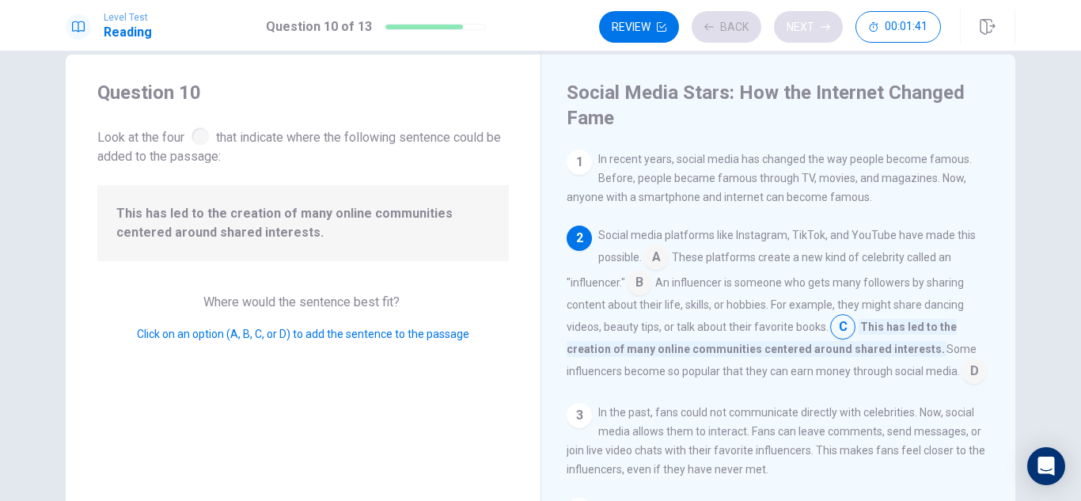
scroll to position [76, 0]
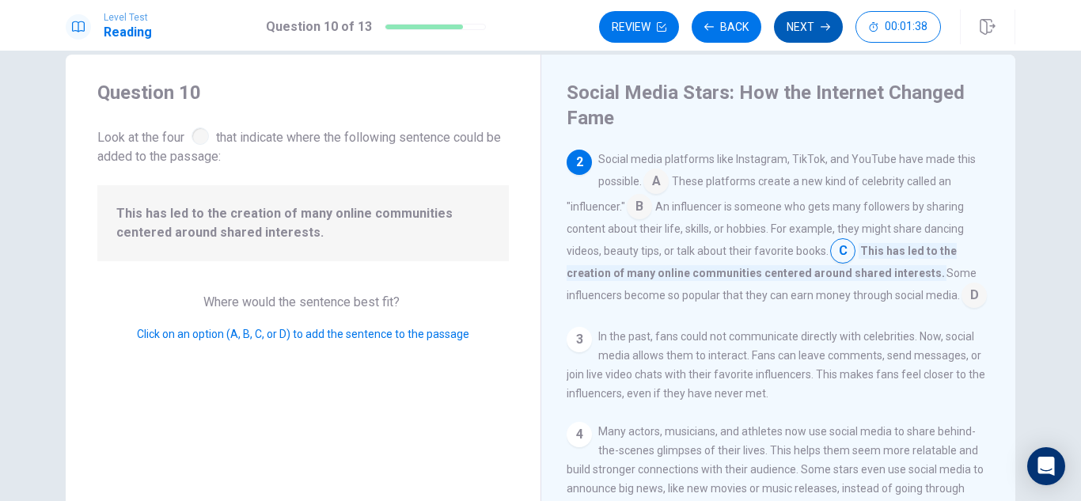
click at [816, 32] on button "Next" at bounding box center [808, 27] width 69 height 32
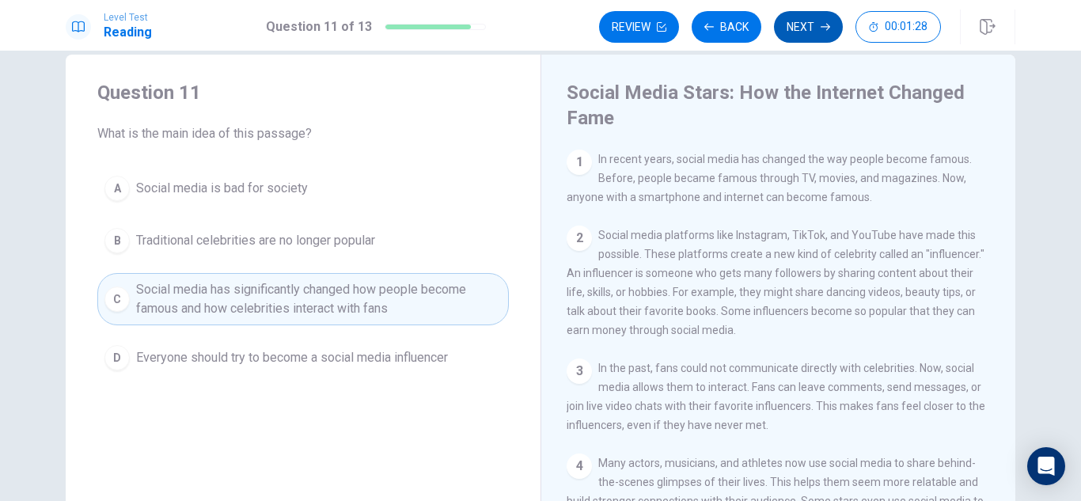
click at [807, 36] on button "Next" at bounding box center [808, 27] width 69 height 32
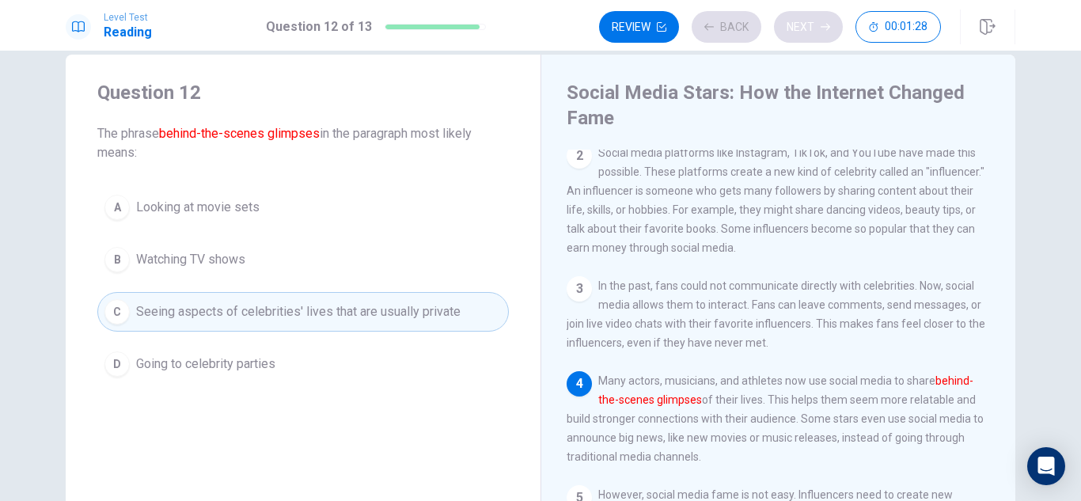
scroll to position [102, 0]
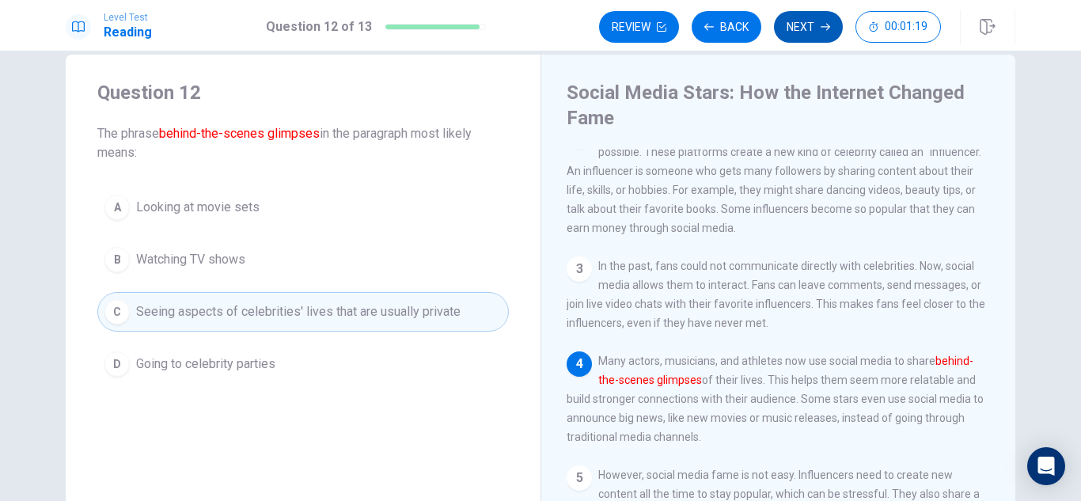
click at [813, 36] on button "Next" at bounding box center [808, 27] width 69 height 32
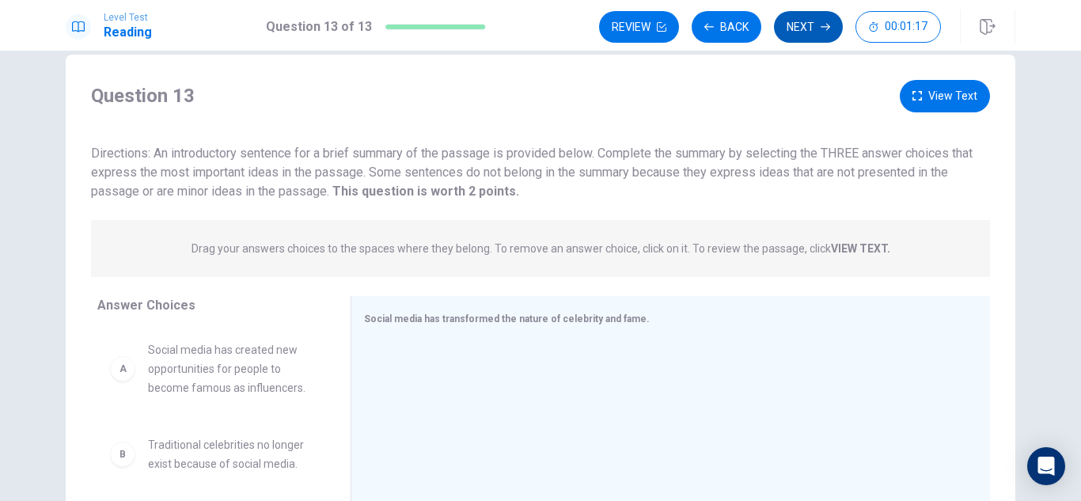
click at [824, 42] on button "Next" at bounding box center [808, 27] width 69 height 32
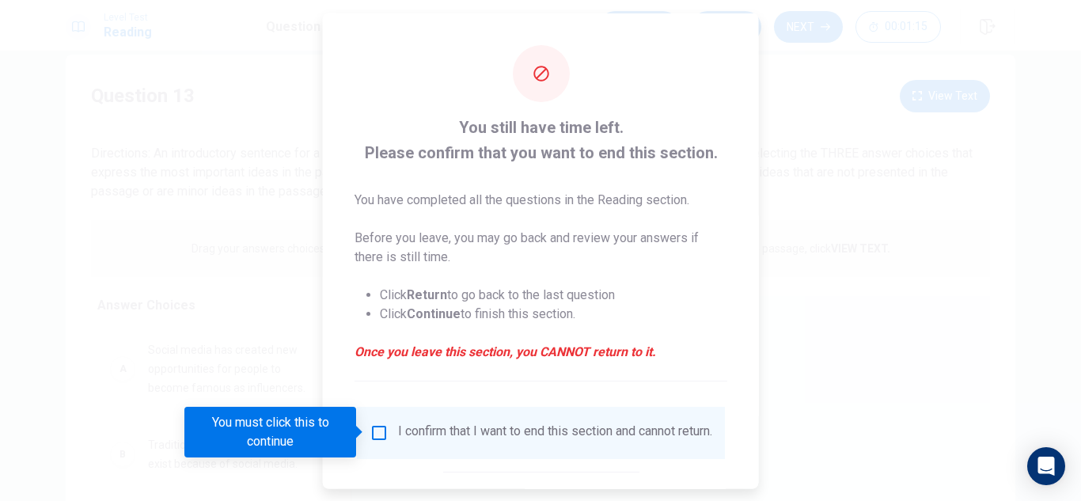
click at [461, 435] on div "I confirm that I want to end this section and cannot return." at bounding box center [555, 432] width 314 height 19
click at [382, 438] on input "You must click this to continue" at bounding box center [379, 432] width 19 height 19
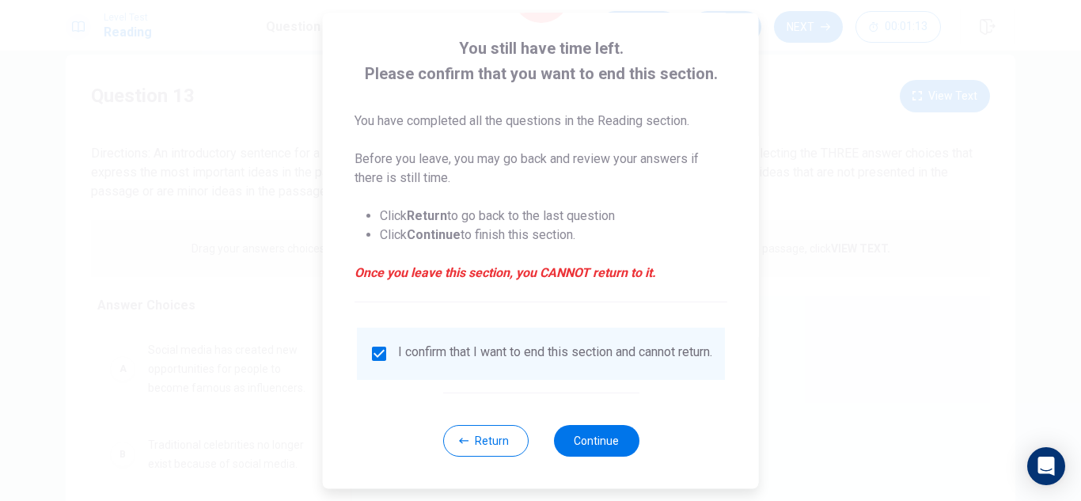
scroll to position [89, 0]
click at [603, 434] on button "Continue" at bounding box center [595, 441] width 85 height 32
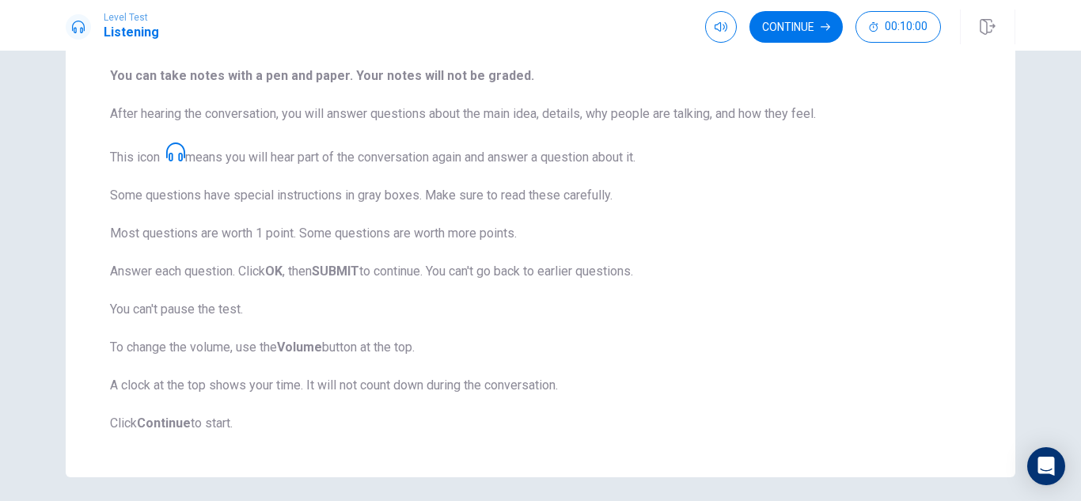
scroll to position [203, 0]
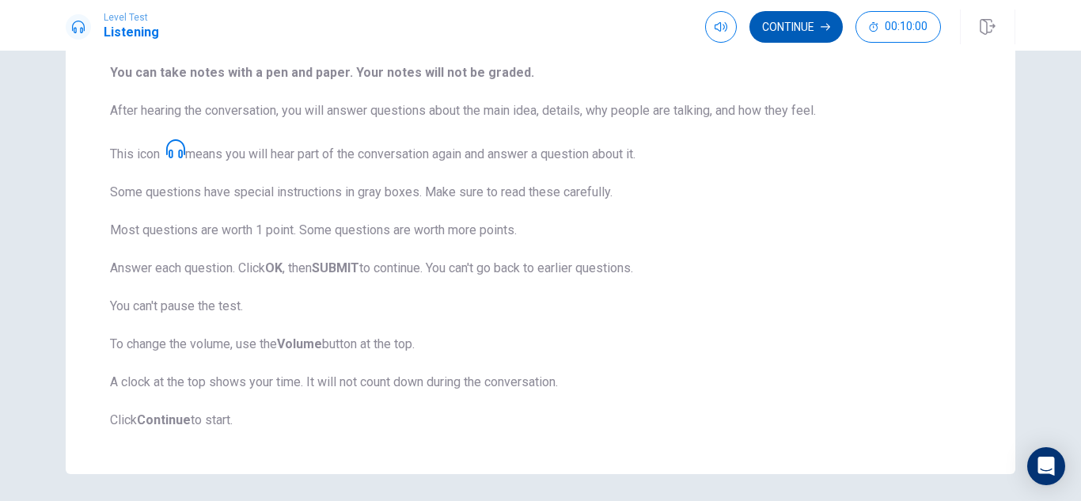
click at [826, 39] on button "Continue" at bounding box center [796, 27] width 93 height 32
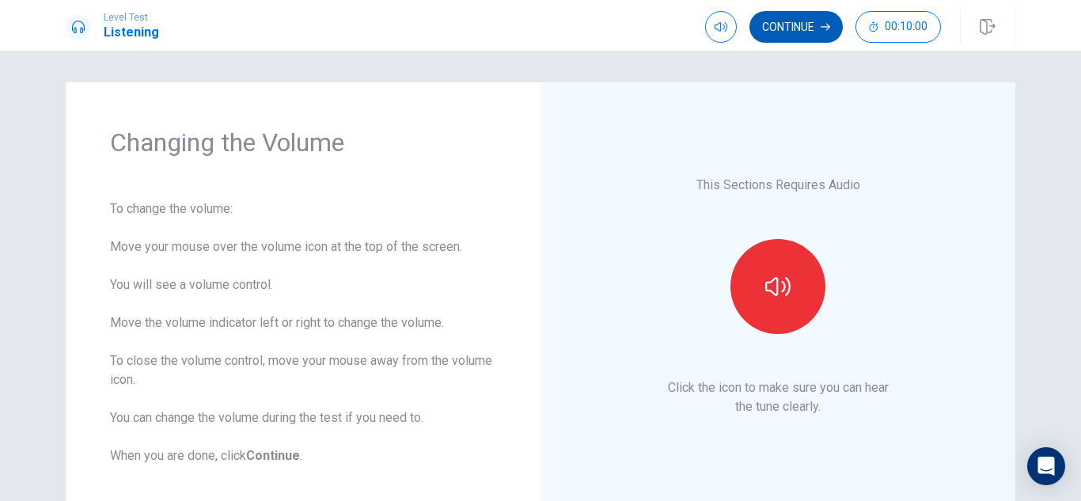
scroll to position [2, 0]
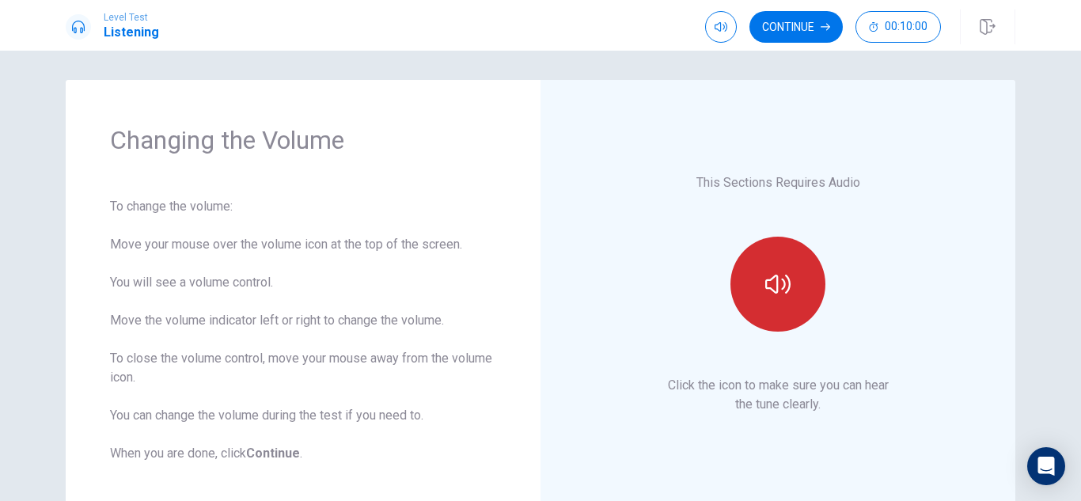
click at [784, 295] on icon "button" at bounding box center [777, 283] width 25 height 25
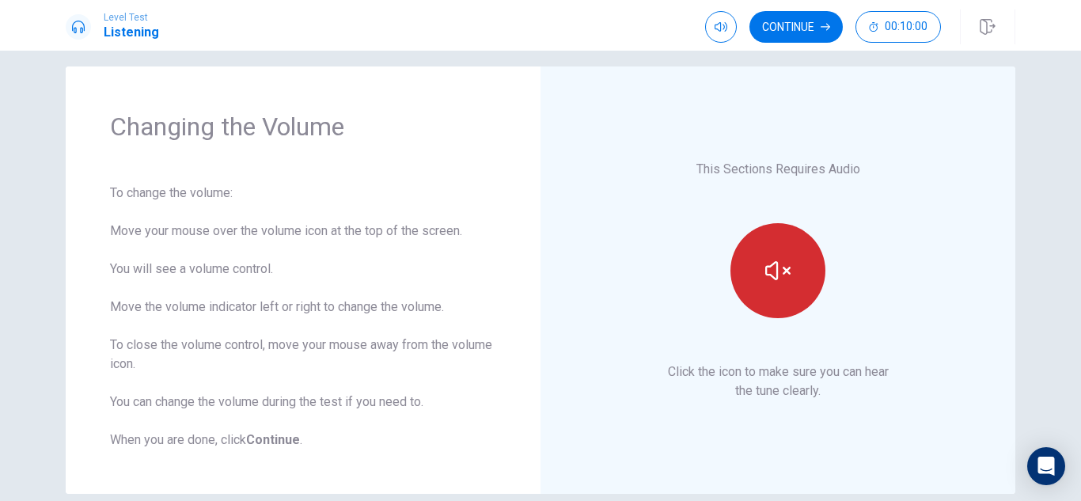
scroll to position [17, 0]
click at [799, 255] on button "button" at bounding box center [778, 269] width 95 height 95
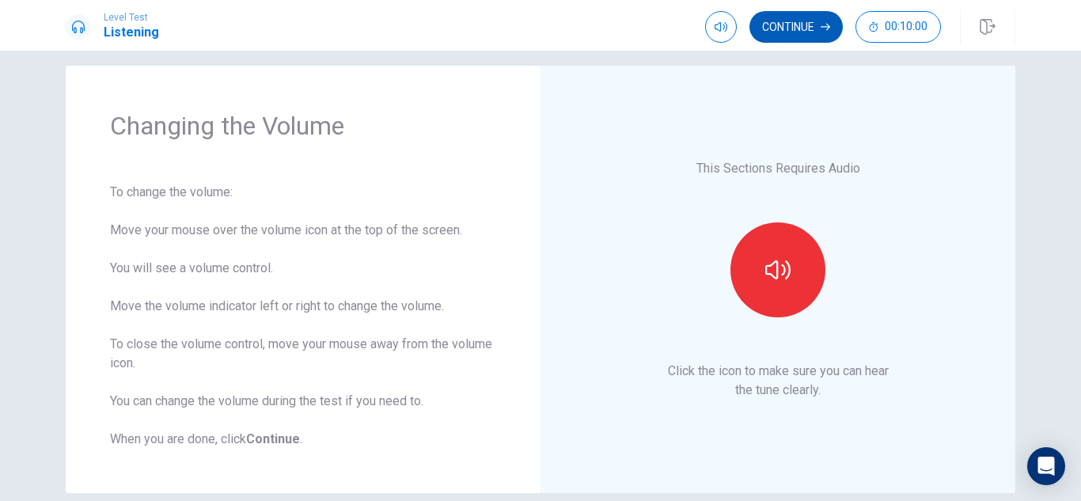
click at [793, 29] on button "Continue" at bounding box center [796, 27] width 93 height 32
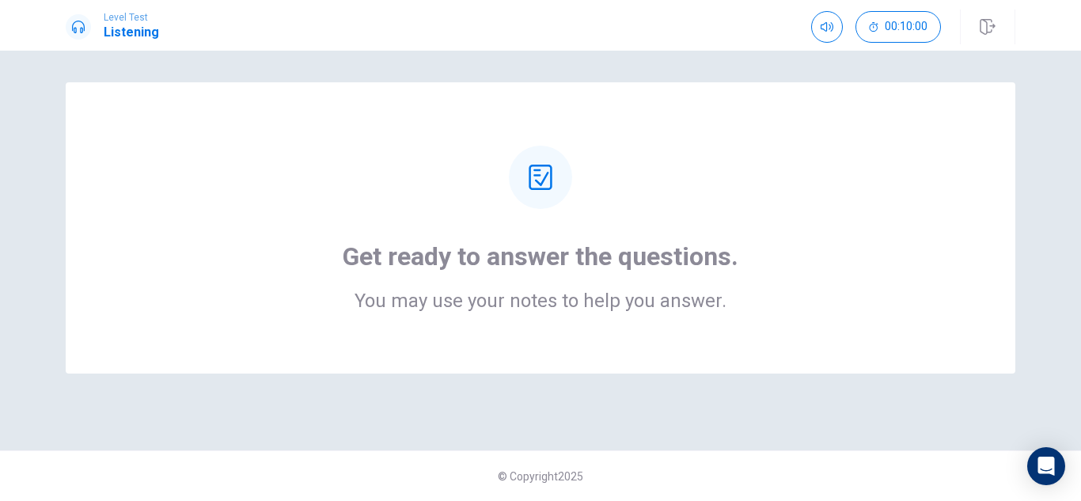
click at [549, 170] on icon at bounding box center [540, 177] width 25 height 25
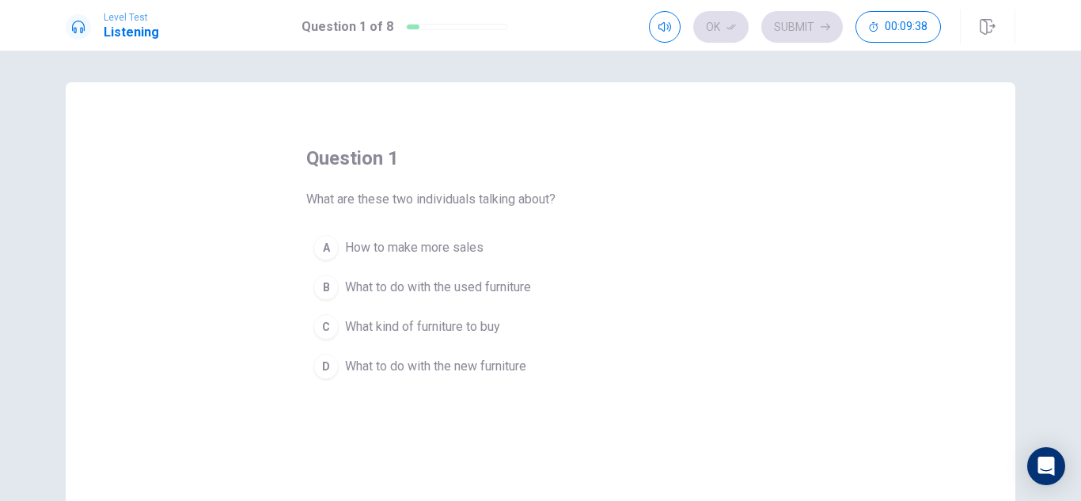
click at [328, 360] on div "D" at bounding box center [325, 366] width 25 height 25
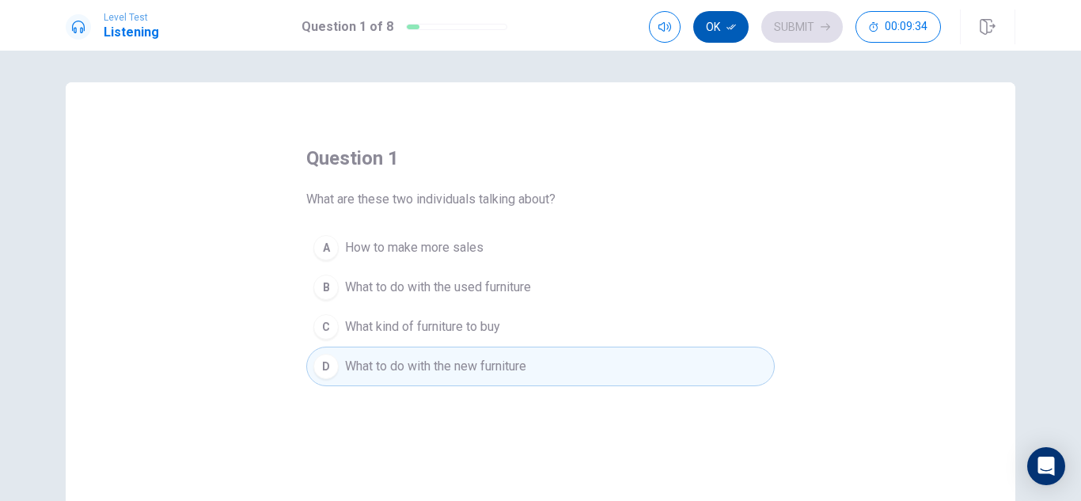
click at [729, 26] on icon "button" at bounding box center [731, 26] width 9 height 9
click at [815, 21] on button "Submit" at bounding box center [802, 27] width 82 height 32
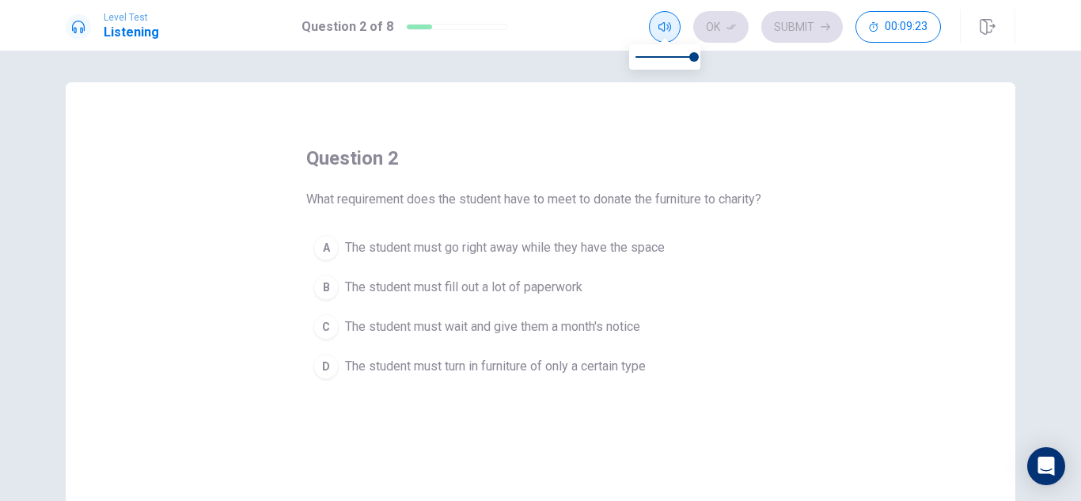
click at [670, 21] on icon "button" at bounding box center [665, 27] width 13 height 13
click at [647, 116] on div "question 2 What requirement does the student have to meet to donate the furnitu…" at bounding box center [541, 357] width 950 height 550
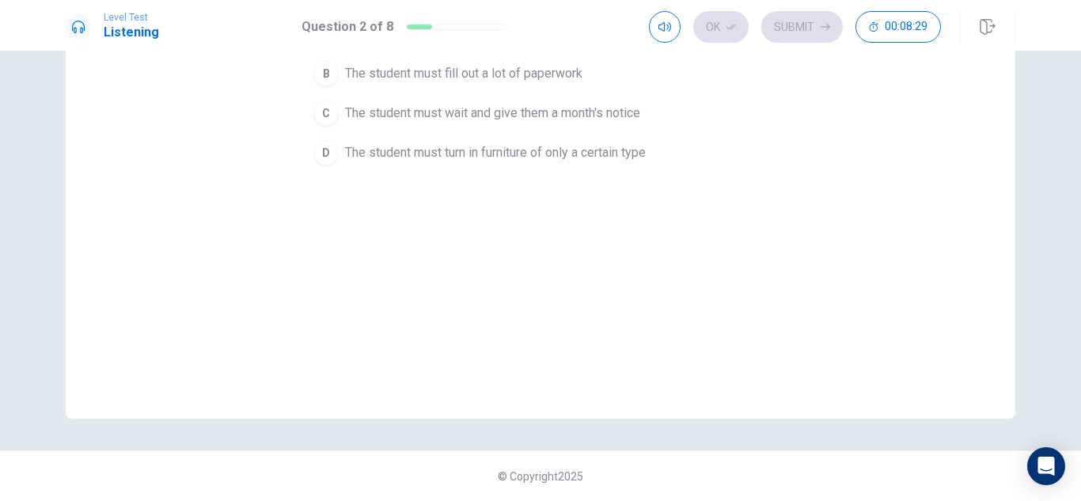
click at [478, 105] on span "The student must wait and give them a month's notice" at bounding box center [492, 113] width 295 height 19
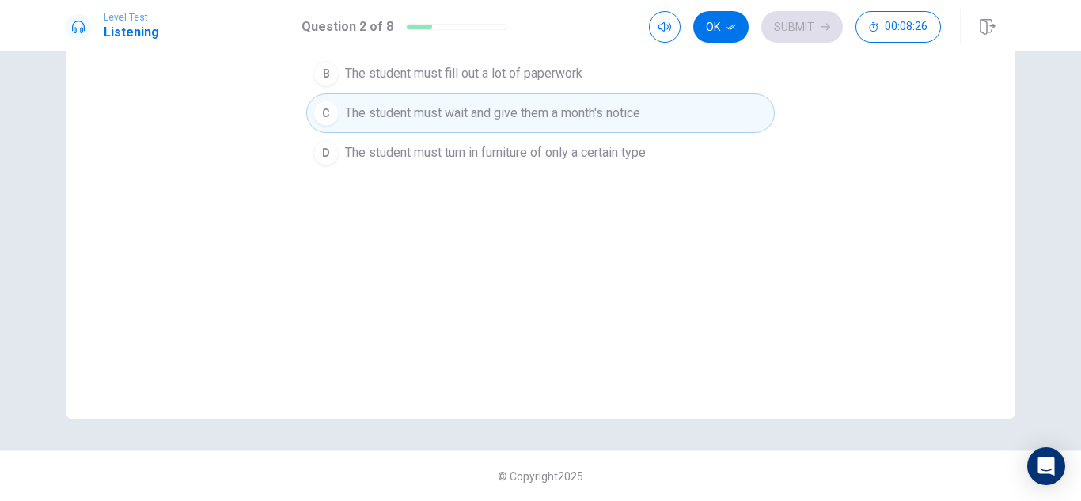
scroll to position [0, 0]
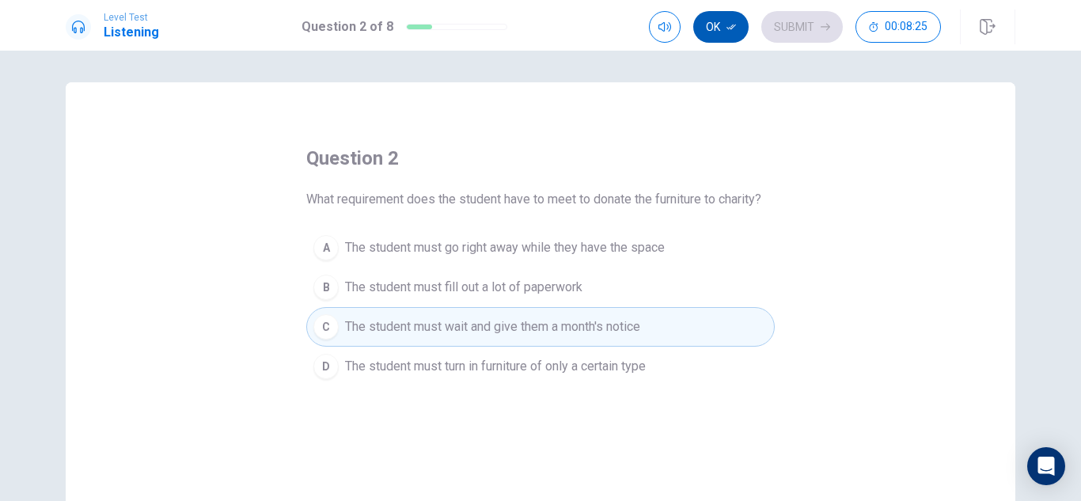
click at [722, 32] on button "Ok" at bounding box center [720, 27] width 55 height 32
click at [802, 27] on button "Submit" at bounding box center [802, 27] width 82 height 32
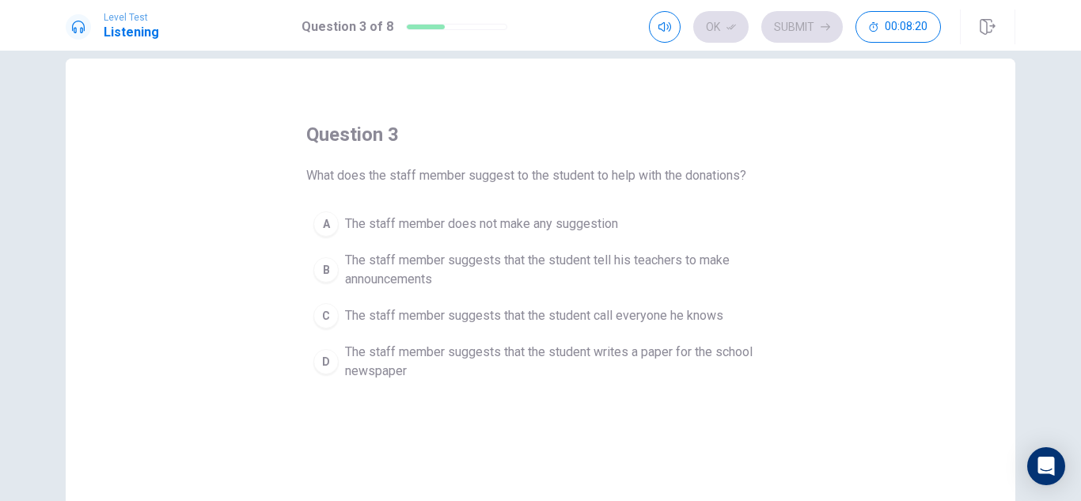
scroll to position [31, 0]
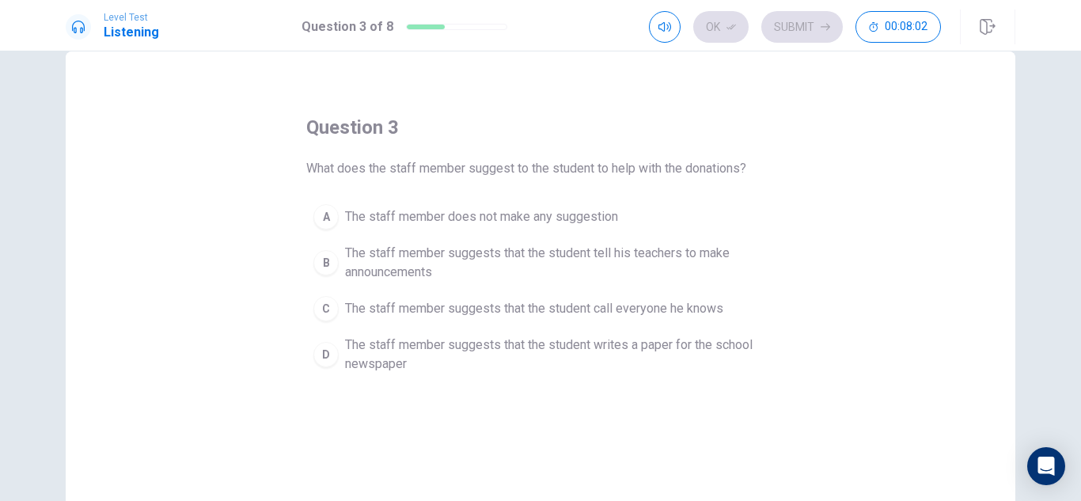
click at [521, 361] on span "The staff member suggests that the student writes a paper for the school newspa…" at bounding box center [556, 355] width 423 height 38
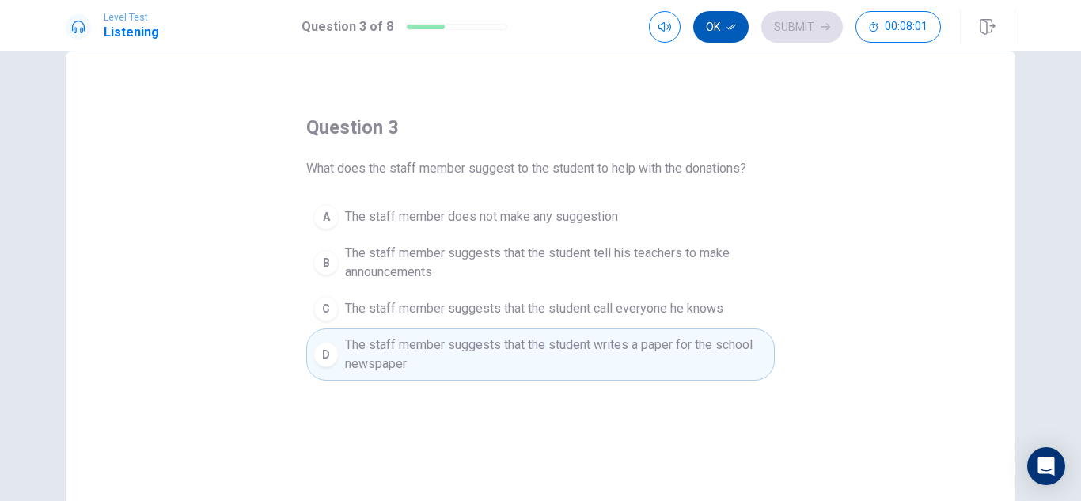
click at [733, 31] on icon "button" at bounding box center [731, 26] width 9 height 9
click at [807, 40] on button "Submit" at bounding box center [802, 27] width 82 height 32
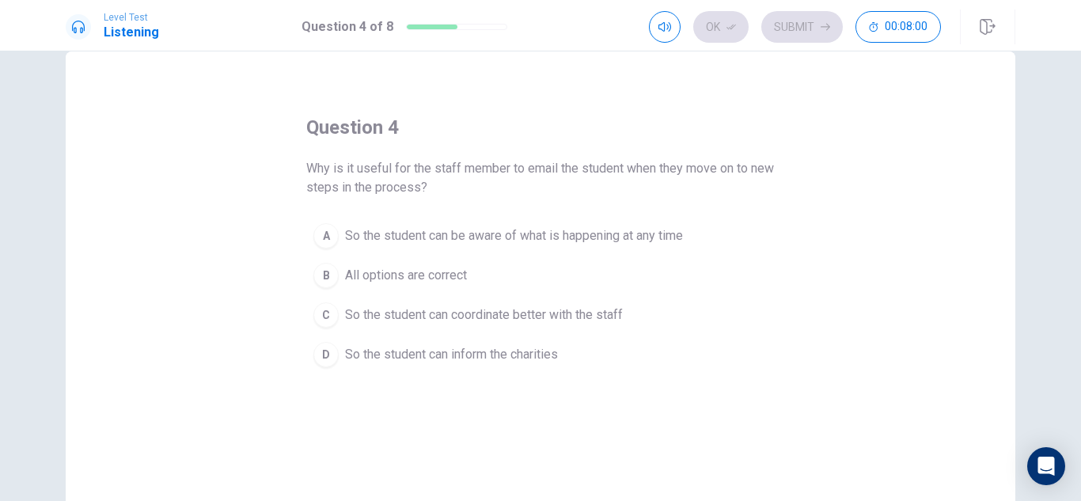
click at [809, 140] on div "question 4 Why is it useful for the staff member to email the student when they…" at bounding box center [541, 326] width 950 height 550
click at [387, 272] on span "All options are correct" at bounding box center [406, 275] width 122 height 19
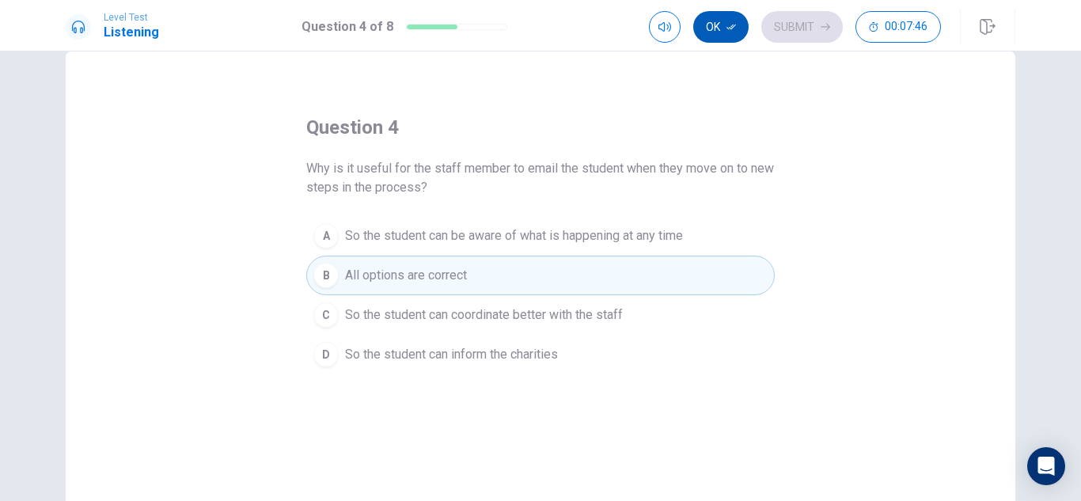
click at [716, 35] on button "Ok" at bounding box center [720, 27] width 55 height 32
click at [796, 40] on button "Submit" at bounding box center [802, 27] width 82 height 32
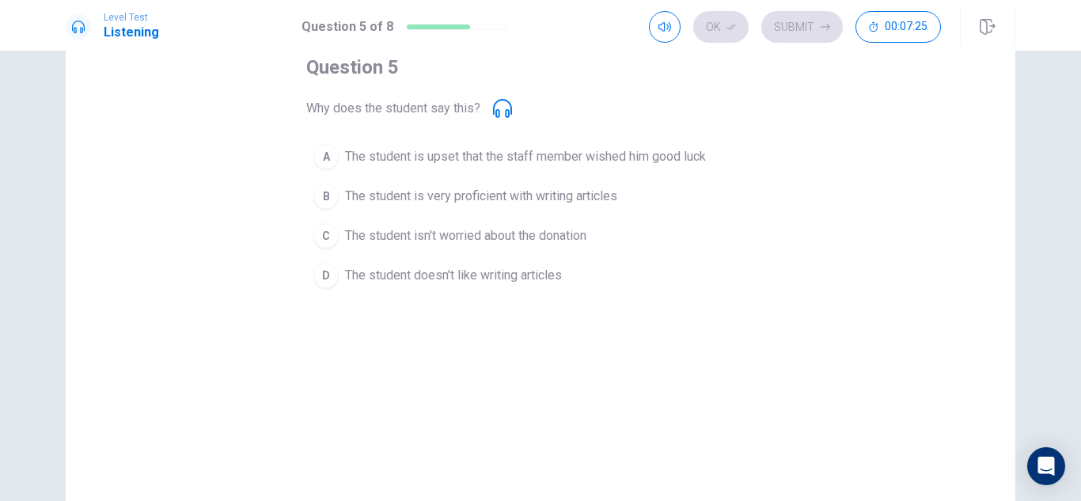
scroll to position [87, 0]
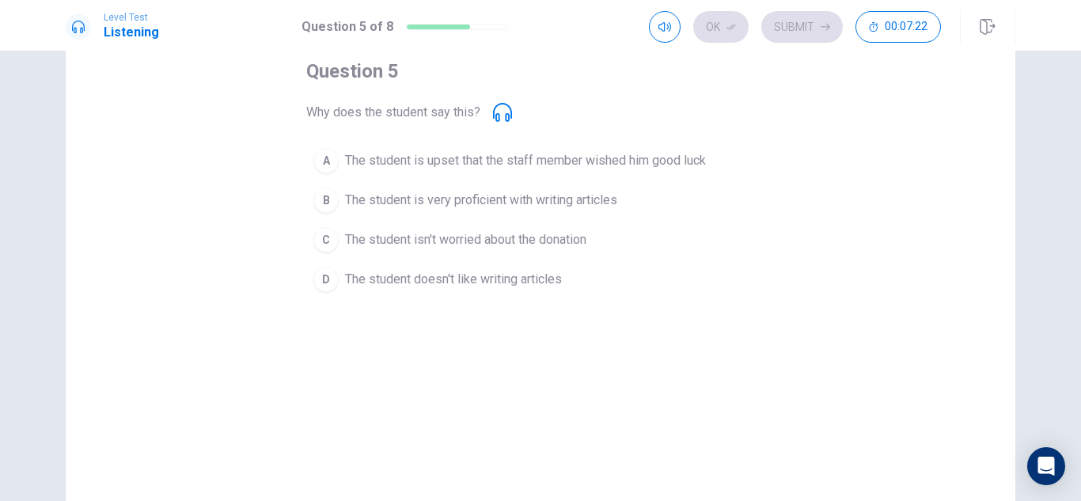
click at [504, 105] on icon at bounding box center [502, 112] width 19 height 19
click at [499, 113] on icon at bounding box center [502, 112] width 19 height 19
click at [468, 199] on span "The student is very proficient with writing articles" at bounding box center [481, 200] width 272 height 19
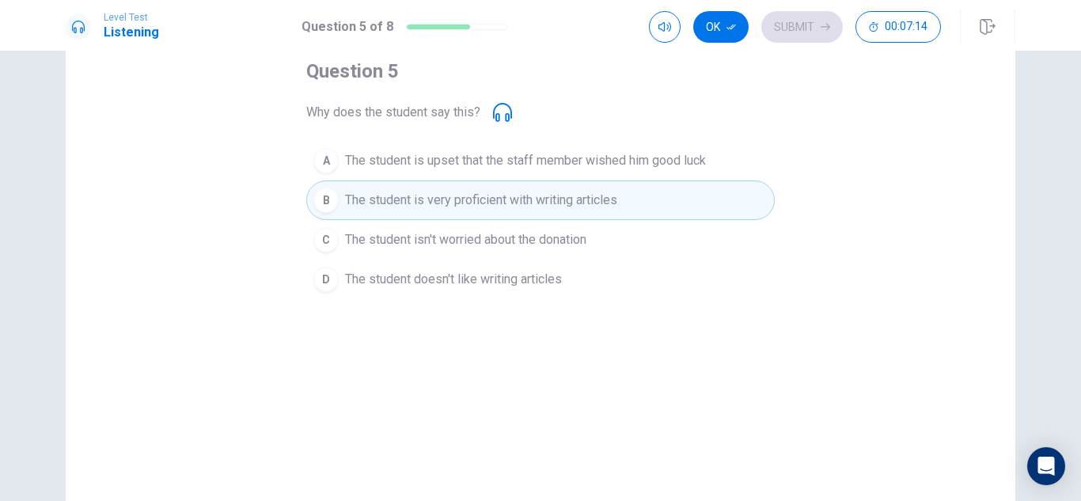
click at [501, 108] on icon at bounding box center [502, 112] width 19 height 19
click at [516, 25] on div "Level Test Listening Question 5 of 8 Ok Submit 00:07:12" at bounding box center [540, 26] width 1001 height 35
click at [507, 114] on icon at bounding box center [502, 112] width 19 height 19
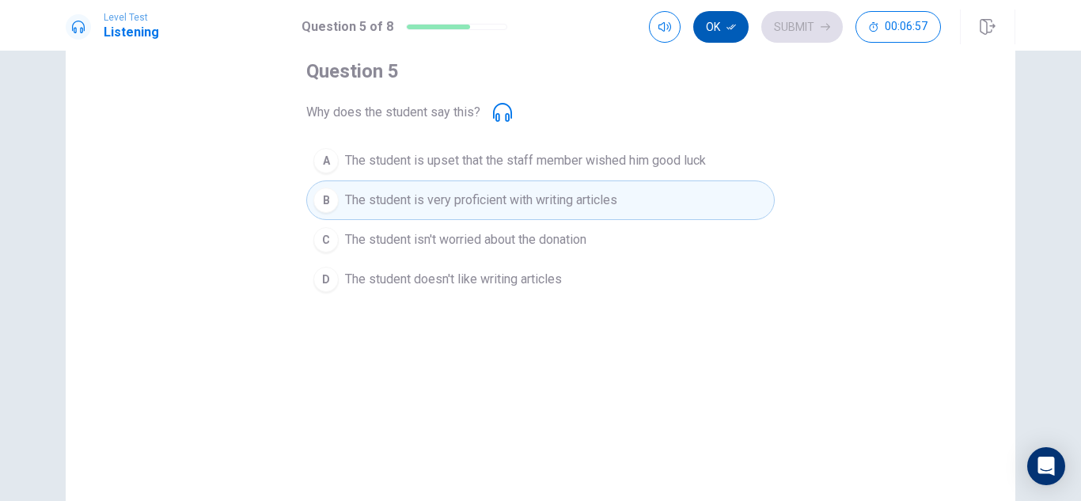
click at [715, 34] on button "Ok" at bounding box center [720, 27] width 55 height 32
click at [805, 26] on button "Submit" at bounding box center [802, 27] width 82 height 32
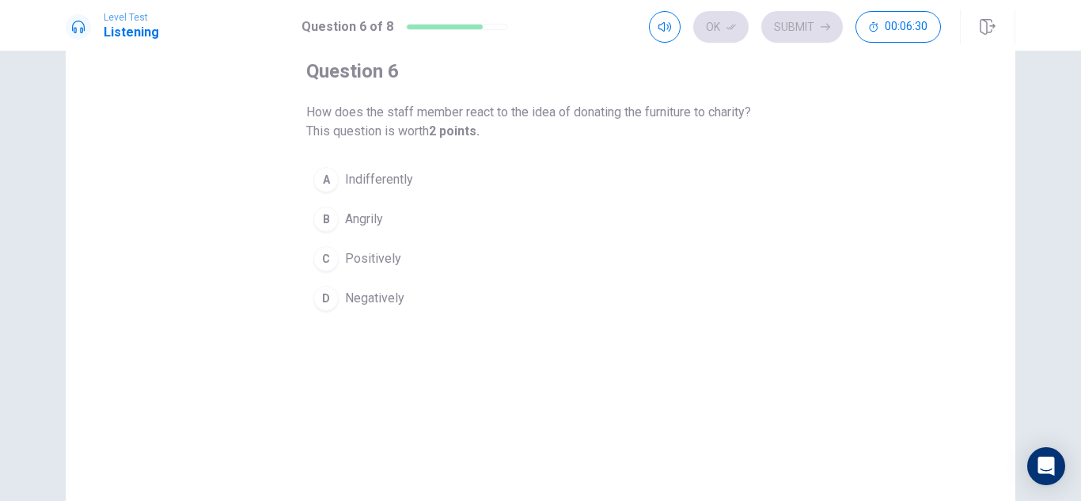
click at [446, 265] on button "C Positively" at bounding box center [540, 259] width 469 height 40
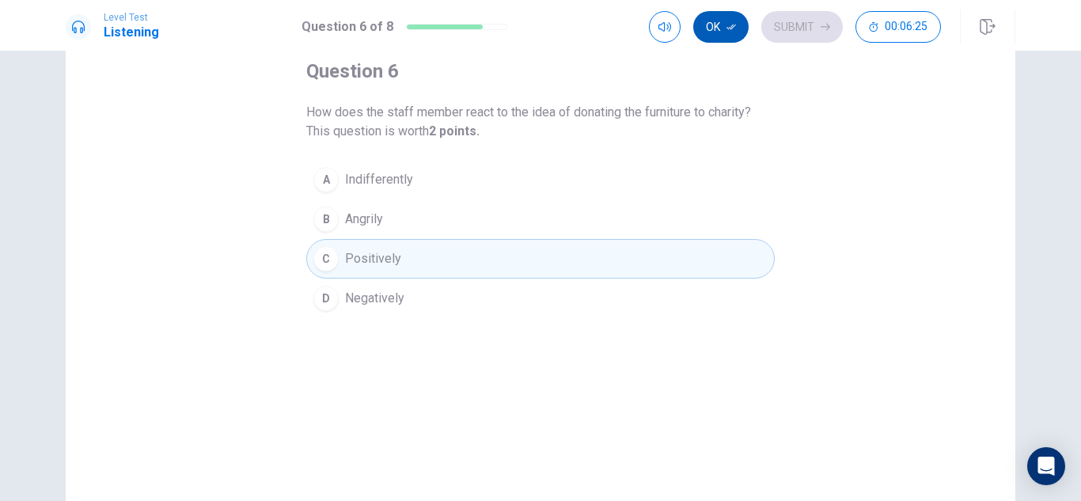
click at [725, 34] on button "Ok" at bounding box center [720, 27] width 55 height 32
click at [472, 188] on button "A Indifferently" at bounding box center [540, 180] width 469 height 40
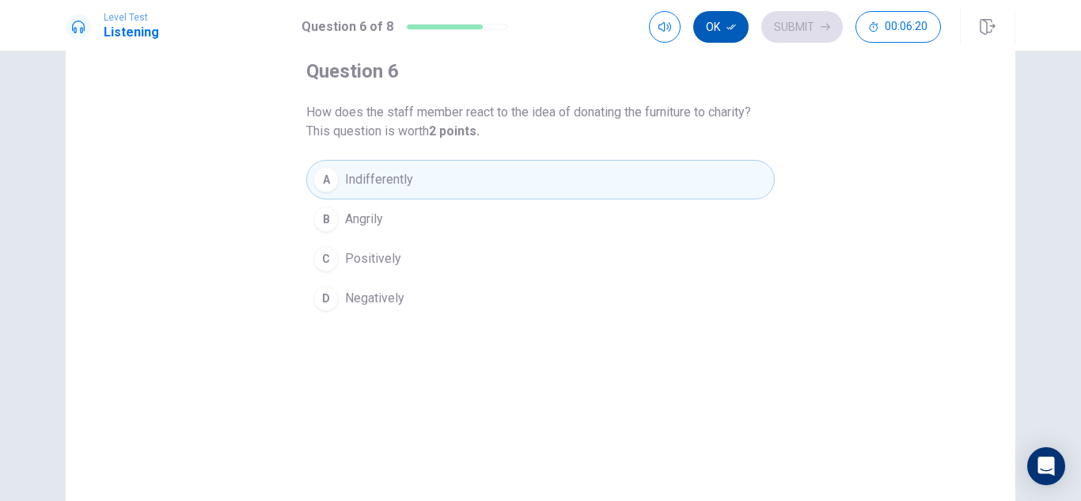
click at [732, 27] on icon "button" at bounding box center [731, 28] width 9 height 6
click at [803, 40] on button "Submit" at bounding box center [802, 27] width 82 height 32
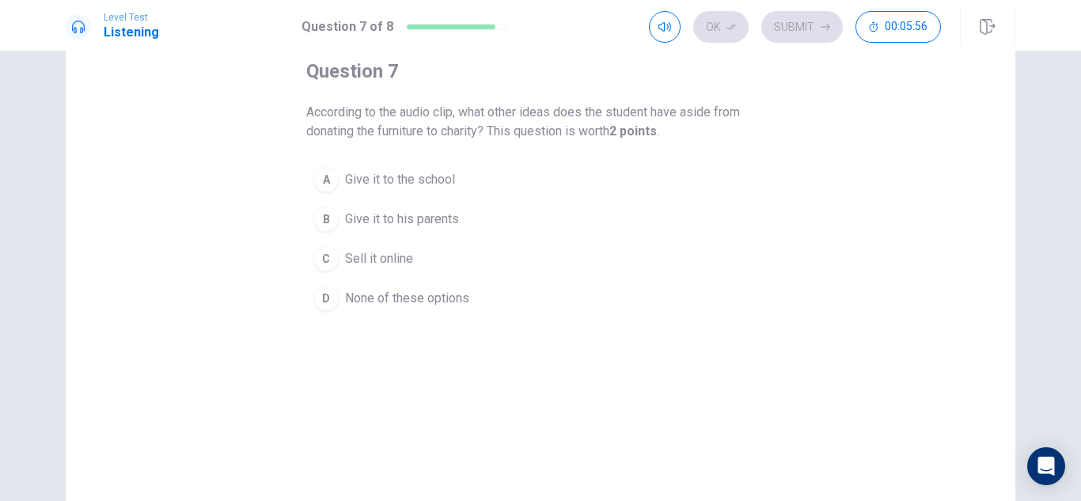
click at [431, 306] on span "None of these options" at bounding box center [407, 298] width 124 height 19
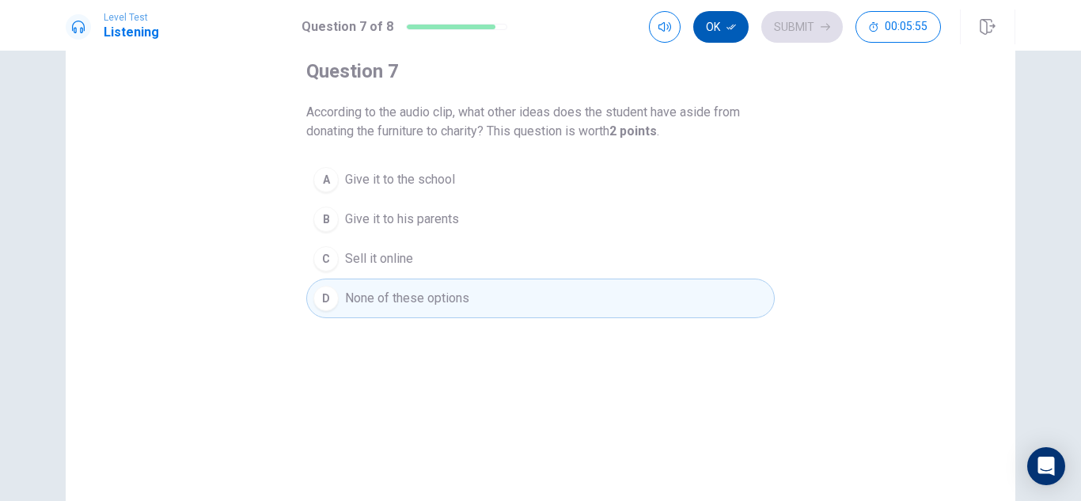
click at [719, 32] on button "Ok" at bounding box center [720, 27] width 55 height 32
click at [810, 31] on button "Submit" at bounding box center [802, 27] width 82 height 32
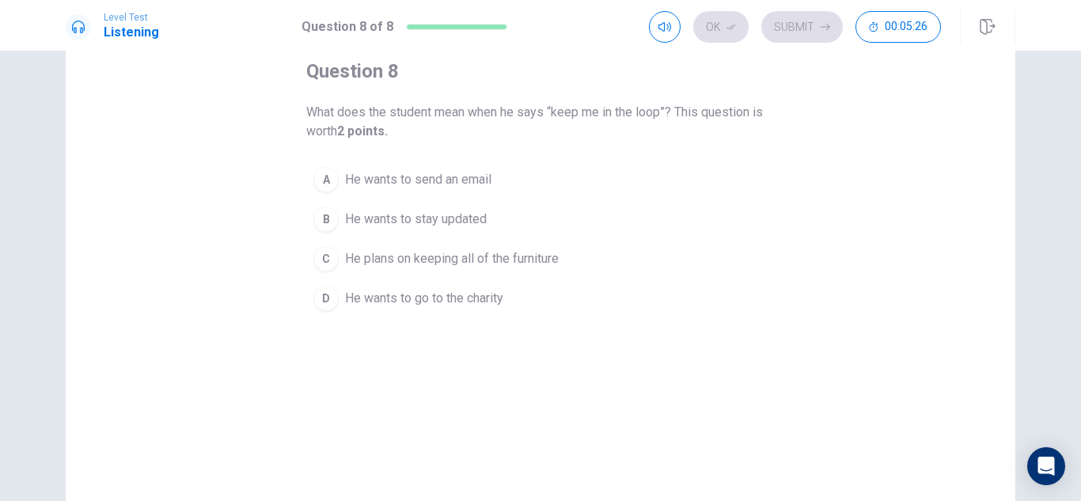
click at [522, 294] on button "D He wants to go to the charity" at bounding box center [540, 299] width 469 height 40
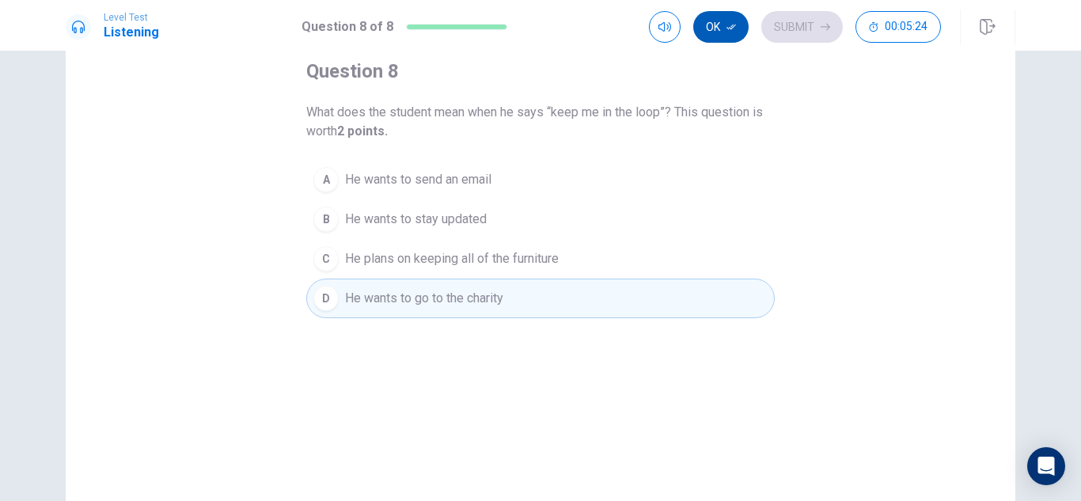
click at [729, 13] on button "Ok" at bounding box center [720, 27] width 55 height 32
click at [800, 32] on button "Submit" at bounding box center [802, 27] width 82 height 32
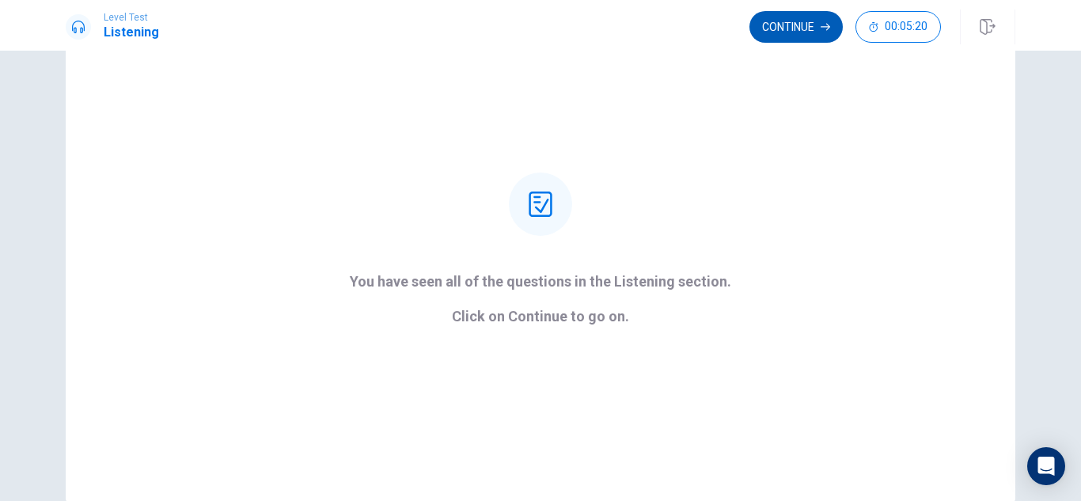
click at [799, 39] on button "Continue" at bounding box center [796, 27] width 93 height 32
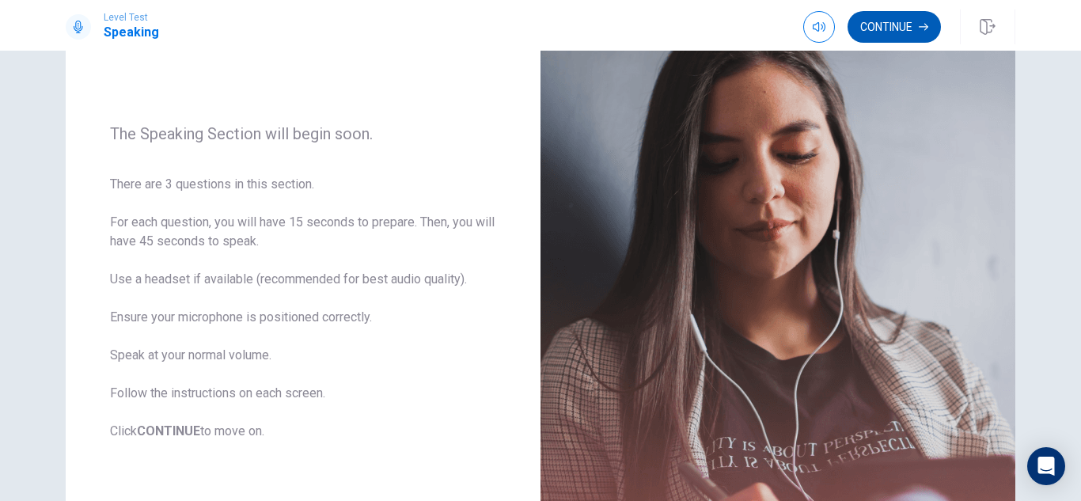
scroll to position [132, 0]
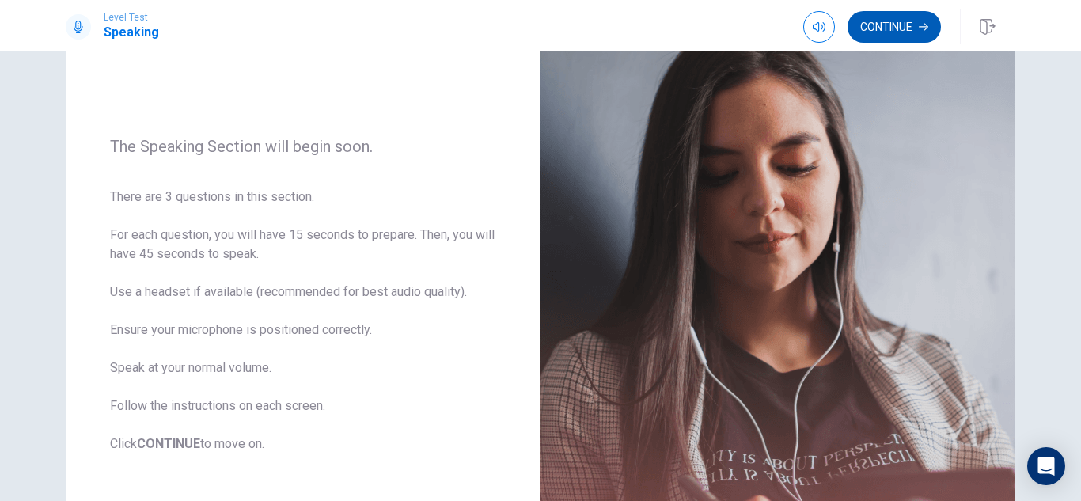
click at [877, 32] on button "Continue" at bounding box center [894, 27] width 93 height 32
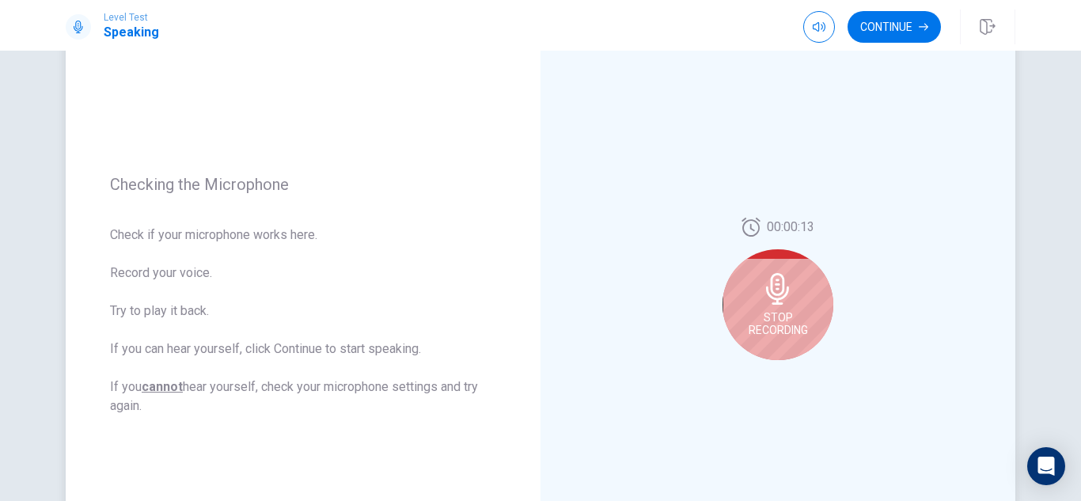
click at [781, 313] on span "Stop Recording" at bounding box center [778, 323] width 59 height 25
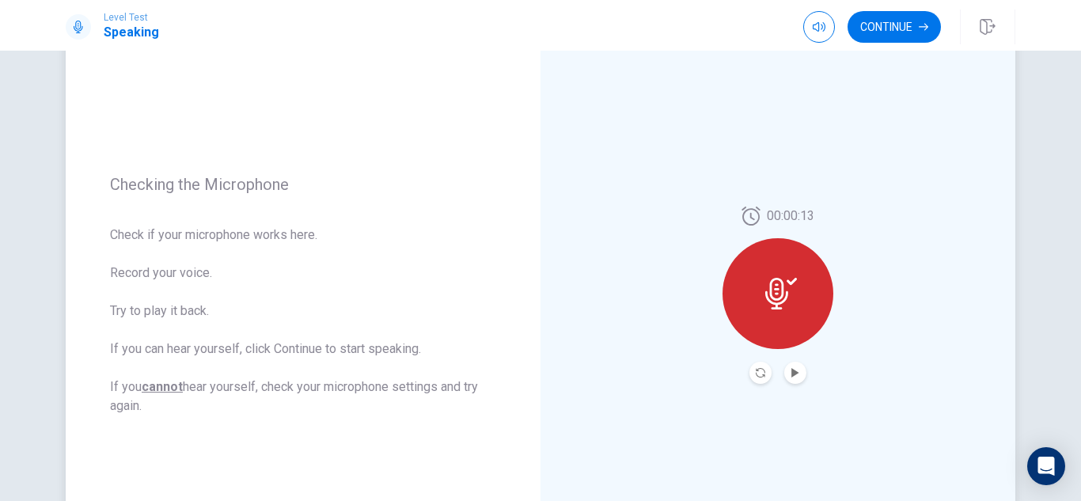
click at [775, 280] on icon at bounding box center [776, 294] width 23 height 32
click at [784, 315] on div at bounding box center [778, 293] width 111 height 111
click at [796, 372] on icon "Play Audio" at bounding box center [795, 372] width 7 height 9
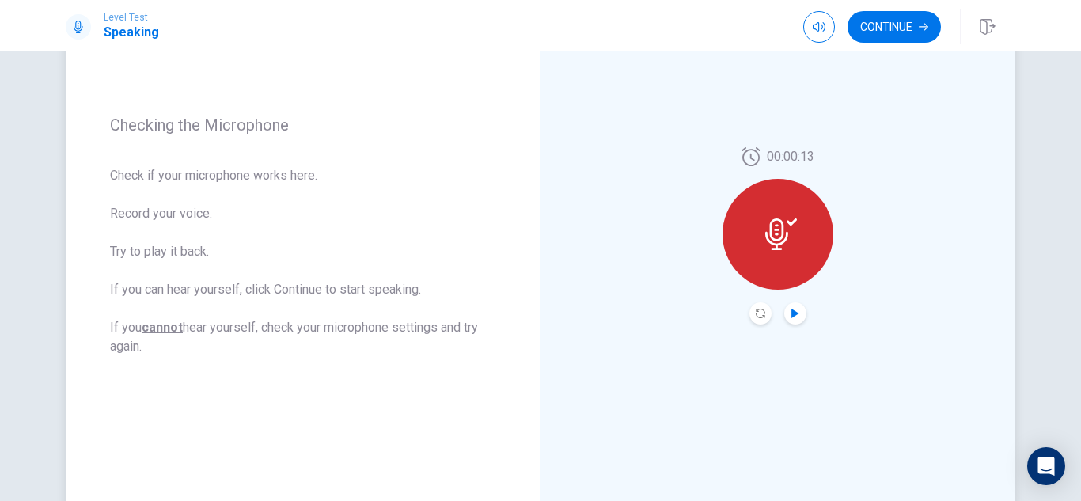
scroll to position [192, 0]
click at [795, 315] on icon "Play Audio" at bounding box center [795, 312] width 7 height 9
click at [691, 393] on div "00:00:13" at bounding box center [778, 235] width 475 height 690
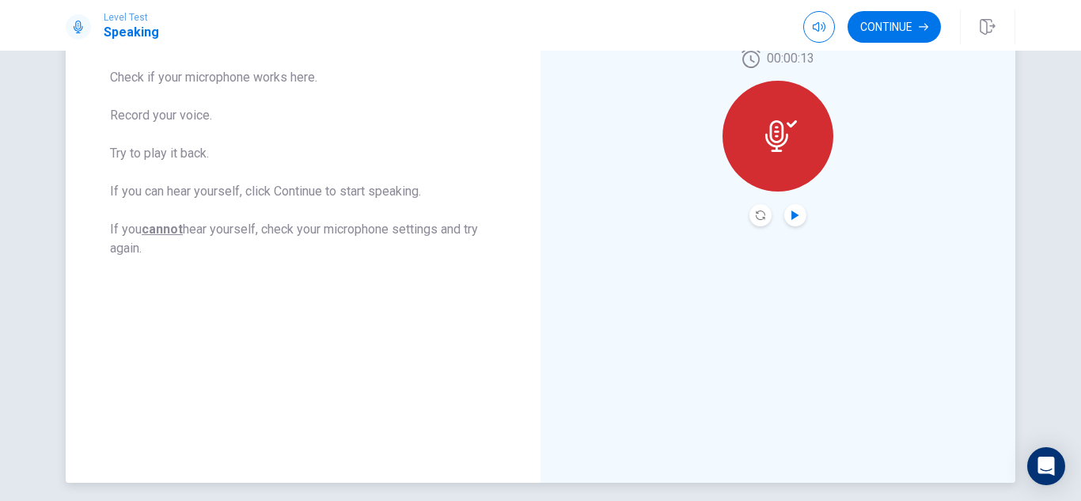
scroll to position [291, 0]
click at [890, 47] on div "Level Test Speaking Continue" at bounding box center [540, 25] width 1081 height 51
click at [896, 33] on button "Continue" at bounding box center [894, 27] width 93 height 32
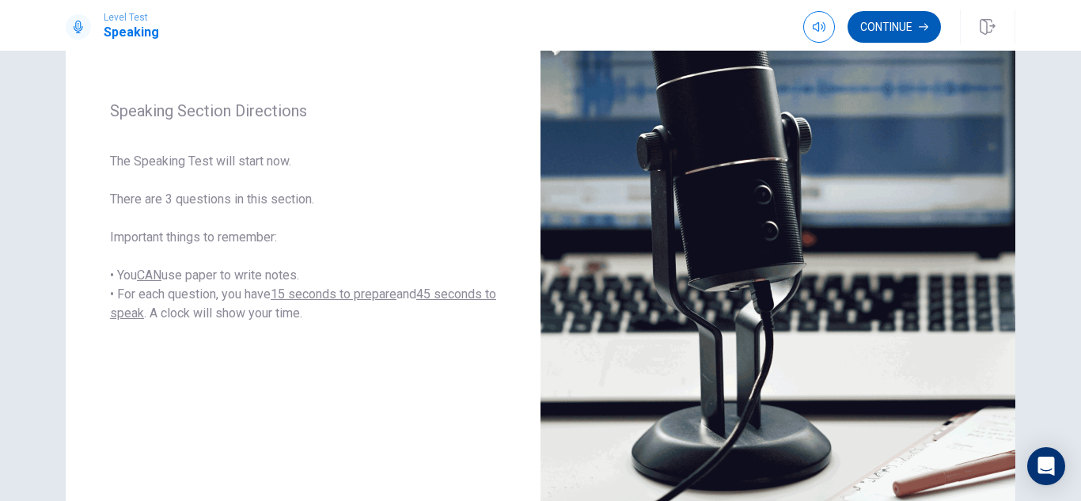
scroll to position [216, 0]
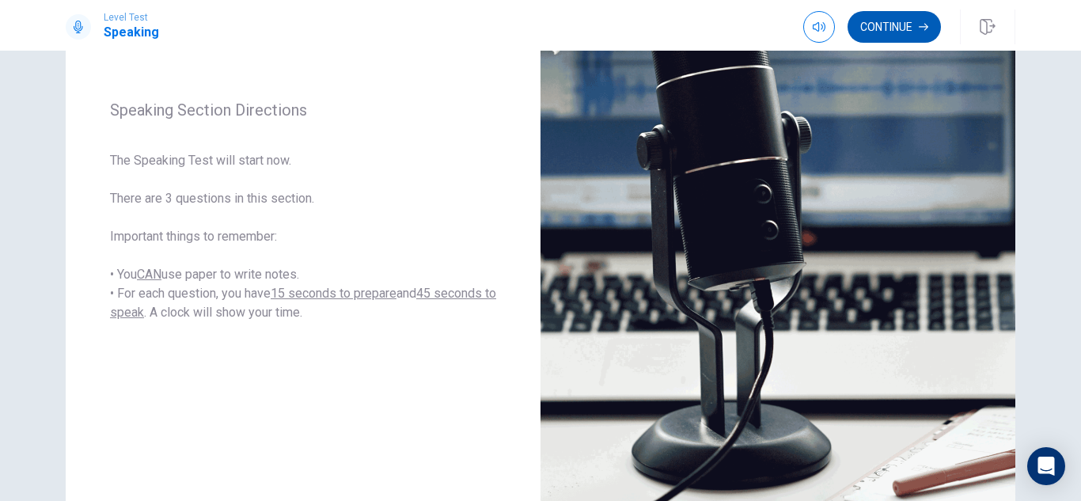
click at [903, 37] on button "Continue" at bounding box center [894, 27] width 93 height 32
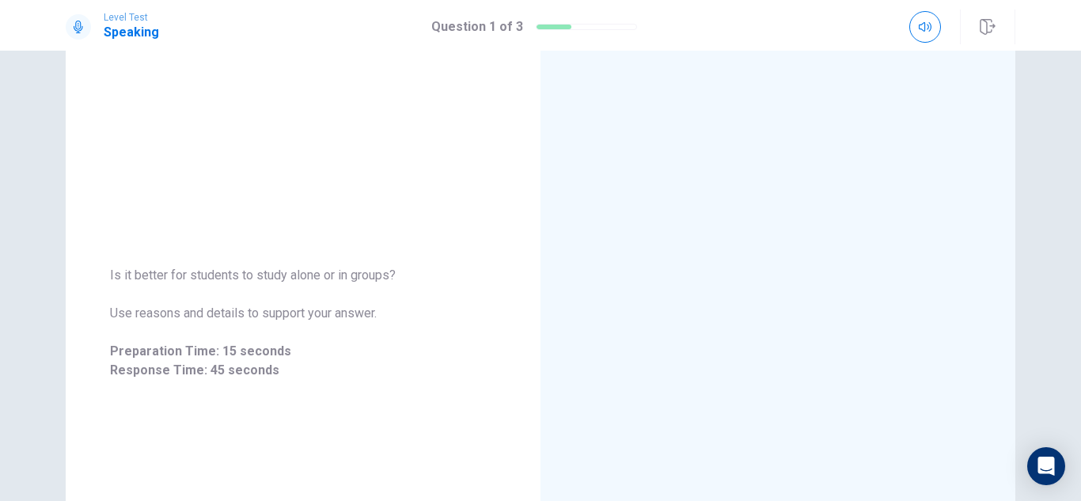
scroll to position [108, 0]
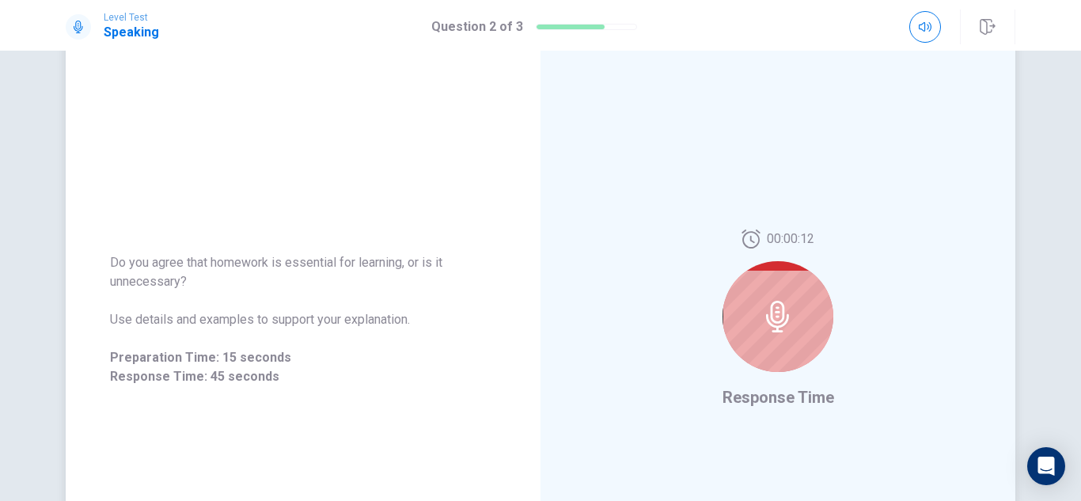
click at [789, 300] on div at bounding box center [778, 316] width 111 height 111
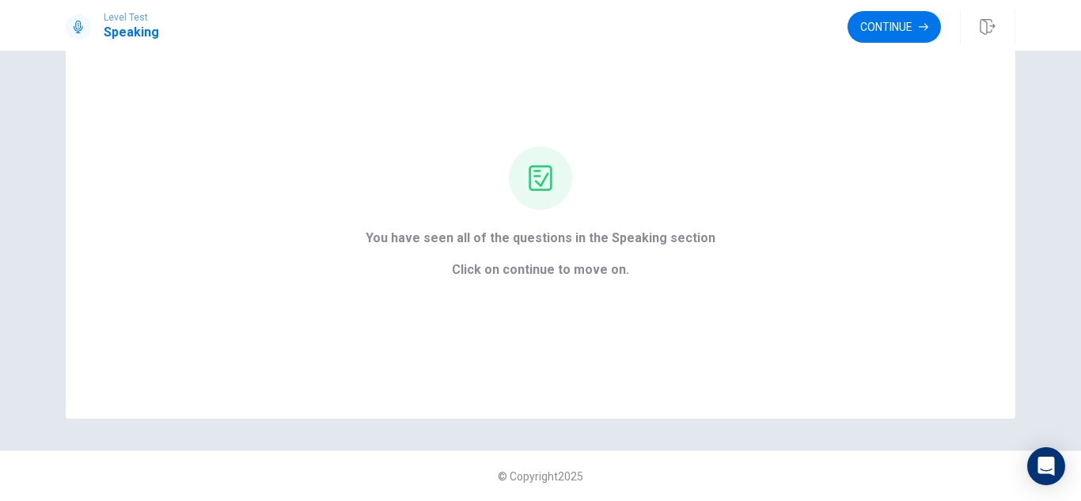
scroll to position [0, 0]
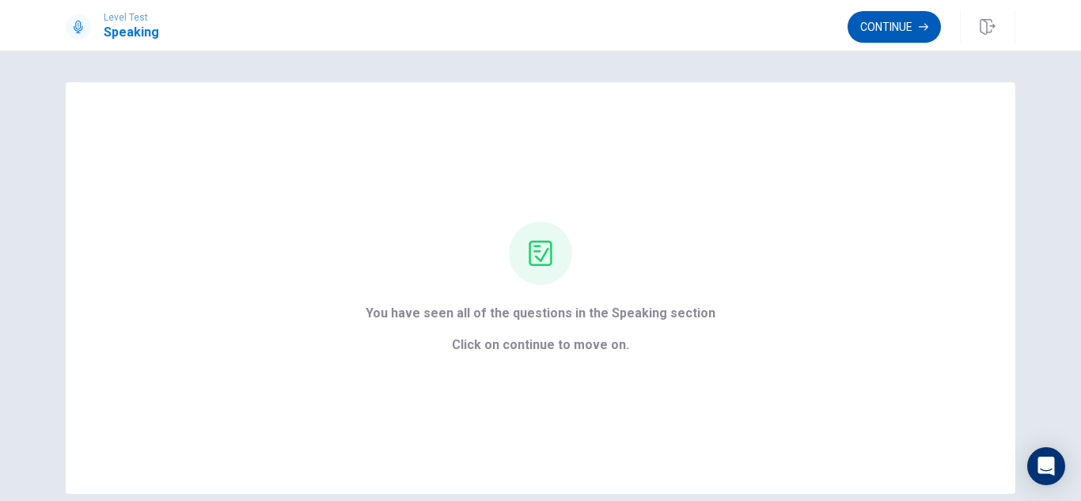
click at [909, 35] on button "Continue" at bounding box center [894, 27] width 93 height 32
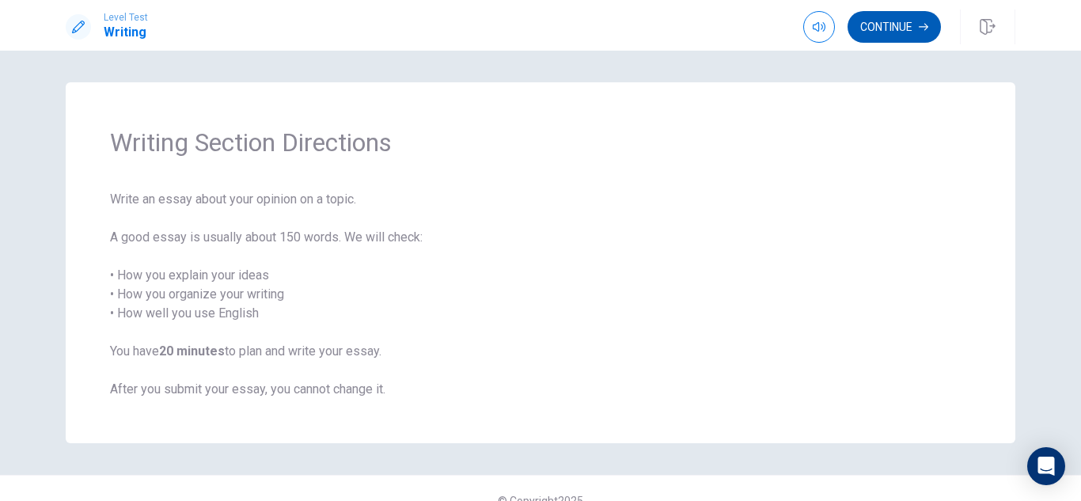
click at [910, 21] on button "Continue" at bounding box center [894, 27] width 93 height 32
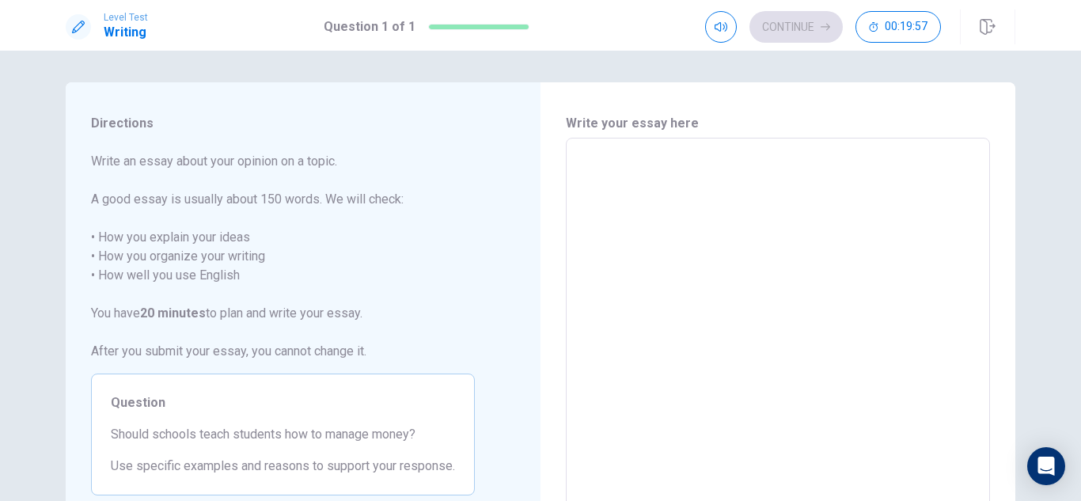
click at [451, 197] on span "Write an essay about your opinion on a topic. A good essay is usually about 150…" at bounding box center [283, 256] width 384 height 209
click at [394, 321] on span "Write an essay about your opinion on a topic. A good essay is usually about 150…" at bounding box center [283, 256] width 384 height 209
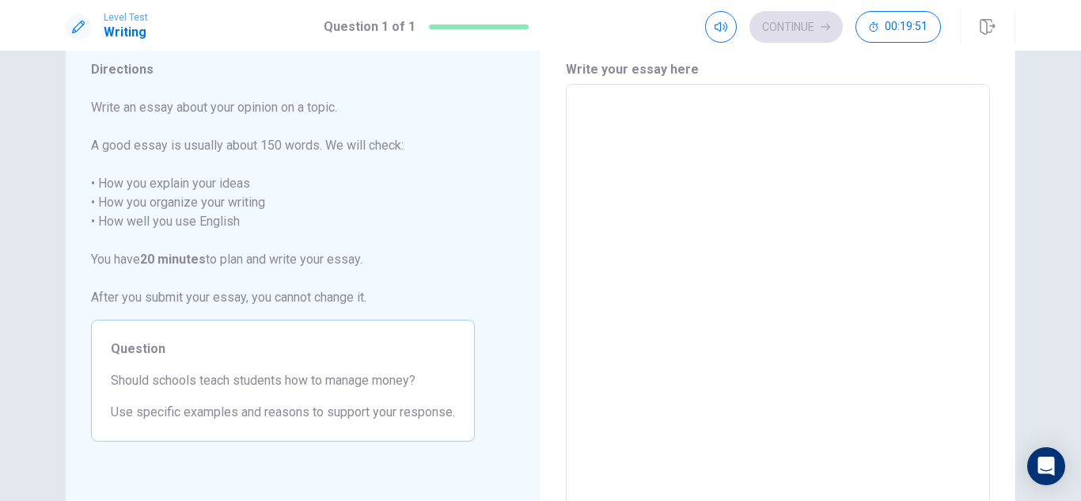
scroll to position [40, 0]
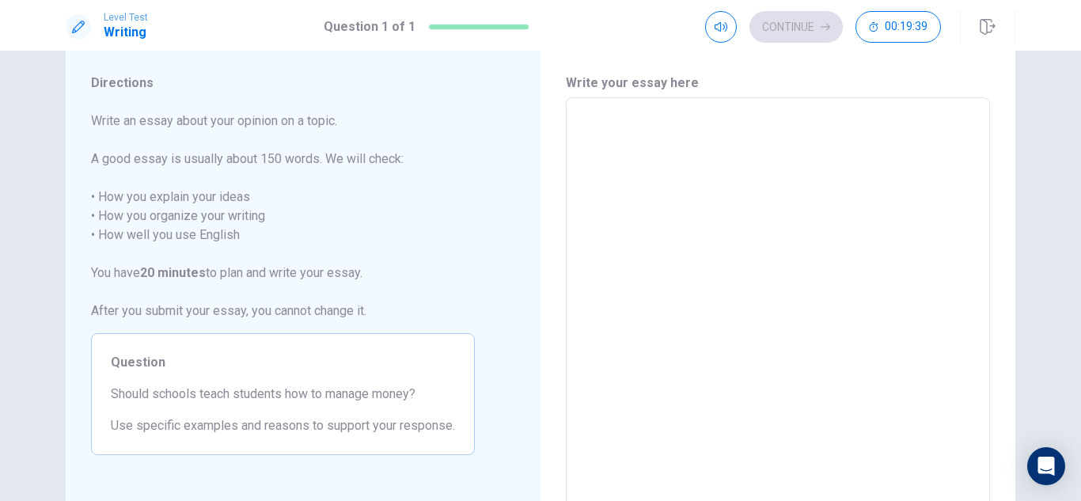
click at [708, 139] on textarea at bounding box center [778, 317] width 402 height 412
type textarea "1"
type textarea "x"
type textarea "11"
type textarea "x"
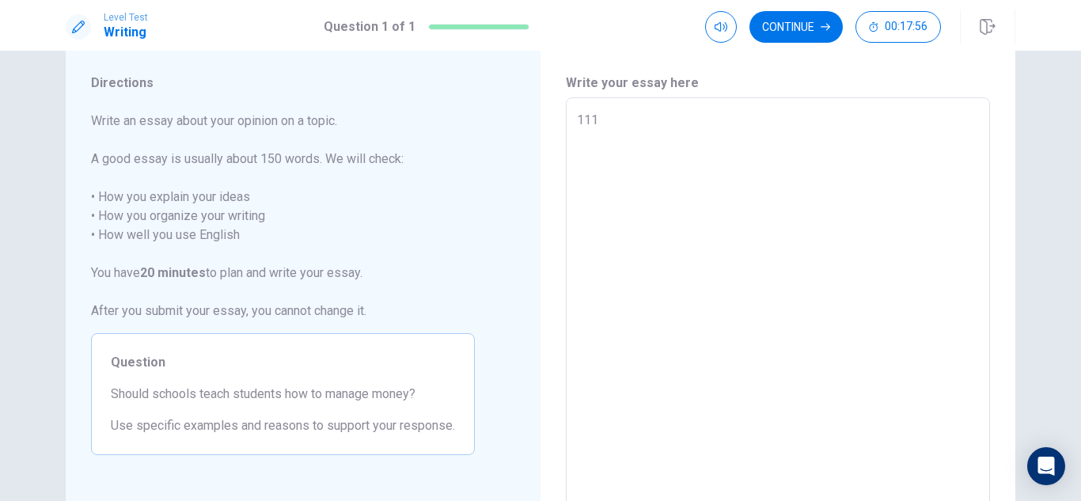
type textarea "1111"
type textarea "x"
type textarea "111111"
type textarea "x"
type textarea "11111111"
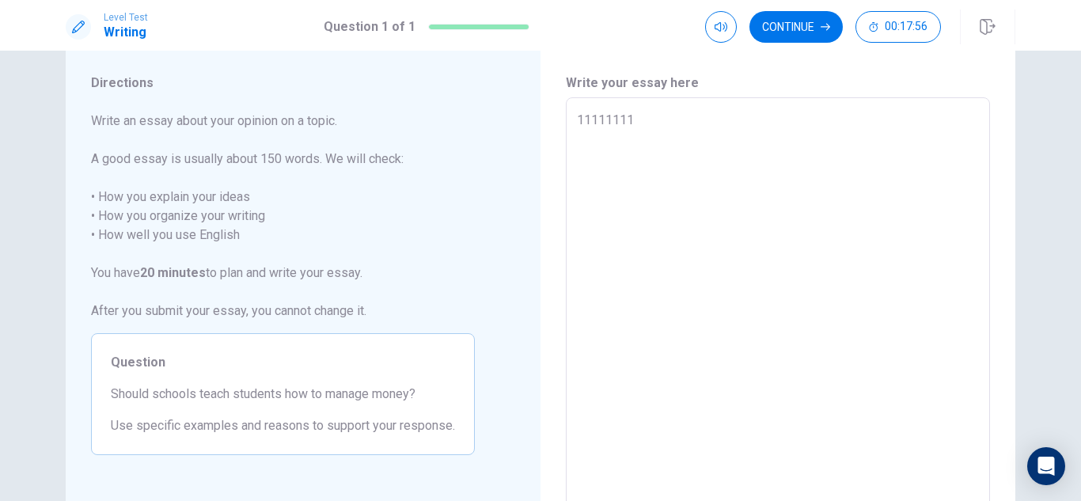
type textarea "x"
type textarea "1111111111"
type textarea "x"
type textarea "111111111111"
type textarea "x"
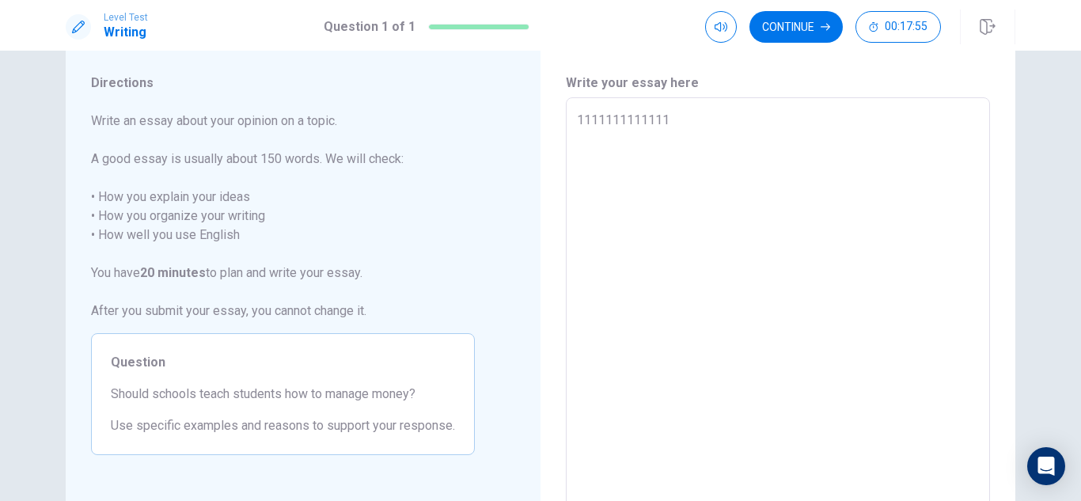
type textarea "11111111111111"
type textarea "x"
type textarea "1111111111111111"
type textarea "x"
type textarea "111111111111111111"
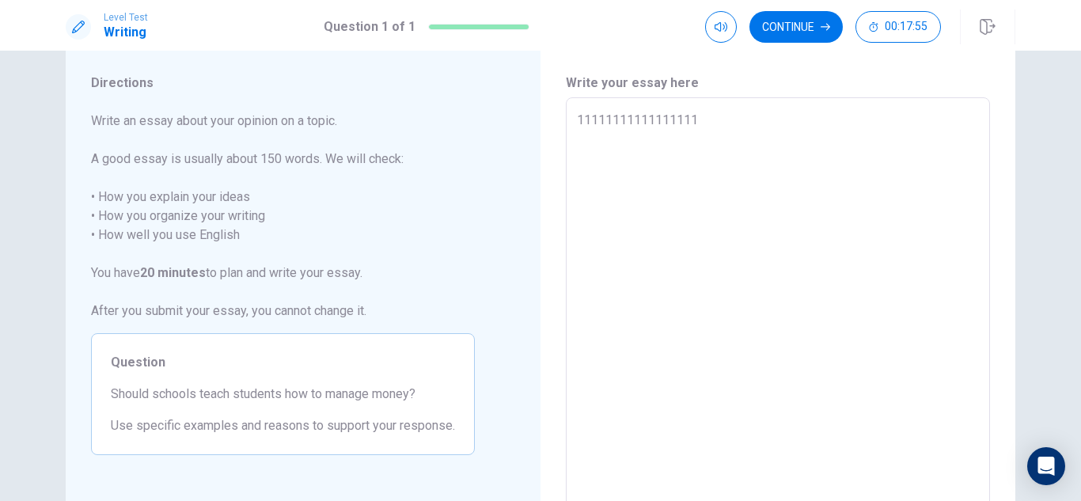
type textarea "x"
type textarea "11111111111111111111"
type textarea "x"
type textarea "1111111111111111111111"
type textarea "x"
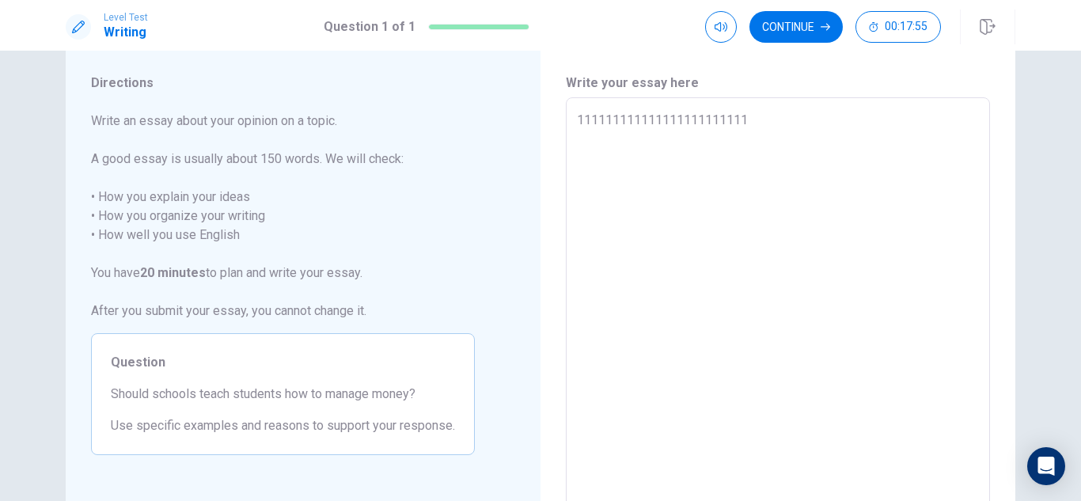
type textarea "1111111111111111111111111"
type textarea "x"
type textarea "111111111111111111111111111"
type textarea "x"
type textarea "1111111111111111111111111111"
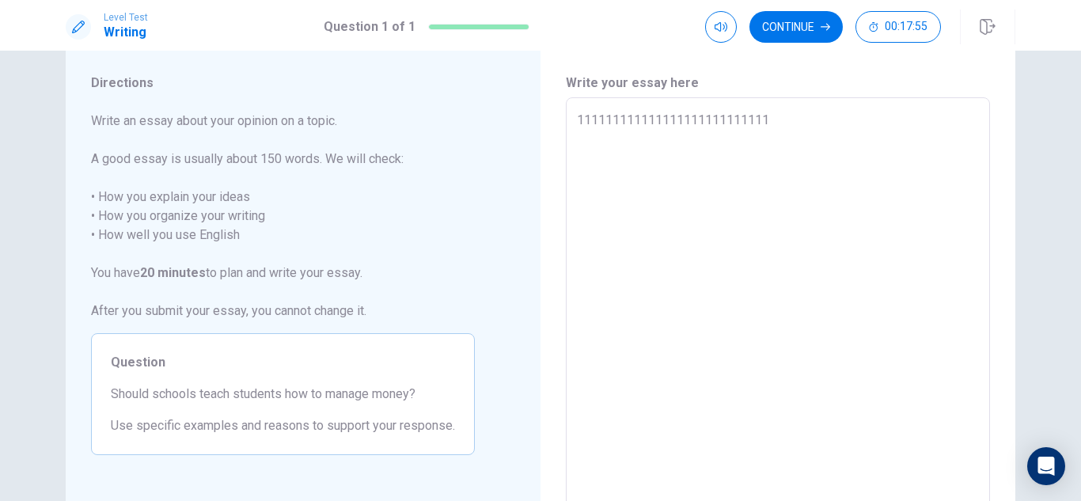
type textarea "x"
type textarea "111111111111111111111111111111"
type textarea "x"
type textarea "11111111111111111111111111111111"
type textarea "x"
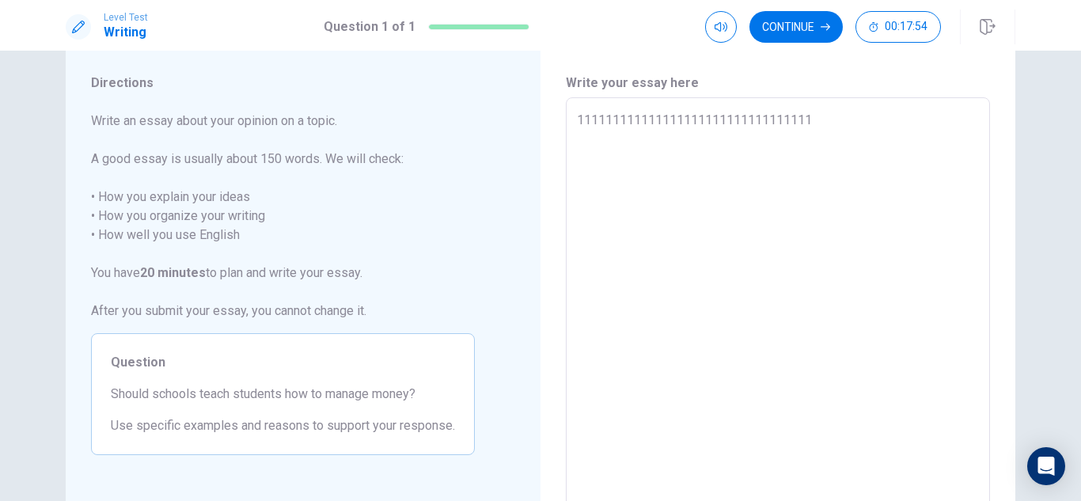
type textarea "1111111111111111111111111111111111"
type textarea "x"
type textarea "111111111111111111111111111111111111"
type textarea "x"
type textarea "11111111111111111111111111111111111111"
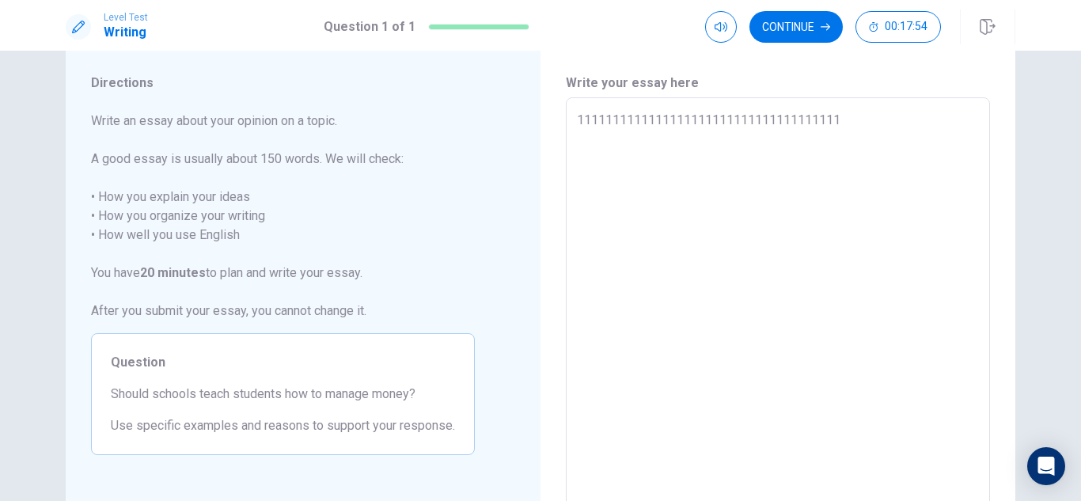
type textarea "x"
type textarea "1111111111111111111111111111111111111111"
type textarea "x"
type textarea "111111111111111111111111111111111111111111"
type textarea "x"
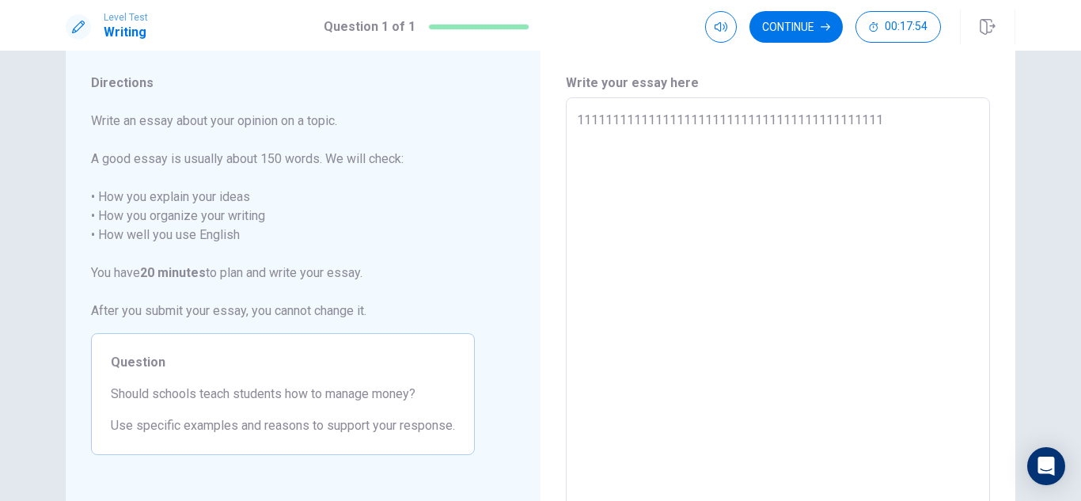
type textarea "11111111111111111111111111111111111111111111"
type textarea "x"
type textarea "1111111111111111111111111111111111111111111111"
type textarea "x"
type textarea "111111111111111111111111111111111111111111111111"
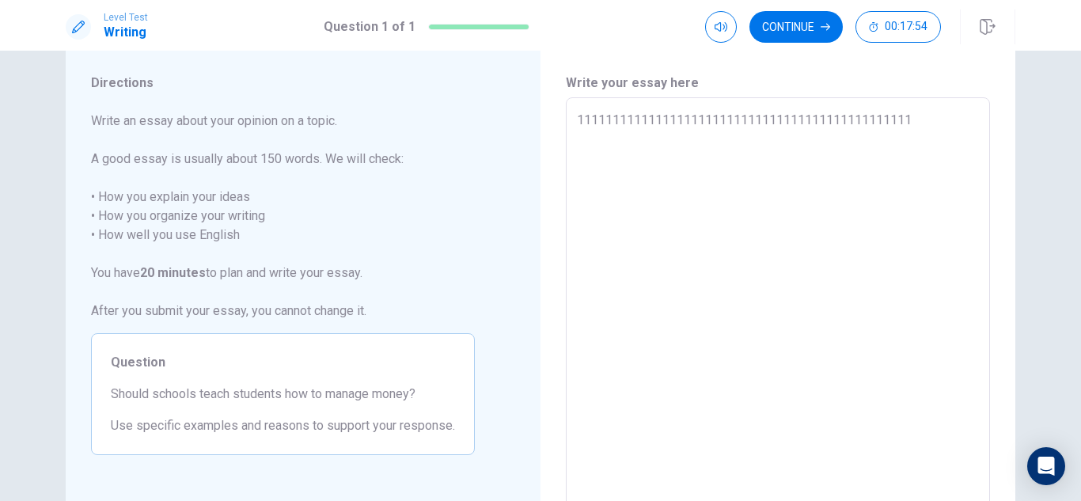
type textarea "x"
type textarea "11111111111111111111111111111111111111111111111111"
type textarea "x"
type textarea "1111111111111111111111111111111111111111111111111111"
type textarea "x"
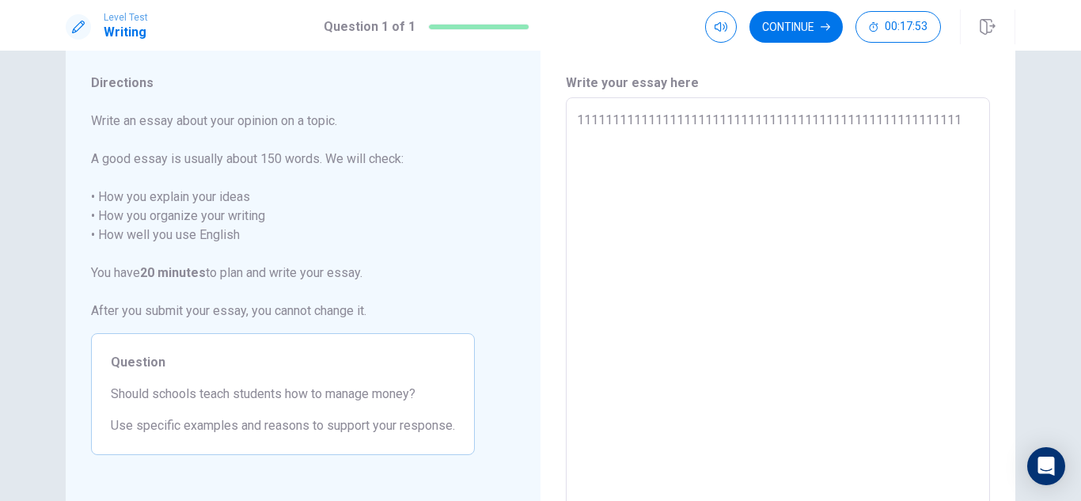
type textarea "1111111111111111111111111111111111111111111111111111111"
type textarea "x"
type textarea "11111111111111111111111111111111111111111111111111111111111"
type textarea "x"
type textarea "11111111111111111111111111111111111111111111111111111111111111"
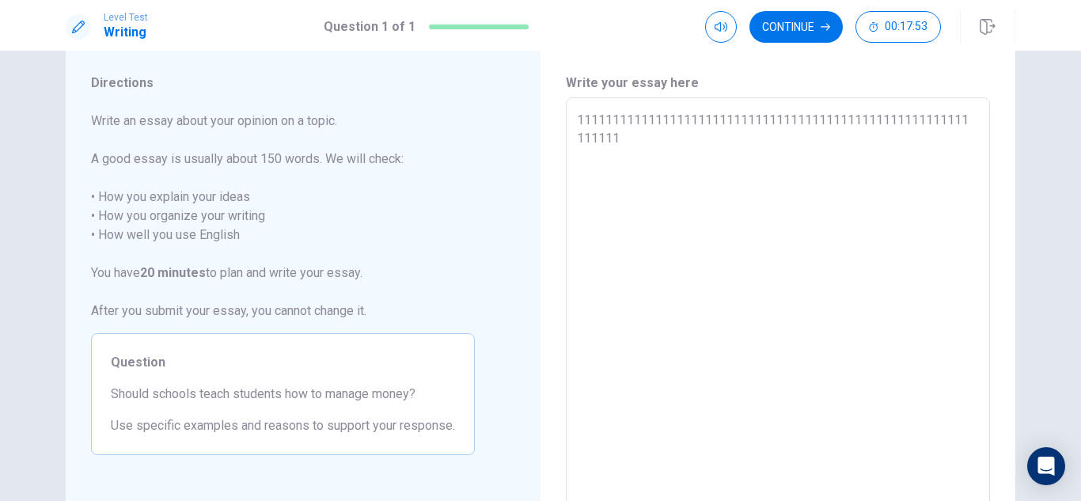
type textarea "x"
type textarea "1111111111111111111111111111111111111111111111111111111111111111"
type textarea "x"
type textarea "111111111111111111111111111111111111111111111111111111111111111111"
type textarea "x"
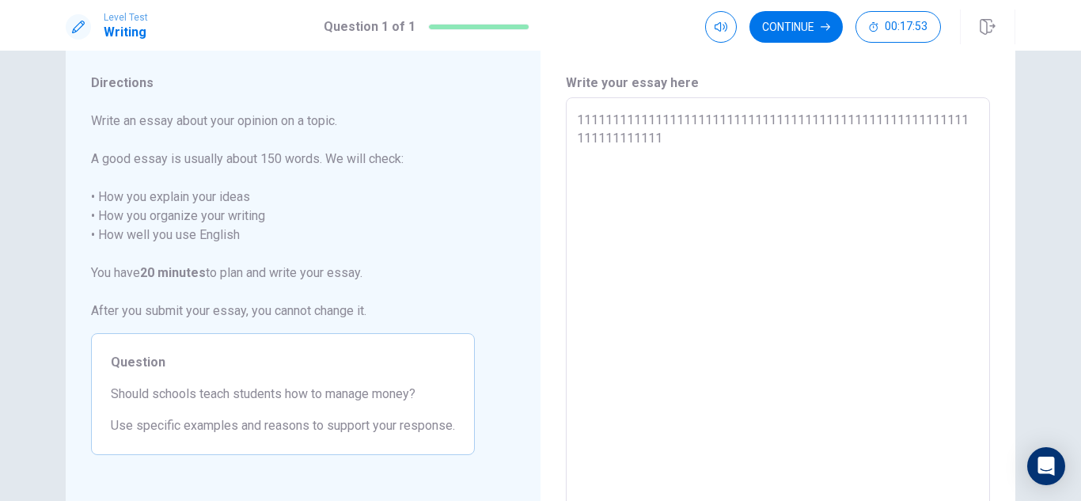
type textarea "11111111111111111111111111111111111111111111111111111111111111111111"
type textarea "x"
type textarea "1111111111111111111111111111111111111111111111111111111111111111111111"
type textarea "x"
type textarea "11111111111111111111111111111111111111111111111111111111111111111111111"
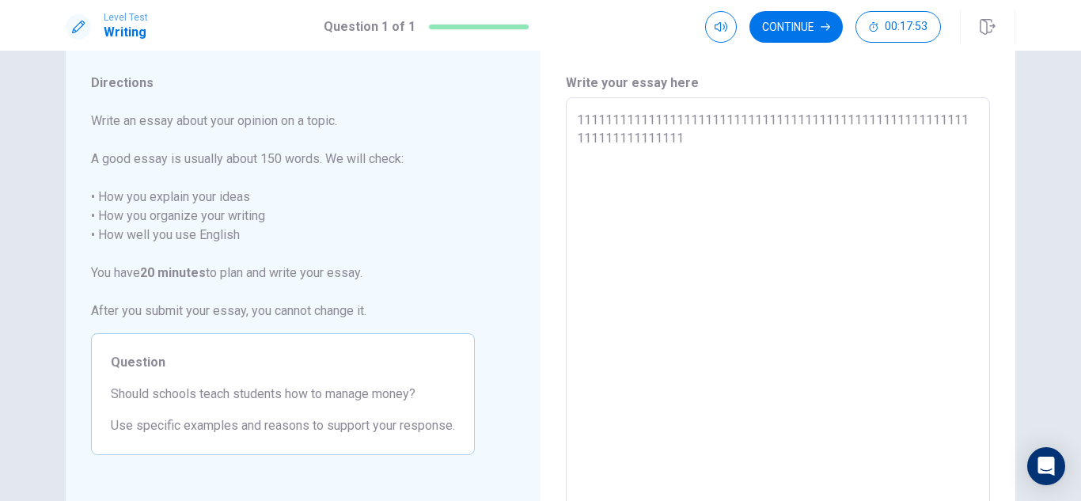
type textarea "x"
type textarea "1111111111111111111111111111111111111111111111111111111111111111111111111"
type textarea "x"
type textarea "111111111111111111111111111111111111111111111111111111111111111111111111111"
type textarea "x"
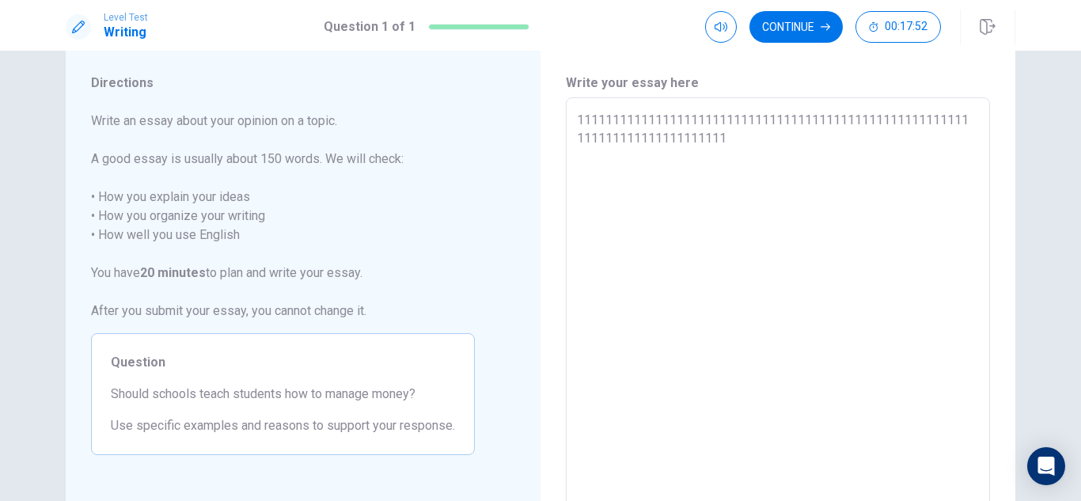
type textarea "11111111111111111111111111111111111111111111111111111111111111111111111111111"
type textarea "x"
type textarea "1111111111111111111111111111111111111111111111111111111111111111111111111111111"
type textarea "x"
type textarea "1111111111111111111111111111111111111111111111111111111111111111111111111111111…"
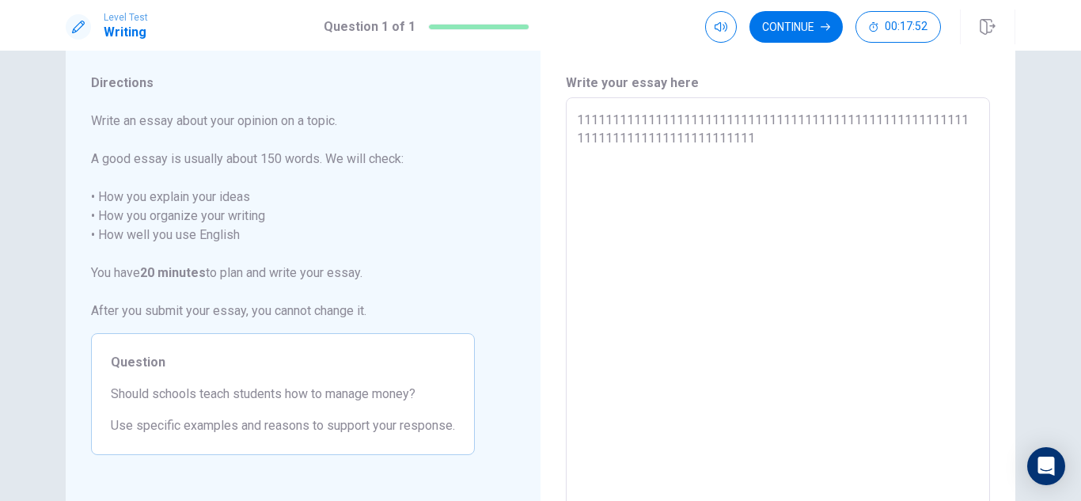
type textarea "x"
type textarea "1111111111111111111111111111111111111111111111111111111111111111111111111111111…"
type textarea "x"
type textarea "1111111111111111111111111111111111111111111111111111111111111111111111111111111…"
type textarea "x"
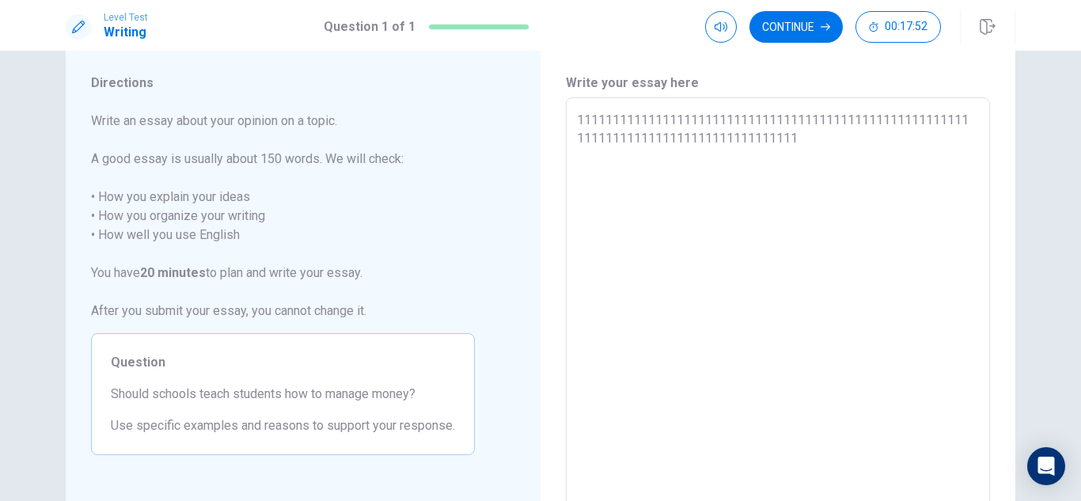
type textarea "1111111111111111111111111111111111111111111111111111111111111111111111111111111…"
type textarea "x"
type textarea "1111111111111111111111111111111111111111111111111111111111111111111111111111111…"
type textarea "x"
type textarea "1111111111111111111111111111111111111111111111111111111111111111111111111111111…"
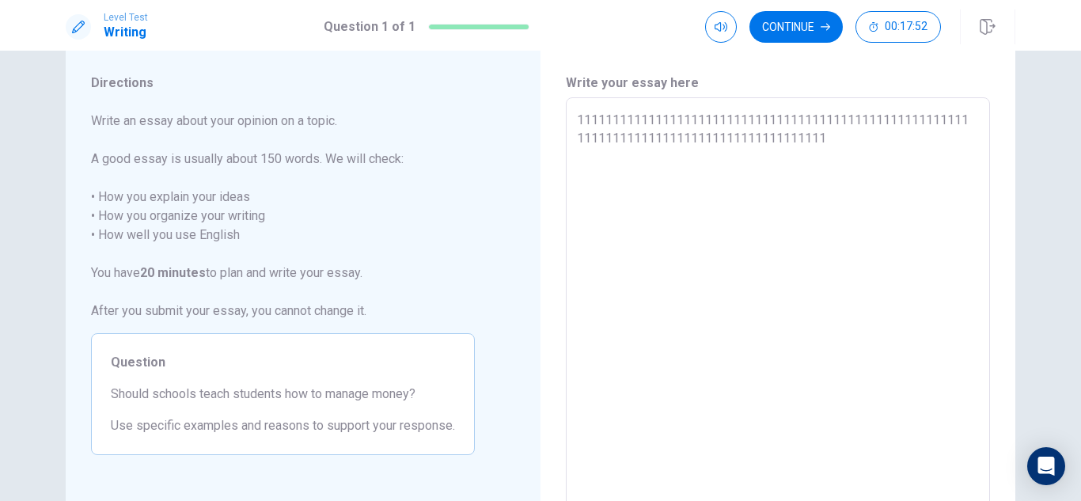
type textarea "x"
type textarea "1111111111111111111111111111111111111111111111111111111111111111111111111111111…"
type textarea "x"
type textarea "1111111111111111111111111111111111111111111111111111111111111111111111111111111…"
type textarea "x"
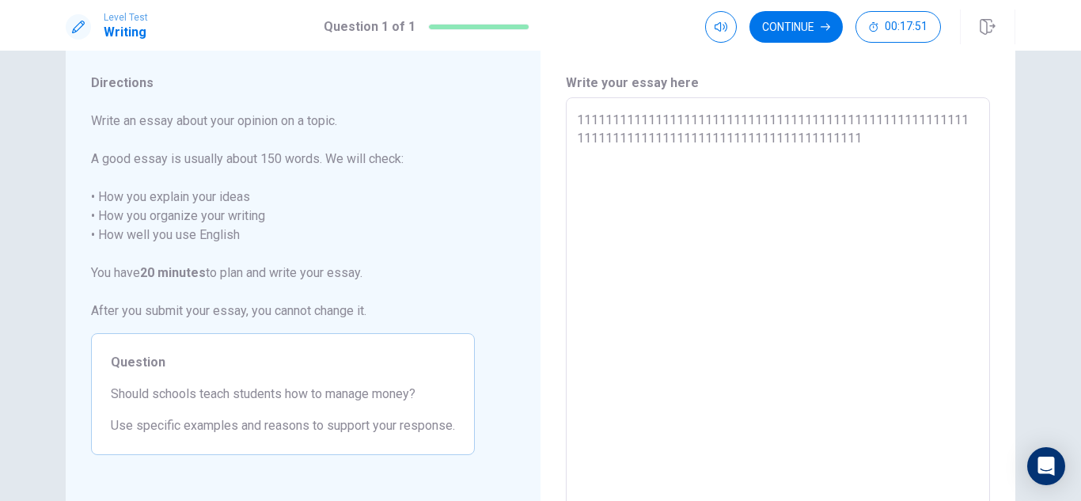
type textarea "1111111111111111111111111111111111111111111111111111111111111111111111111111111…"
type textarea "x"
type textarea "1111111111111111111111111111111111111111111111111111111111111111111111111111111…"
type textarea "x"
type textarea "1111111111111111111111111111111111111111111111111111111111111111111111111111111…"
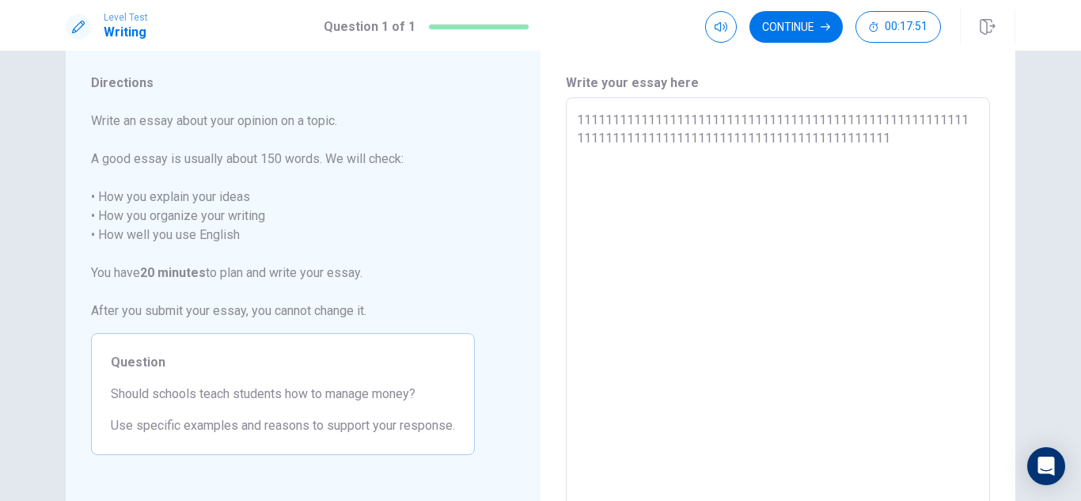
type textarea "x"
type textarea "1111111111111111111111111111111111111111111111111111111111111111111111111111111…"
type textarea "x"
type textarea "1111111111111111111111111111111111111111111111111111111111111111111111111111111…"
type textarea "x"
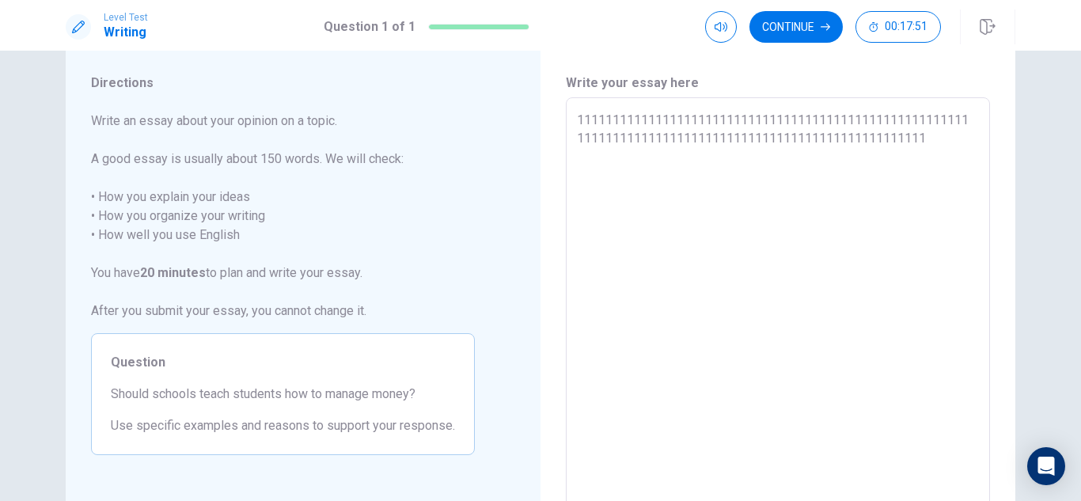
type textarea "1111111111111111111111111111111111111111111111111111111111111111111111111111111…"
type textarea "x"
type textarea "1111111111111111111111111111111111111111111111111111111111111111111111111111111…"
type textarea "x"
type textarea "1111111111111111111111111111111111111111111111111111111111111111111111111111111…"
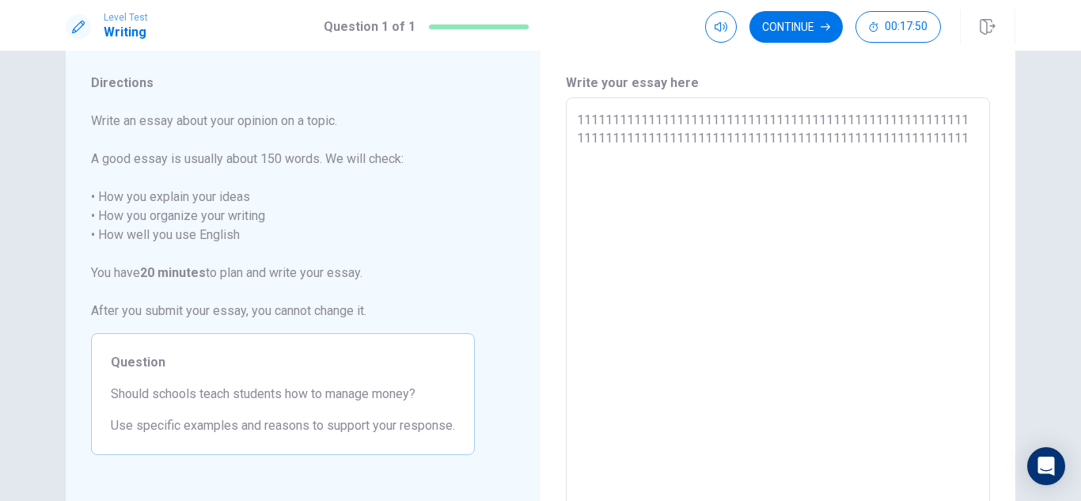
type textarea "x"
type textarea "1111111111111111111111111111111111111111111111111111111111111111111111111111111…"
type textarea "x"
type textarea "1111111111111111111111111111111111111111111111111111111111111111111111111111111…"
type textarea "x"
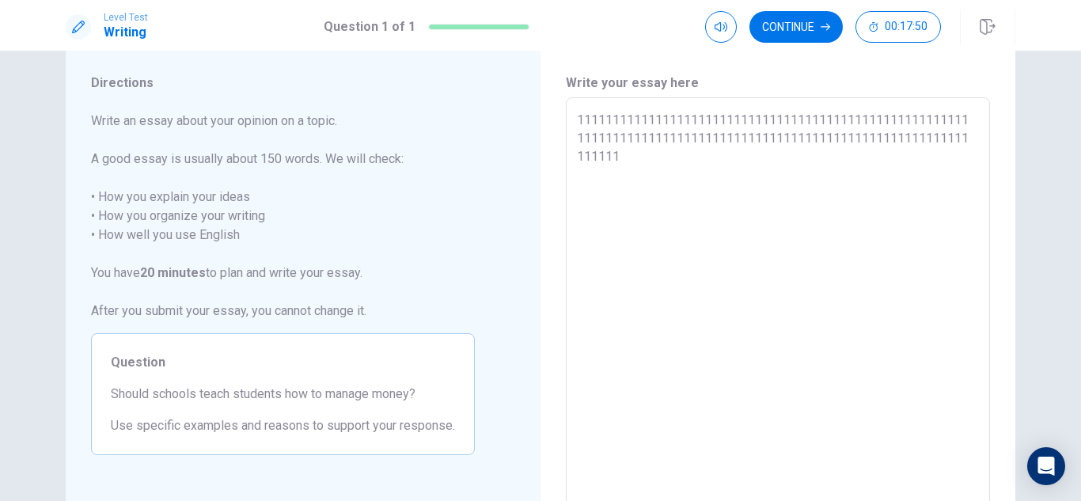
type textarea "1111111111111111111111111111111111111111111111111111111111111111111111111111111…"
type textarea "x"
type textarea "1111111111111111111111111111111111111111111111111111111111111111111111111111111…"
type textarea "x"
type textarea "1111111111111111111111111111111111111111111111111111111111111111111111111111111…"
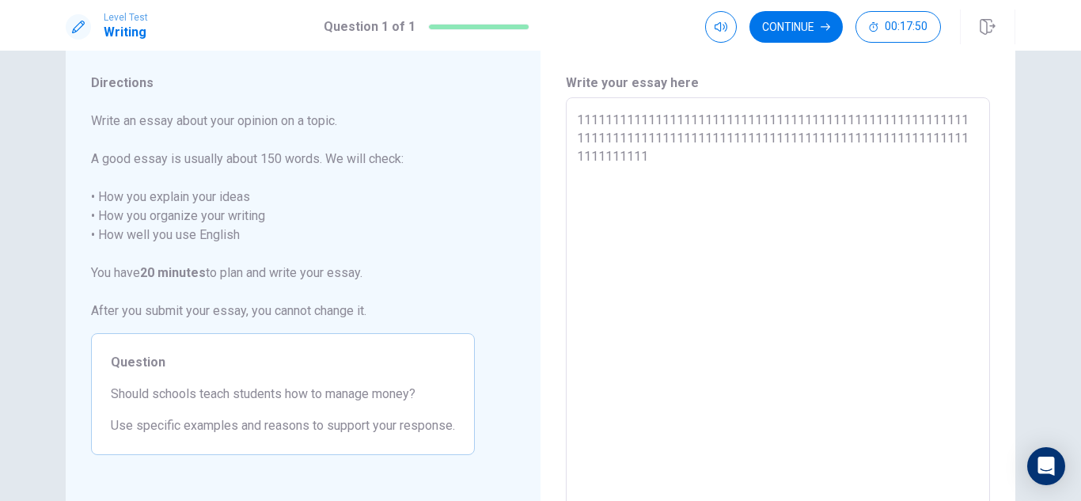
type textarea "x"
type textarea "1111111111111111111111111111111111111111111111111111111111111111111111111111111…"
type textarea "x"
type textarea "1111111111111111111111111111111111111111111111111111111111111111111111111111111…"
type textarea "x"
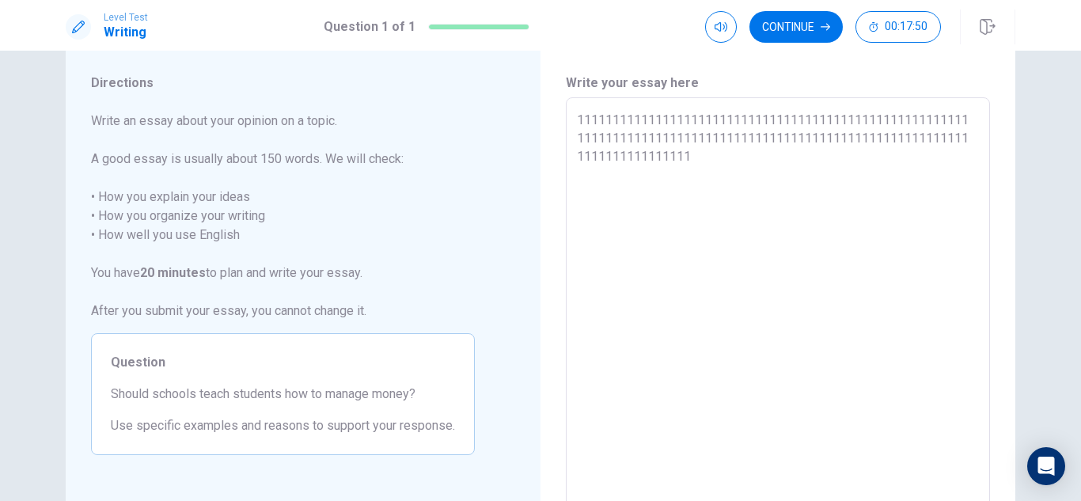
type textarea "1111111111111111111111111111111111111111111111111111111111111111111111111111111…"
type textarea "x"
type textarea "1111111111111111111111111111111111111111111111111111111111111111111111111111111…"
type textarea "x"
type textarea "1111111111111111111111111111111111111111111111111111111111111111111111111111111…"
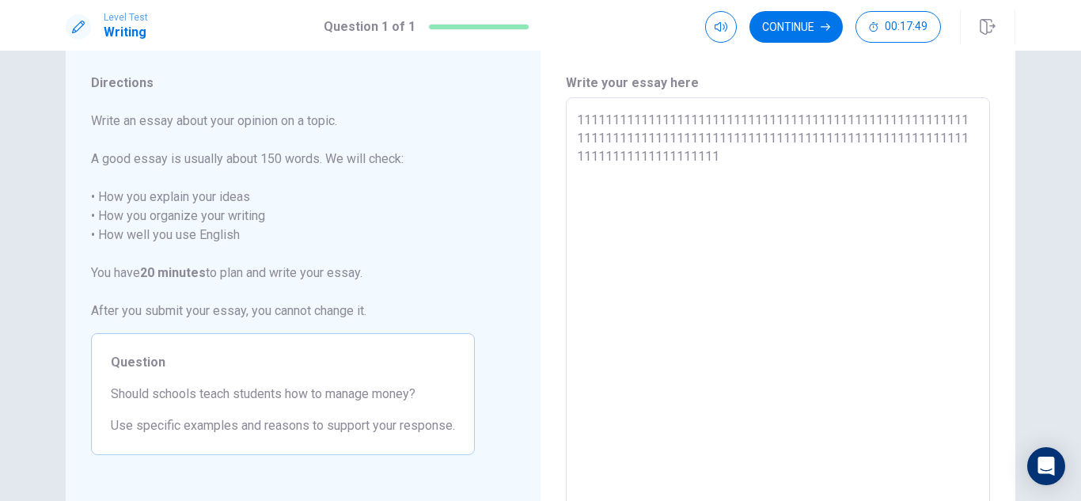
type textarea "x"
type textarea "1111111111111111111111111111111111111111111111111111111111111111111111111111111…"
type textarea "x"
type textarea "1111111111111111111111111111111111111111111111111111111111111111111111111111111…"
type textarea "x"
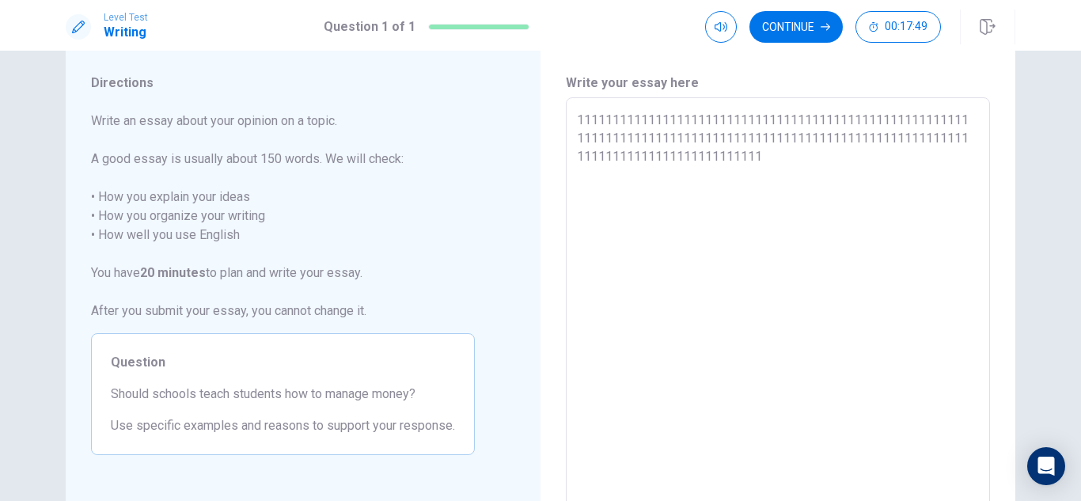
type textarea "1111111111111111111111111111111111111111111111111111111111111111111111111111111…"
type textarea "x"
type textarea "1111111111111111111111111111111111111111111111111111111111111111111111111111111…"
type textarea "x"
type textarea "1111111111111111111111111111111111111111111111111111111111111111111111111111111…"
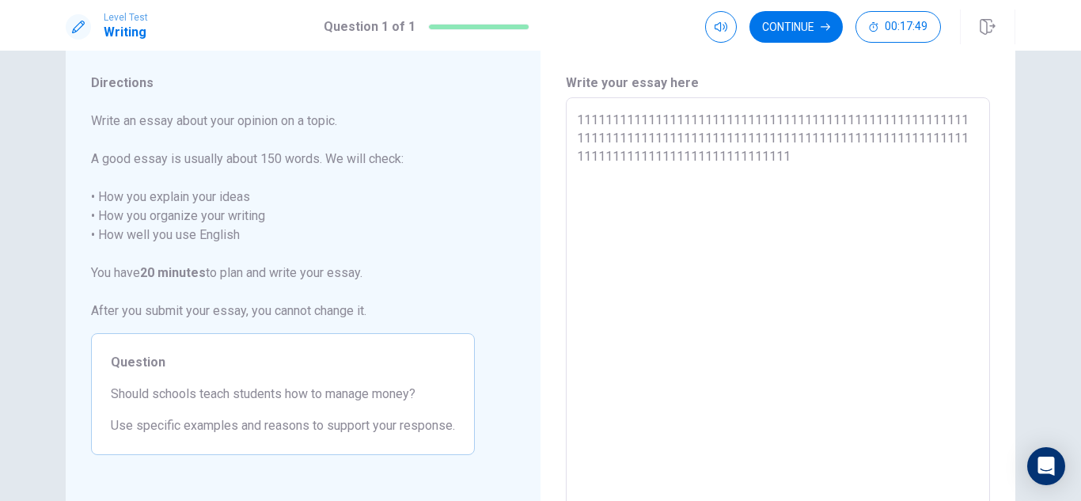
type textarea "x"
type textarea "1111111111111111111111111111111111111111111111111111111111111111111111111111111…"
type textarea "x"
type textarea "1111111111111111111111111111111111111111111111111111111111111111111111111111111…"
type textarea "x"
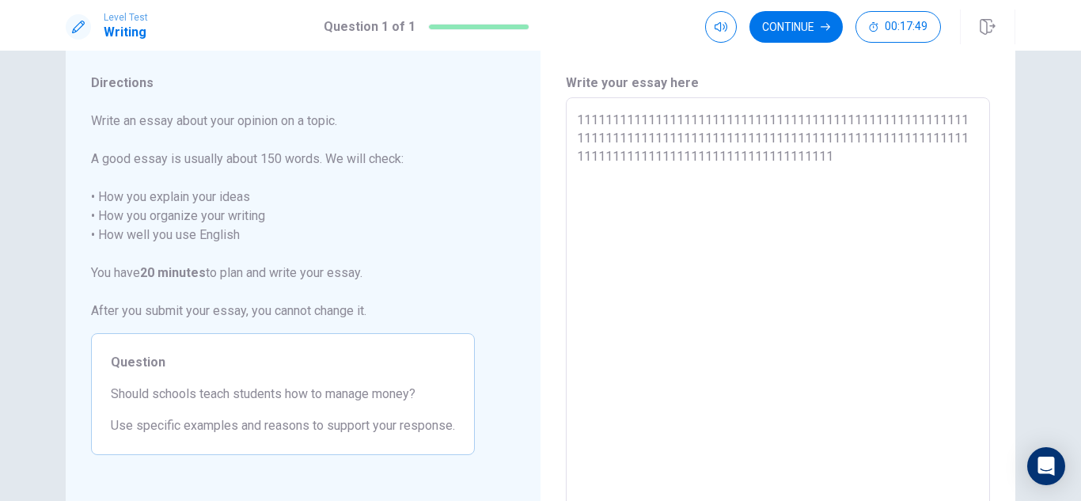
type textarea "1111111111111111111111111111111111111111111111111111111111111111111111111111111…"
type textarea "x"
type textarea "1111111111111111111111111111111111111111111111111111111111111111111111111111111…"
type textarea "x"
type textarea "1111111111111111111111111111111111111111111111111111111111111111111111111111111…"
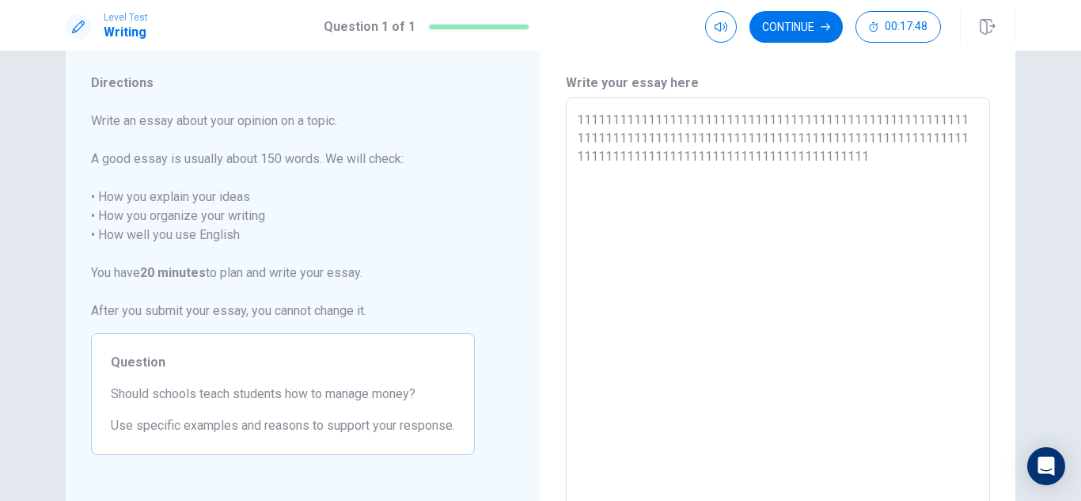
type textarea "x"
type textarea "1111111111111111111111111111111111111111111111111111111111111111111111111111111…"
type textarea "x"
type textarea "1111111111111111111111111111111111111111111111111111111111111111111111111111111…"
type textarea "x"
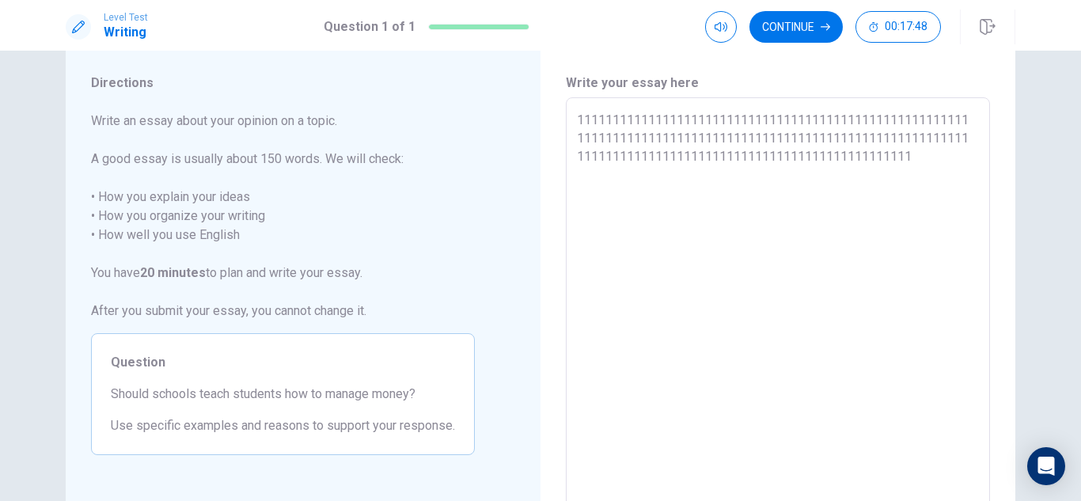
type textarea "1111111111111111111111111111111111111111111111111111111111111111111111111111111…"
type textarea "x"
type textarea "1111111111111111111111111111111111111111111111111111111111111111111111111111111…"
type textarea "x"
type textarea "1111111111111111111111111111111111111111111111111111111111111111111111111111111…"
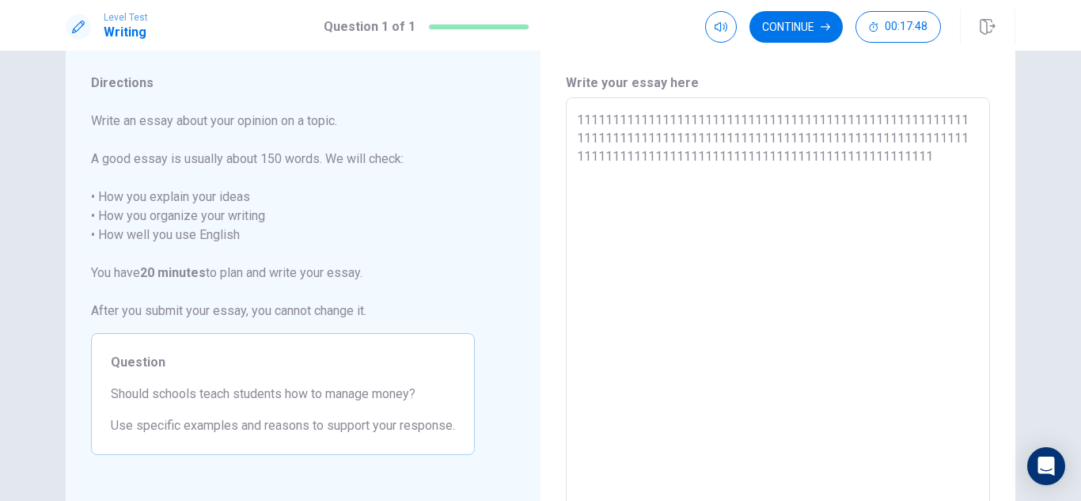
type textarea "x"
type textarea "1111111111111111111111111111111111111111111111111111111111111111111111111111111…"
type textarea "x"
type textarea "1111111111111111111111111111111111111111111111111111111111111111111111111111111…"
type textarea "x"
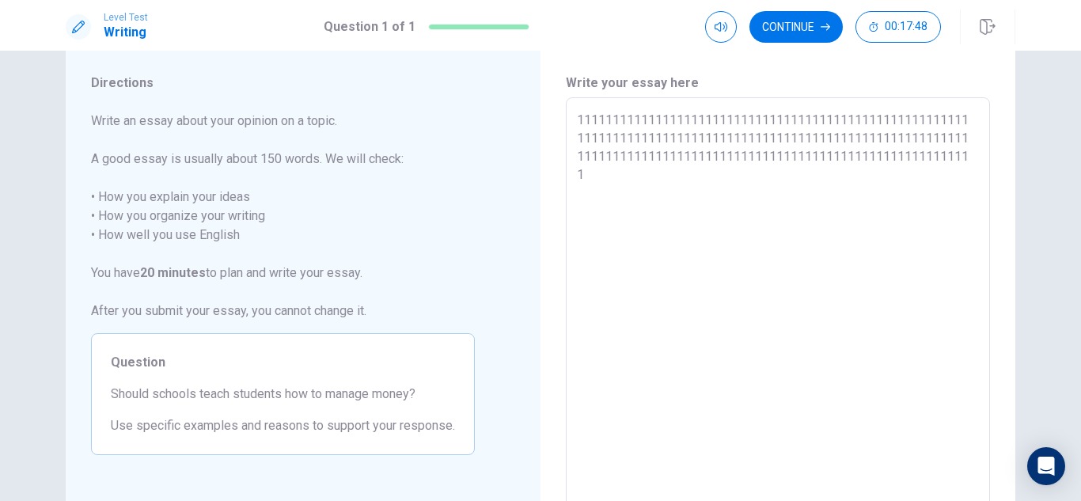
type textarea "1111111111111111111111111111111111111111111111111111111111111111111111111111111…"
type textarea "x"
type textarea "1111111111111111111111111111111111111111111111111111111111111111111111111111111…"
type textarea "x"
type textarea "1111111111111111111111111111111111111111111111111111111111111111111111111111111…"
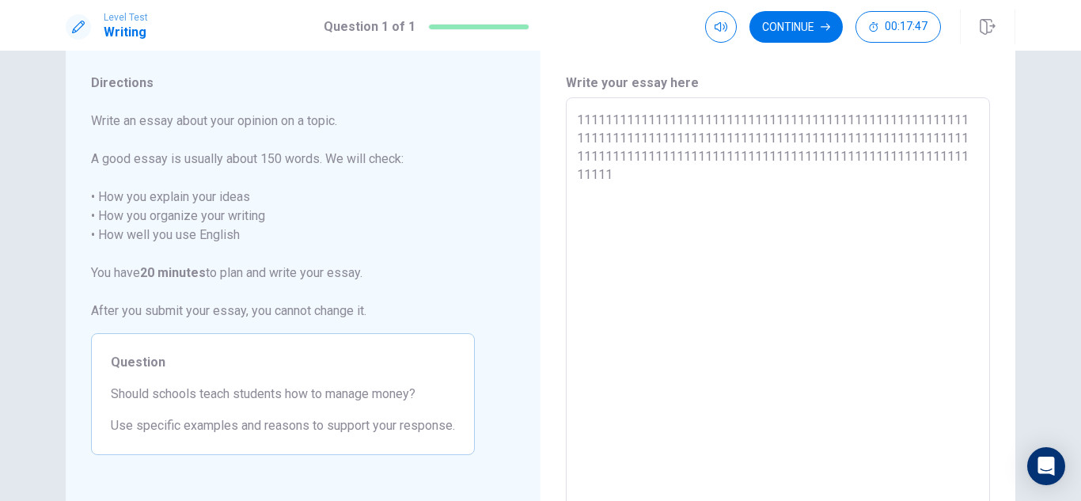
type textarea "x"
type textarea "1111111111111111111111111111111111111111111111111111111111111111111111111111111…"
type textarea "x"
type textarea "1111111111111111111111111111111111111111111111111111111111111111111111111111111…"
type textarea "x"
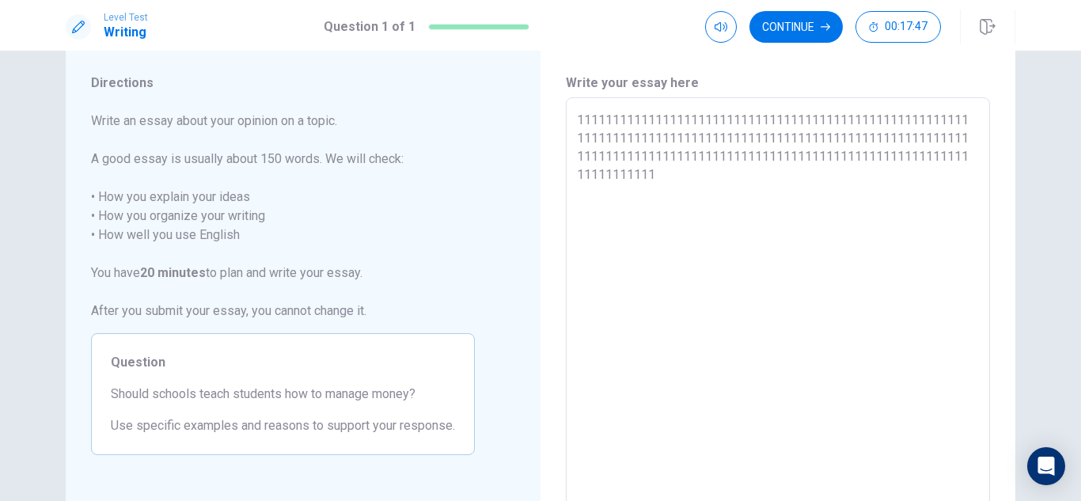
type textarea "1111111111111111111111111111111111111111111111111111111111111111111111111111111…"
type textarea "x"
type textarea "1111111111111111111111111111111111111111111111111111111111111111111111111111111…"
type textarea "x"
type textarea "1111111111111111111111111111111111111111111111111111111111111111111111111111111…"
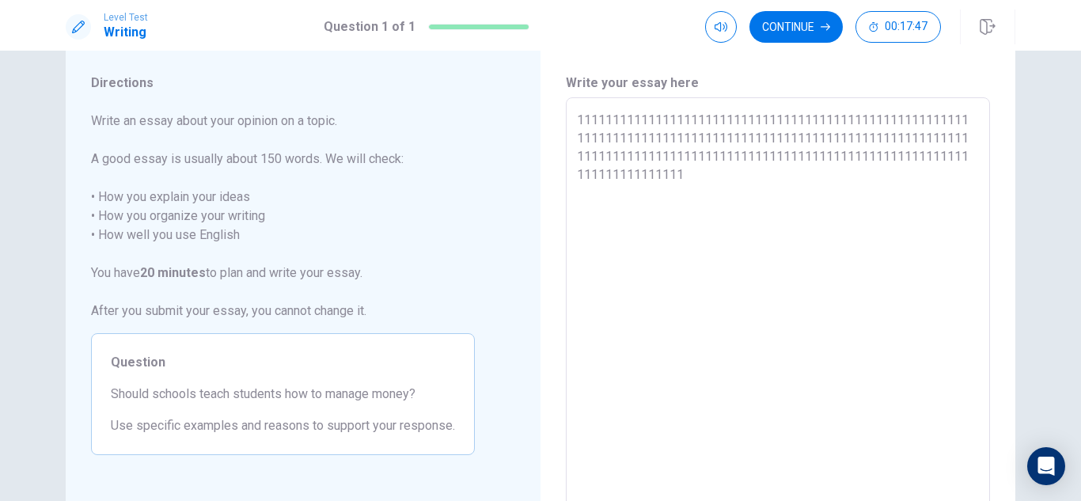
type textarea "x"
type textarea "1111111111111111111111111111111111111111111111111111111111111111111111111111111…"
type textarea "x"
type textarea "1111111111111111111111111111111111111111111111111111111111111111111111111111111…"
type textarea "x"
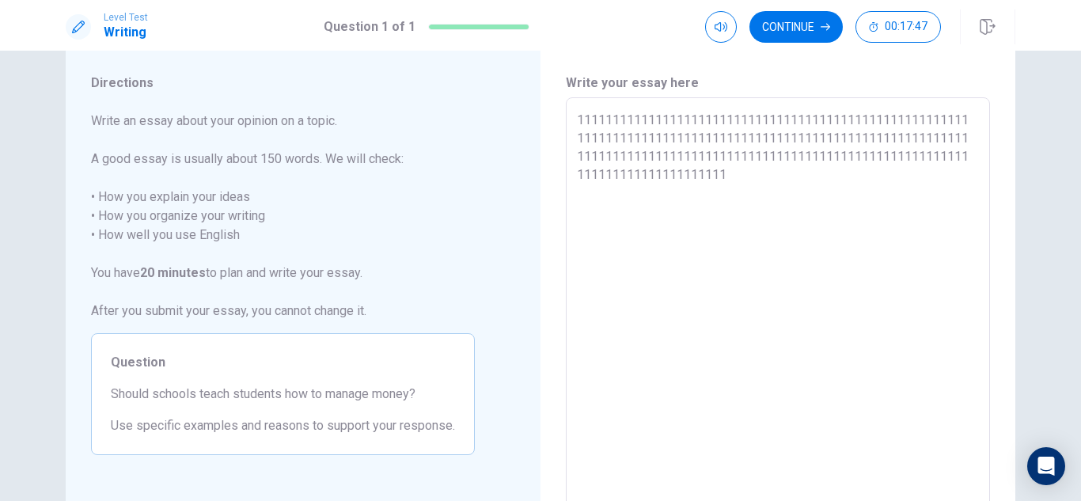
type textarea "1111111111111111111111111111111111111111111111111111111111111111111111111111111…"
type textarea "x"
type textarea "1111111111111111111111111111111111111111111111111111111111111111111111111111111…"
type textarea "x"
type textarea "1111111111111111111111111111111111111111111111111111111111111111111111111111111…"
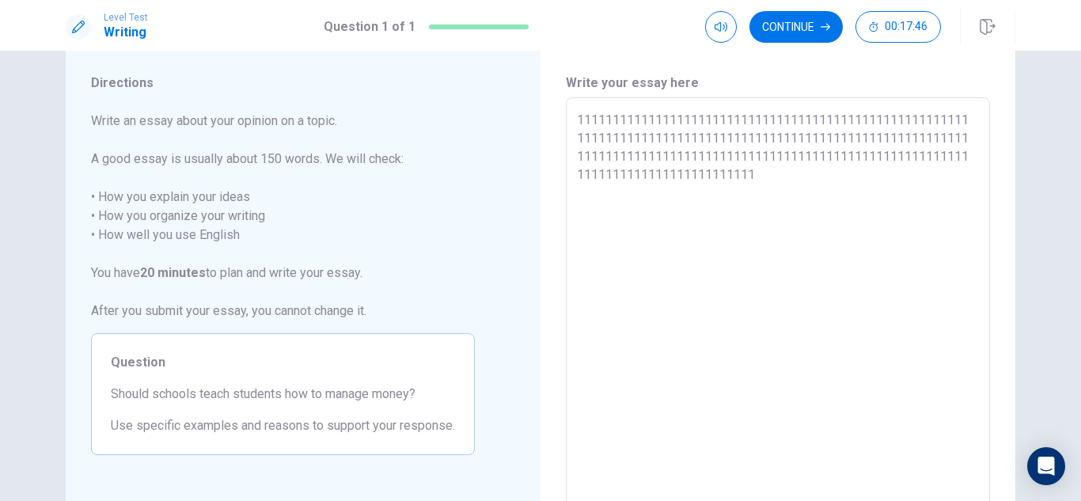
type textarea "x"
type textarea "1111111111111111111111111111111111111111111111111111111111111111111111111111111…"
type textarea "x"
type textarea "1111111111111111111111111111111111111111111111111111111111111111111111111111111…"
type textarea "x"
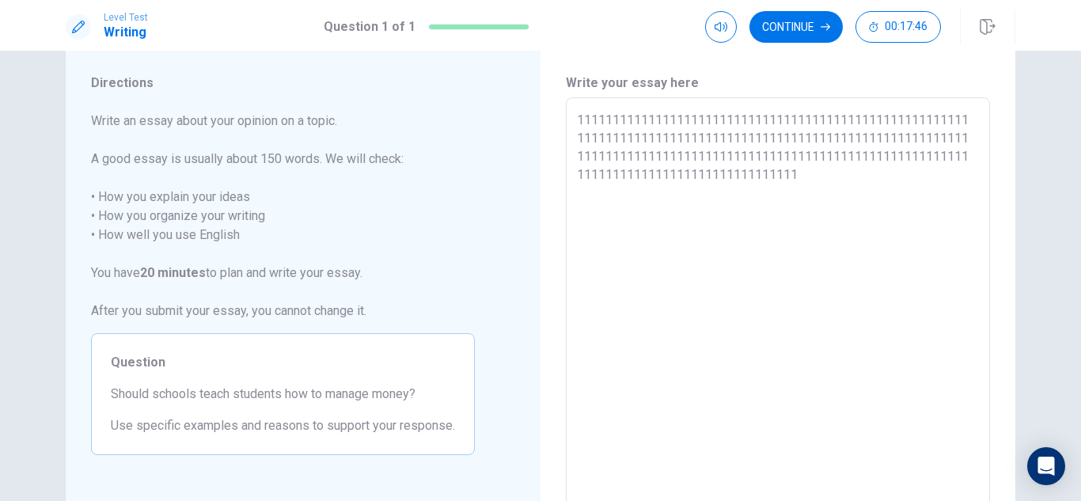
type textarea "1111111111111111111111111111111111111111111111111111111111111111111111111111111…"
type textarea "x"
type textarea "1111111111111111111111111111111111111111111111111111111111111111111111111111111…"
type textarea "x"
type textarea "1111111111111111111111111111111111111111111111111111111111111111111111111111111…"
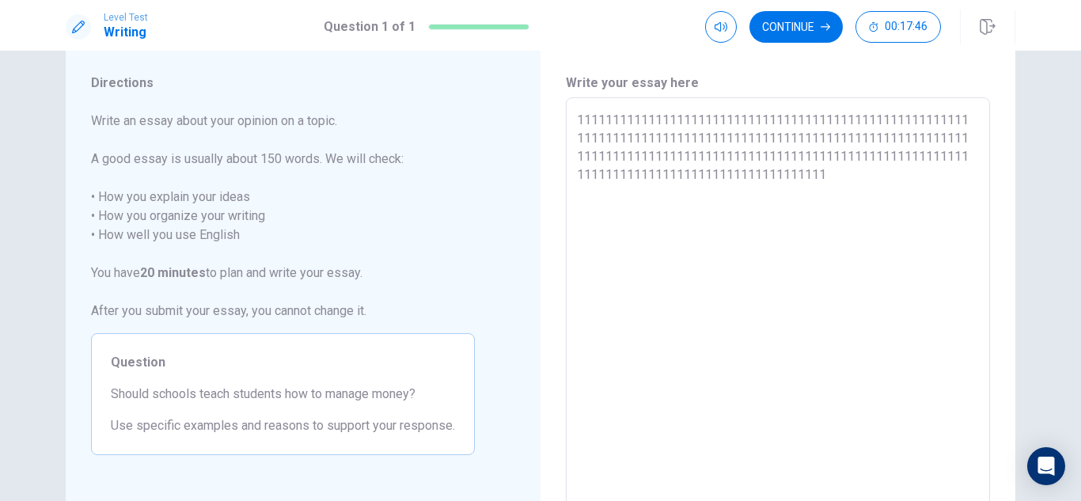
type textarea "x"
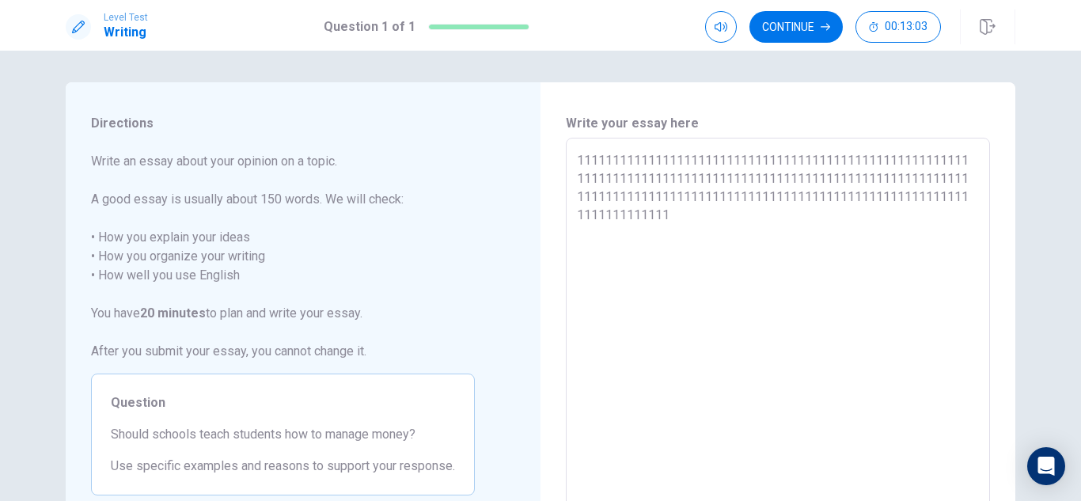
drag, startPoint x: 746, startPoint y: 181, endPoint x: 482, endPoint y: 40, distance: 299.3
click at [482, 40] on div "Level Test Writing Question 1 of 1 Continue 00:13:03 Question 1 of 1 Continue 0…" at bounding box center [540, 250] width 1081 height 501
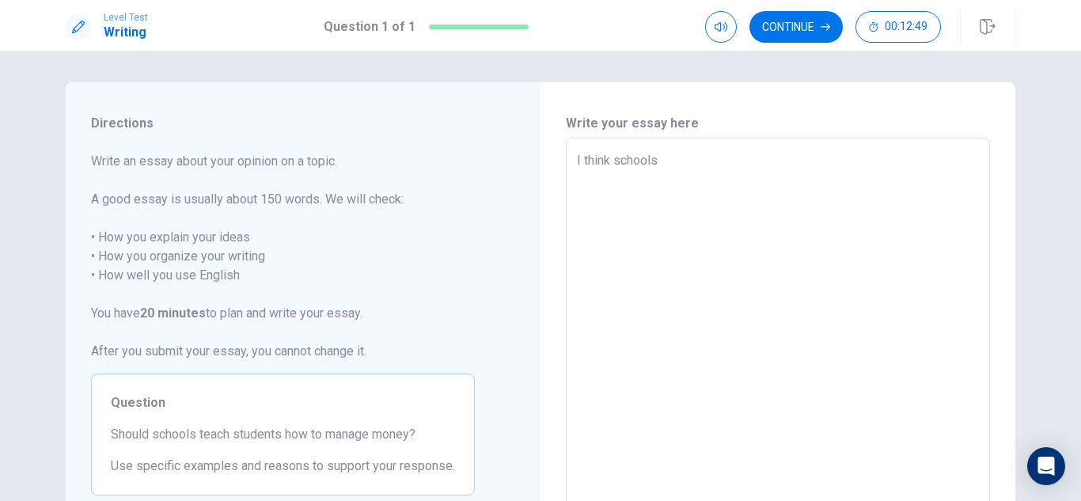
drag, startPoint x: 201, startPoint y: 435, endPoint x: 332, endPoint y: 436, distance: 131.4
click at [332, 436] on span "Should schools teach students how to manage money?" at bounding box center [283, 434] width 344 height 19
click at [708, 165] on textarea "I think schools" at bounding box center [778, 357] width 402 height 412
click at [704, 163] on textarea "I think schools should teach students how to manage money, be" at bounding box center [778, 357] width 402 height 412
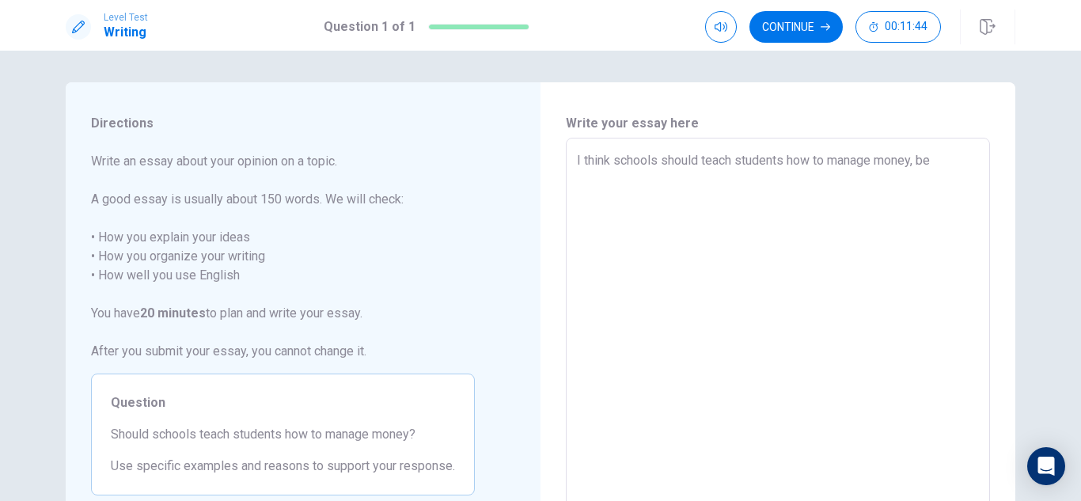
click at [968, 152] on textarea "I think schools should teach students how to manage money, be" at bounding box center [778, 357] width 402 height 412
click at [580, 199] on textarea "I think schools should teach students how to manage money. Money is imo portant" at bounding box center [778, 357] width 402 height 412
click at [577, 200] on textarea "I think schools should teach students how to manage money. Money is imo portant" at bounding box center [778, 357] width 402 height 412
click at [697, 179] on textarea "I think schools should teach students how to manage money. Money is imoportant" at bounding box center [778, 357] width 402 height 412
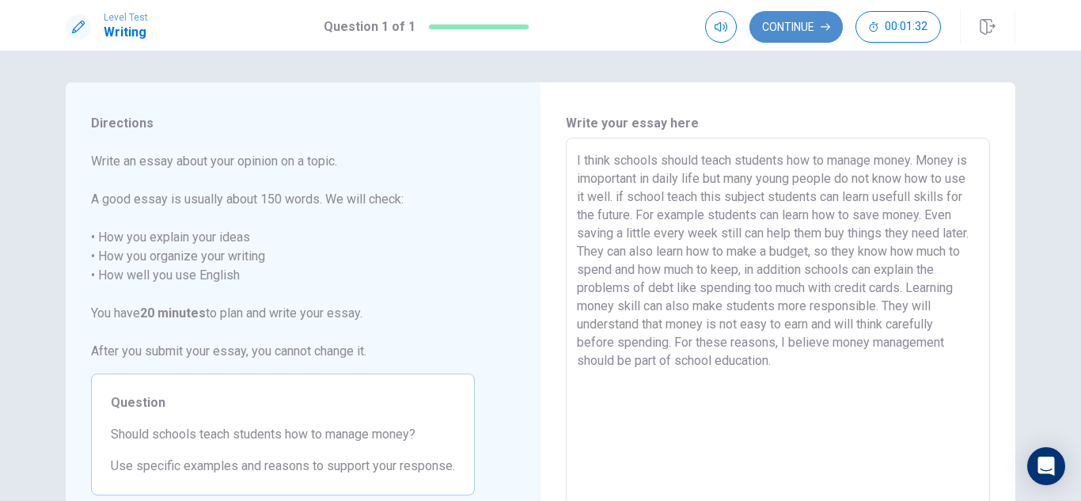
click at [812, 24] on button "Continue" at bounding box center [796, 27] width 93 height 32
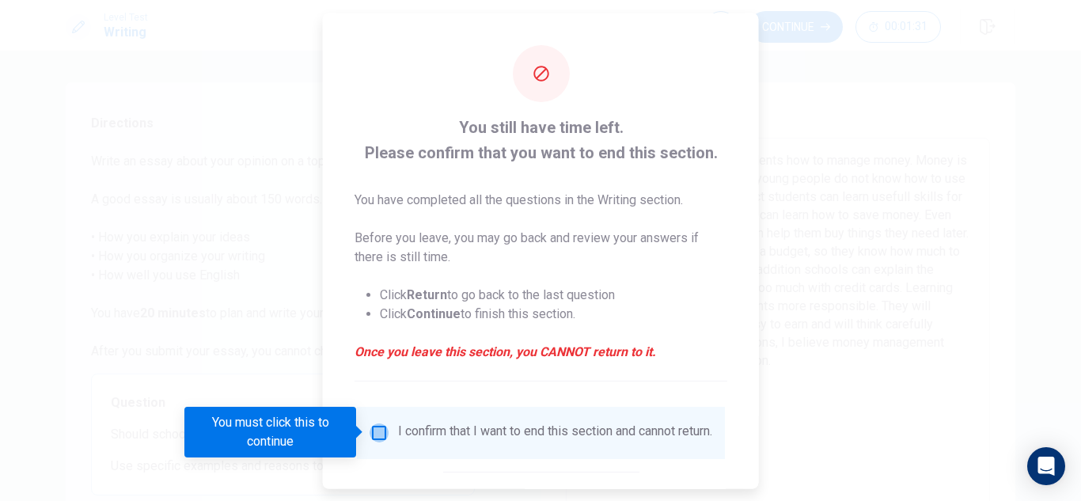
click at [370, 429] on input "You must click this to continue" at bounding box center [379, 432] width 19 height 19
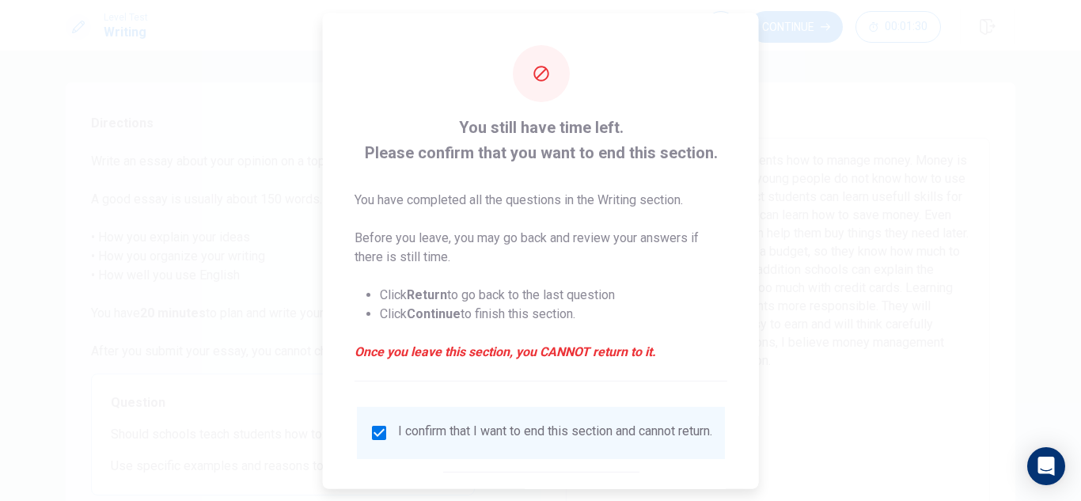
scroll to position [89, 0]
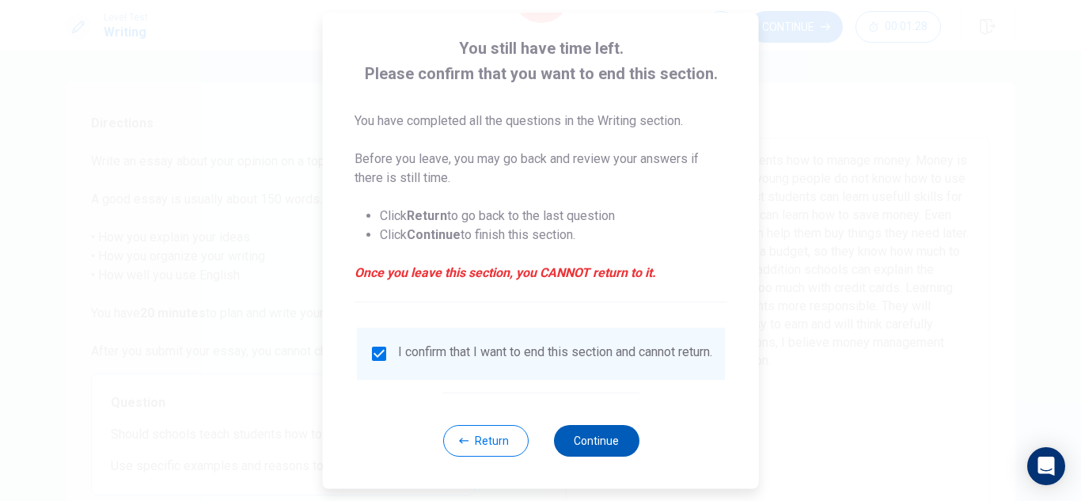
click at [601, 431] on button "Continue" at bounding box center [595, 441] width 85 height 32
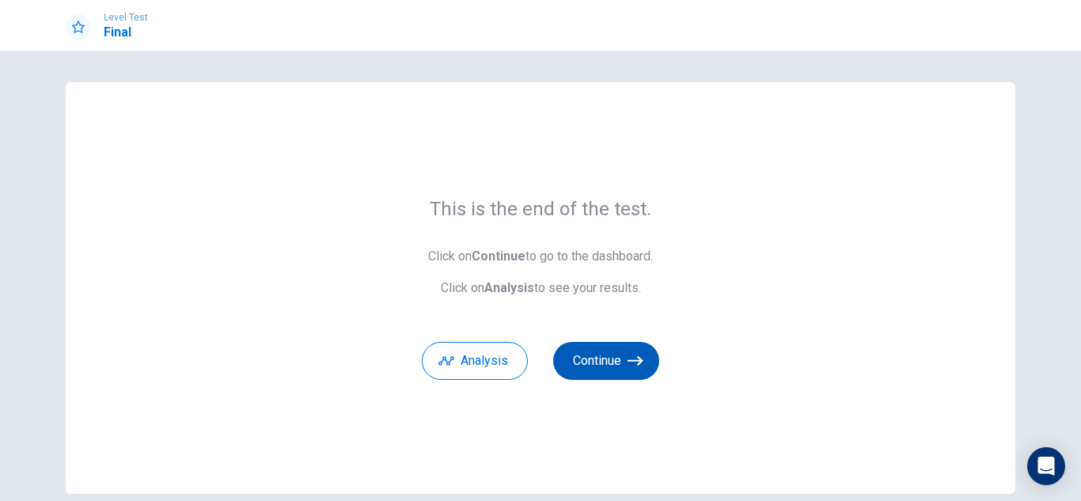
click at [589, 359] on button "Continue" at bounding box center [606, 361] width 106 height 38
